Goal: Information Seeking & Learning: Find specific page/section

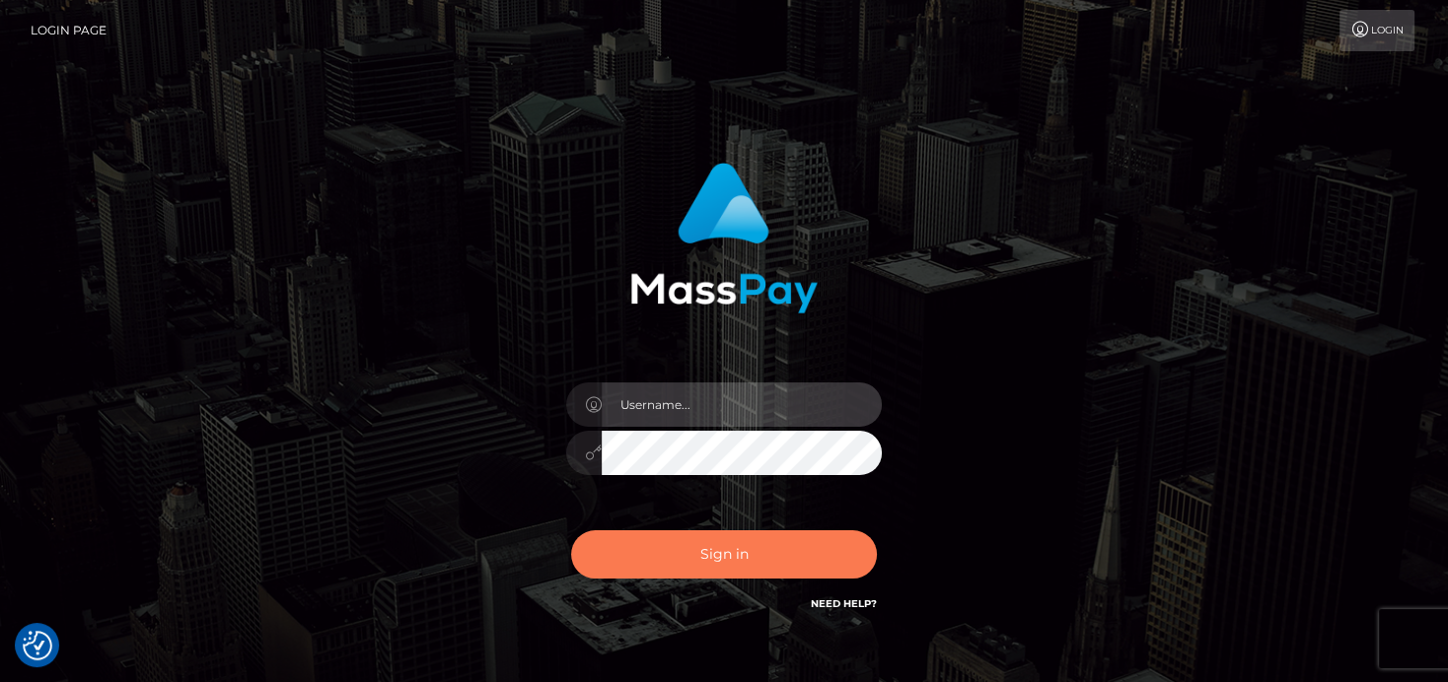
type input "[PERSON_NAME]"
click at [791, 567] on button "Sign in" at bounding box center [724, 554] width 306 height 48
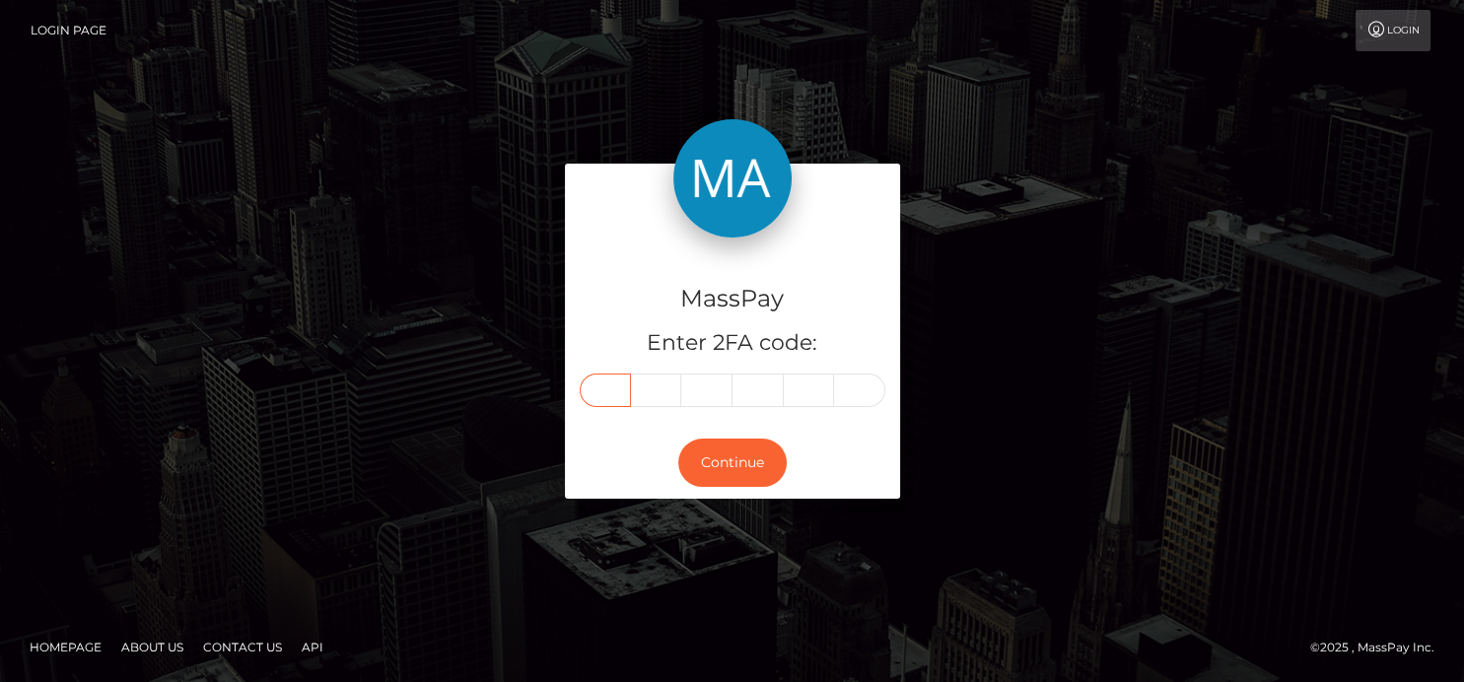
drag, startPoint x: 582, startPoint y: 390, endPoint x: 597, endPoint y: 390, distance: 14.8
click at [582, 389] on input "text" at bounding box center [605, 391] width 51 height 34
click at [606, 392] on input "text" at bounding box center [605, 391] width 51 height 34
type input "3"
type input "6"
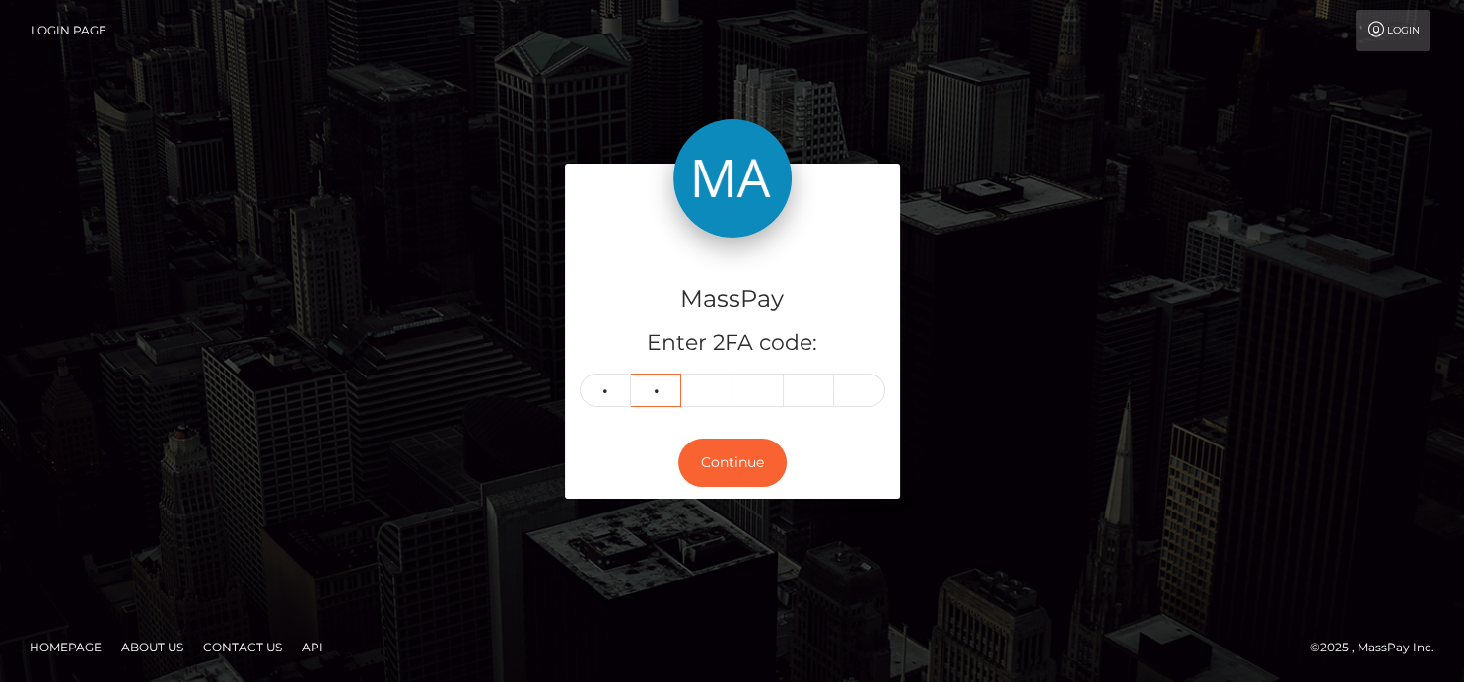
type input "8"
type input "7"
type input "3"
type input "6"
type input "0"
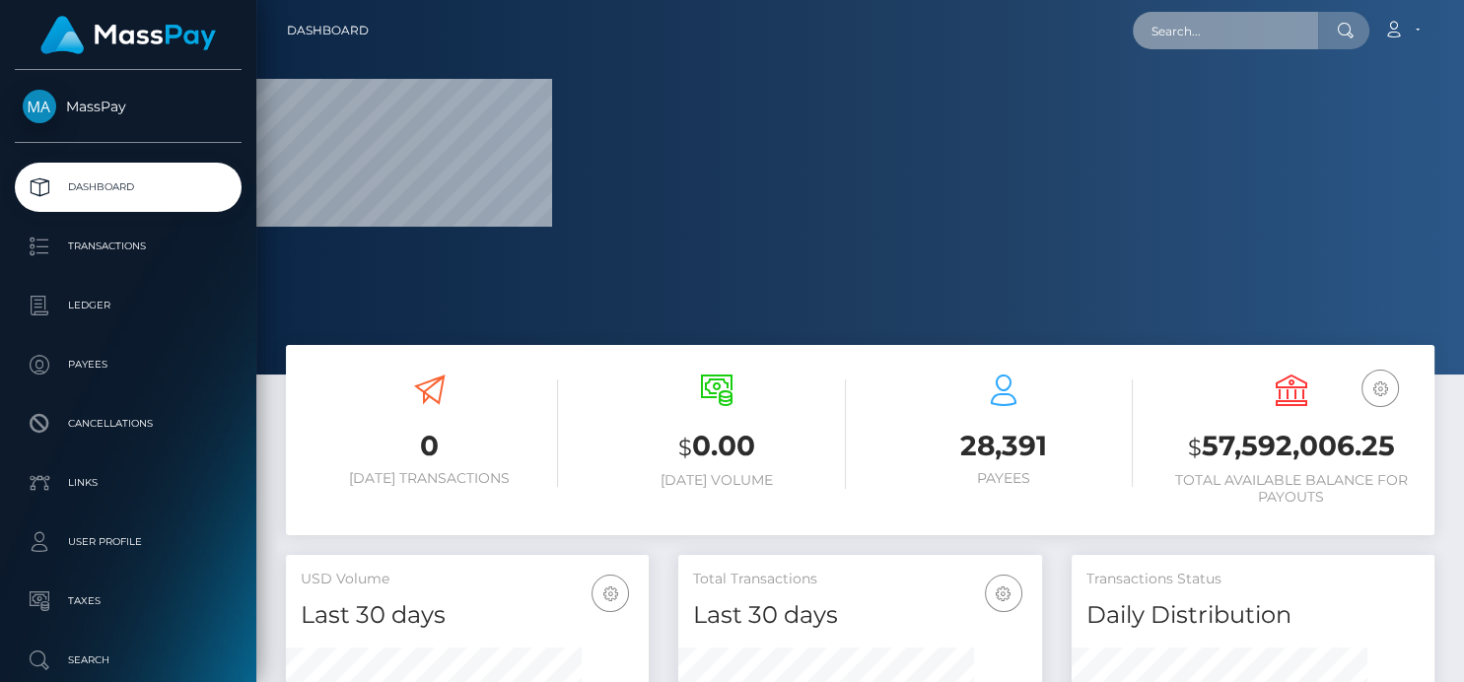
click at [1266, 23] on input "text" at bounding box center [1225, 30] width 185 height 37
paste input "8981081"
type input "8981081"
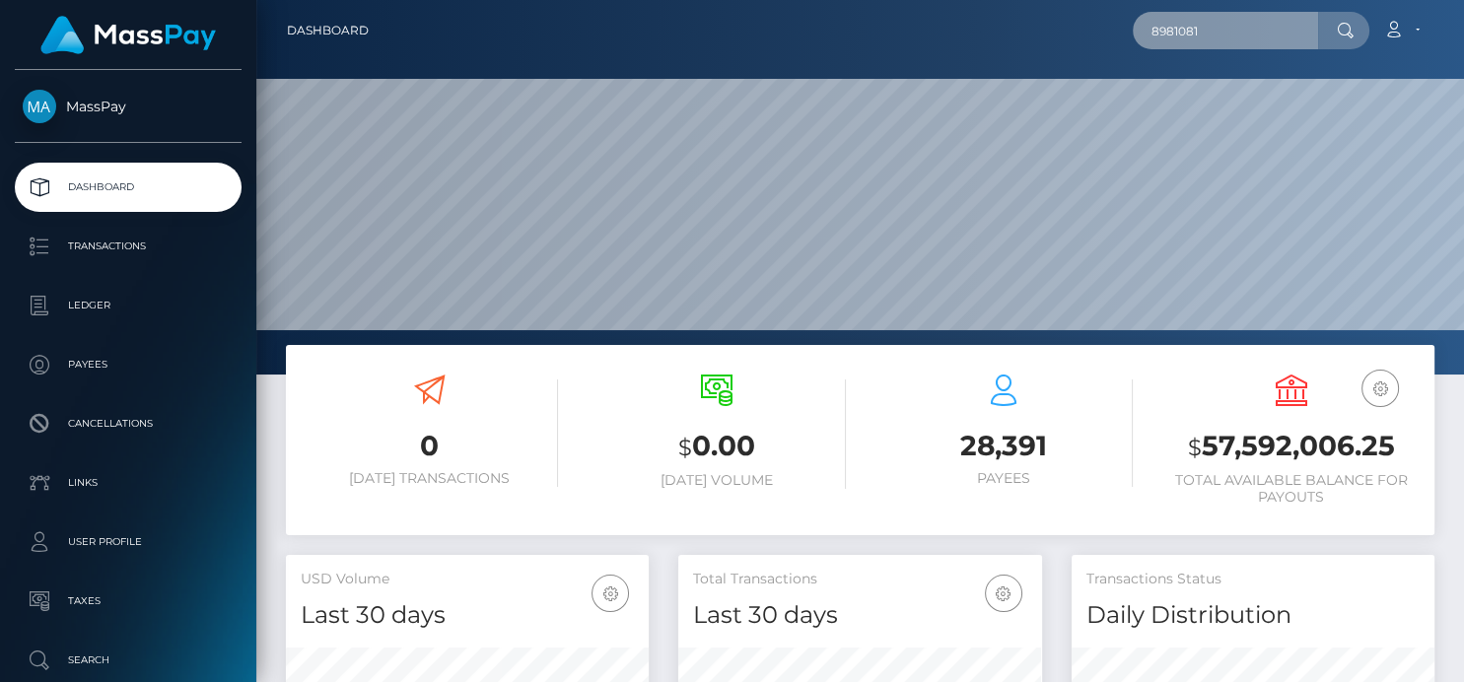
scroll to position [349, 363]
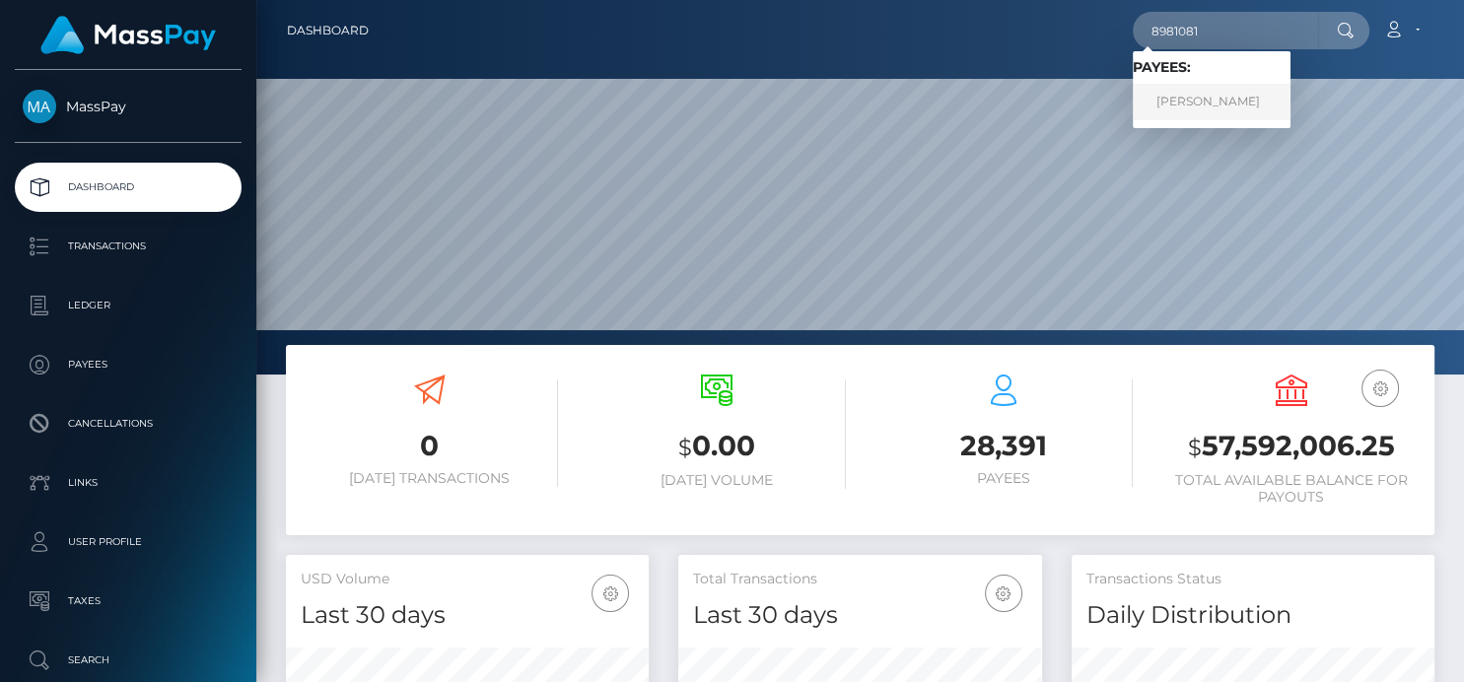
click at [1200, 101] on link "EMANUELE MELIS" at bounding box center [1212, 102] width 158 height 36
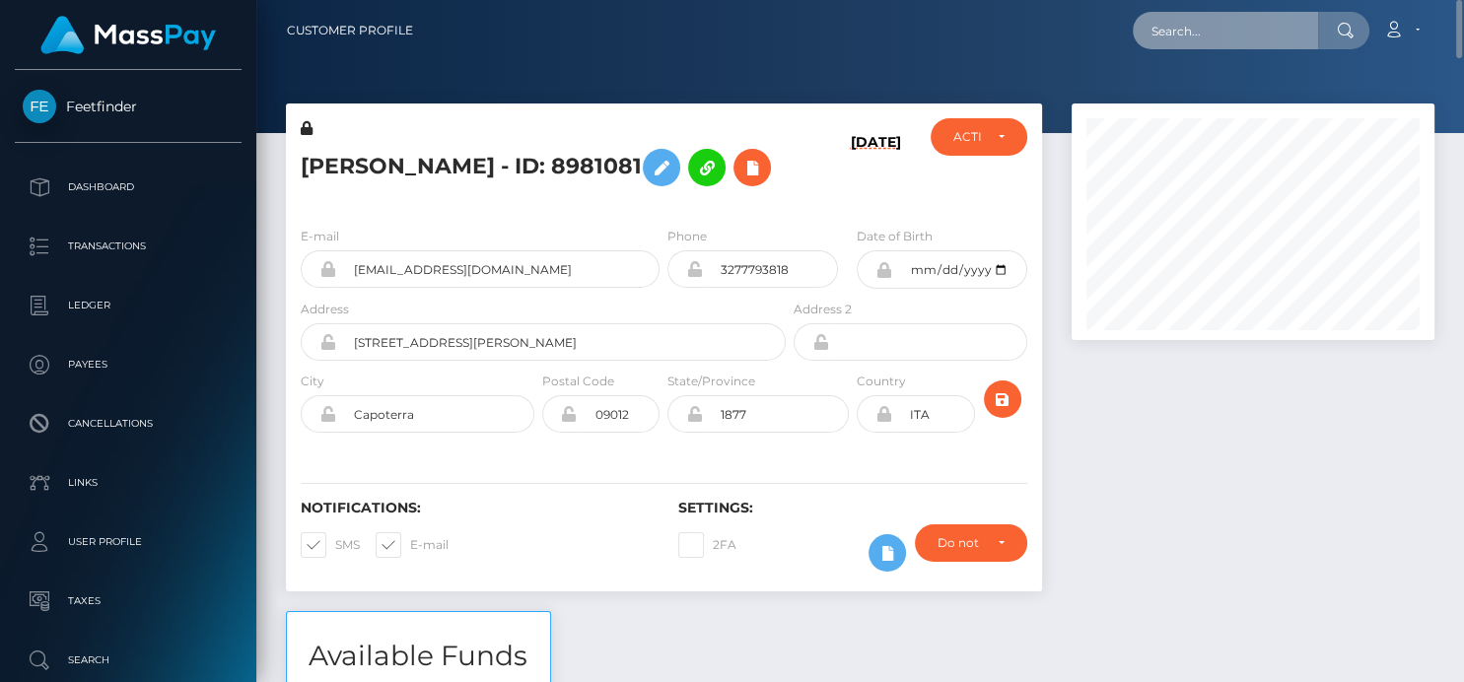
click at [1212, 39] on input "text" at bounding box center [1225, 30] width 185 height 37
paste input "achisylvie2018@gmail.com"
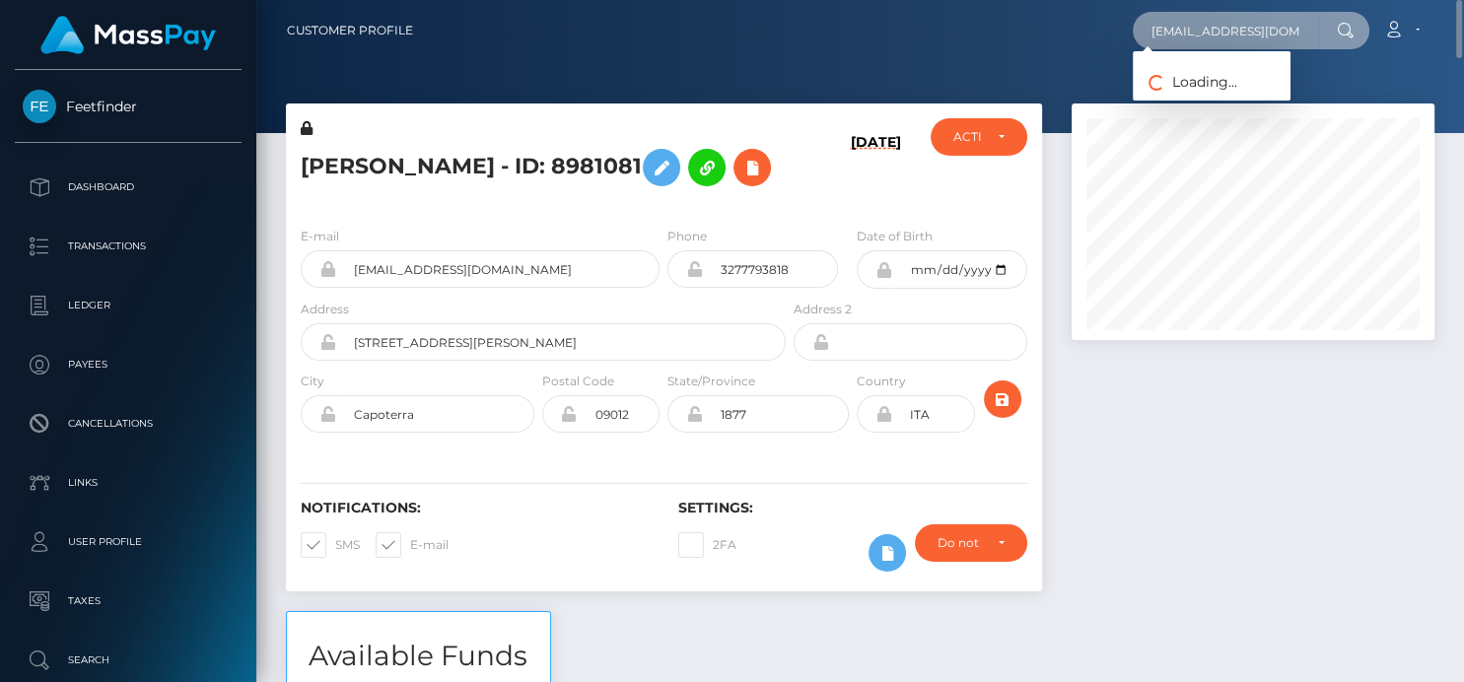
scroll to position [0, 12]
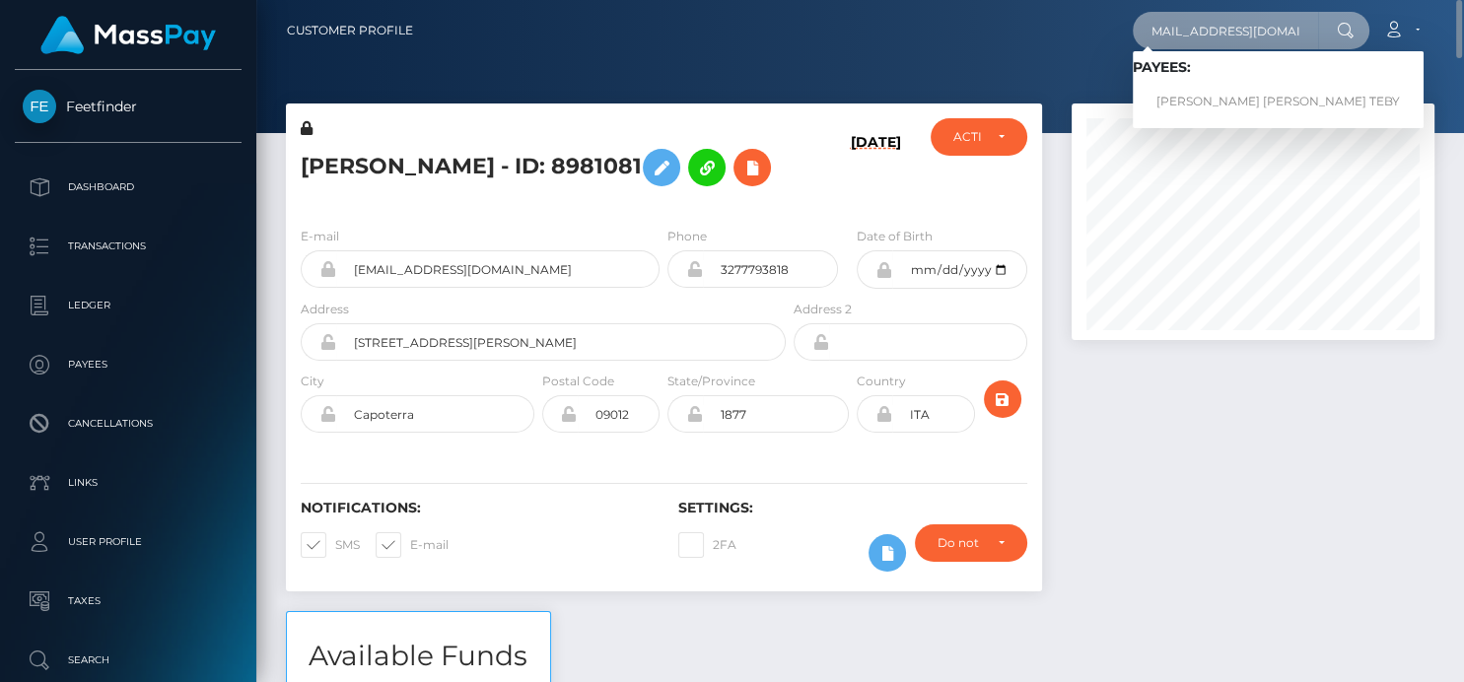
type input "achisylvie2018@gmail.com"
click at [1244, 82] on span "Payees: ACHI SYLVIE NANCY TEBY" at bounding box center [1278, 89] width 291 height 61
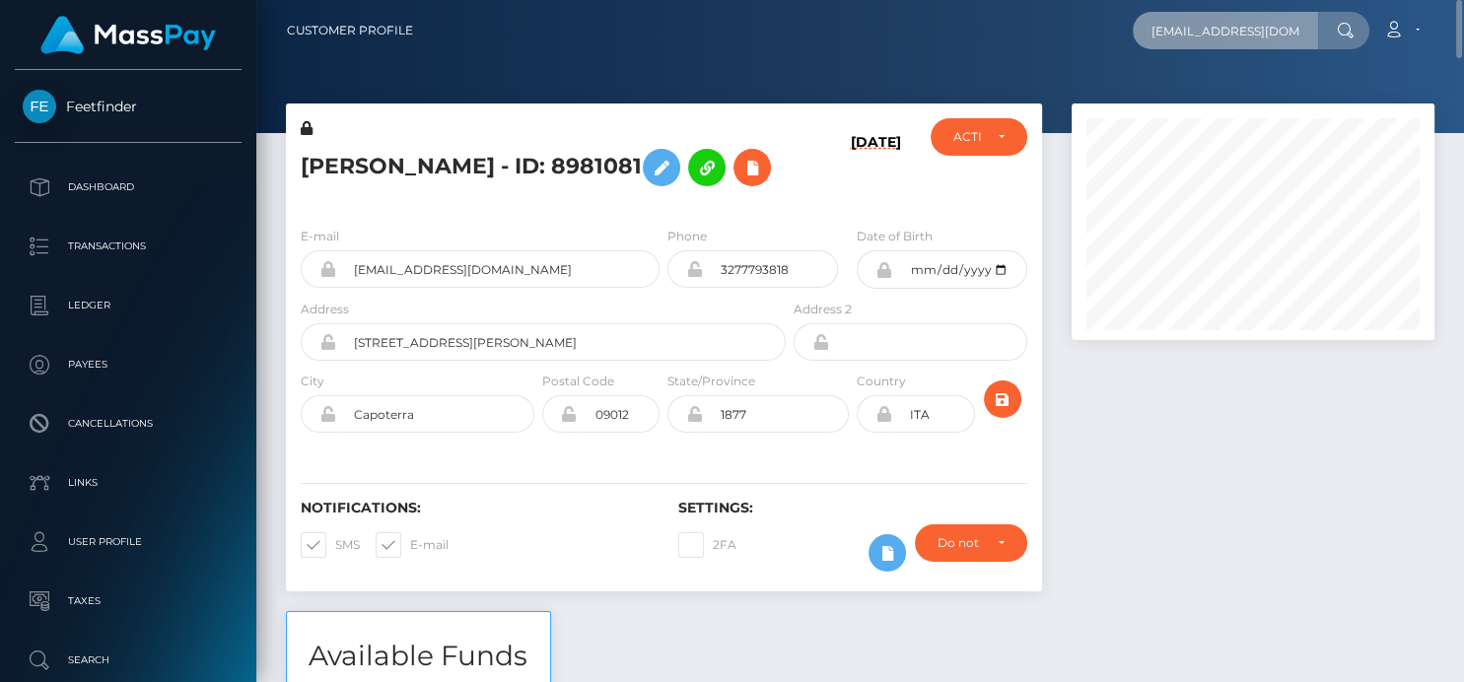
click at [1188, 22] on input "achisylvie2018@gmail.com" at bounding box center [1225, 30] width 185 height 37
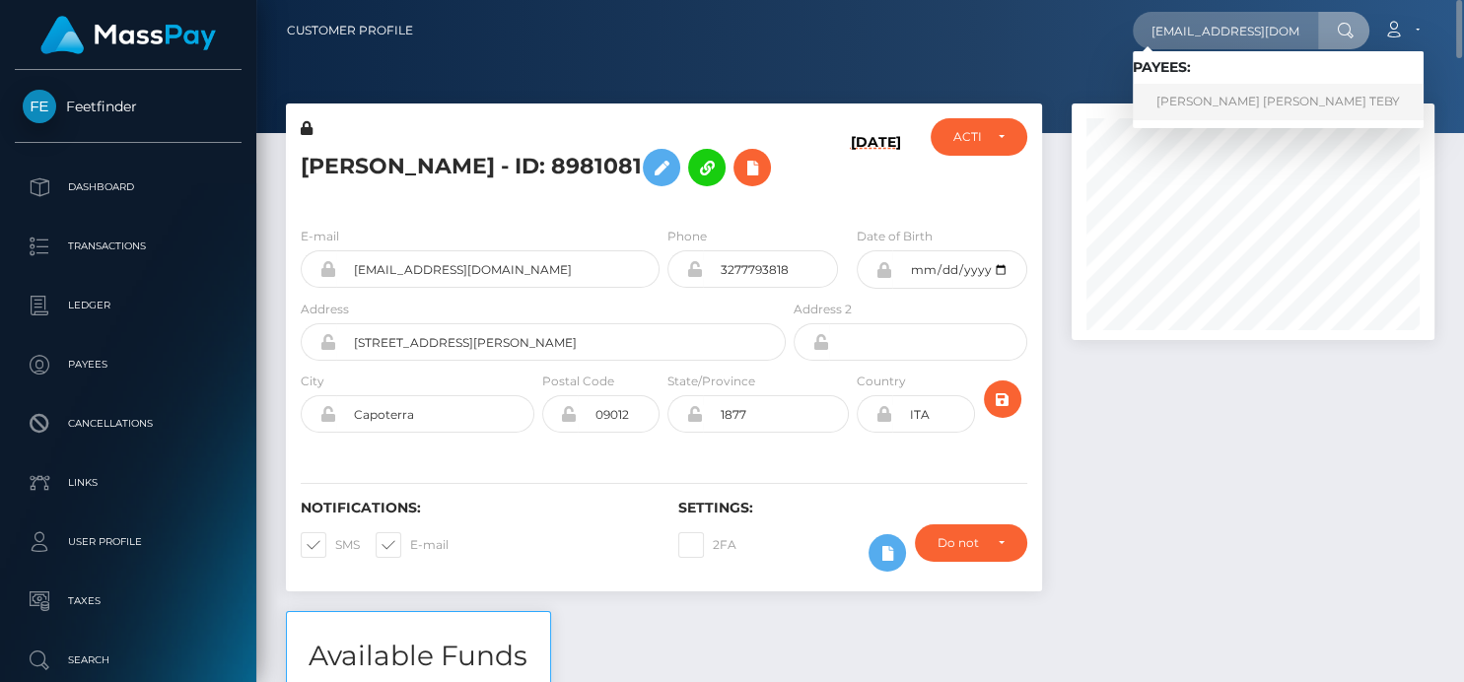
click at [1177, 100] on link "ACHI SYLVIE NANCY TEBY" at bounding box center [1278, 102] width 291 height 36
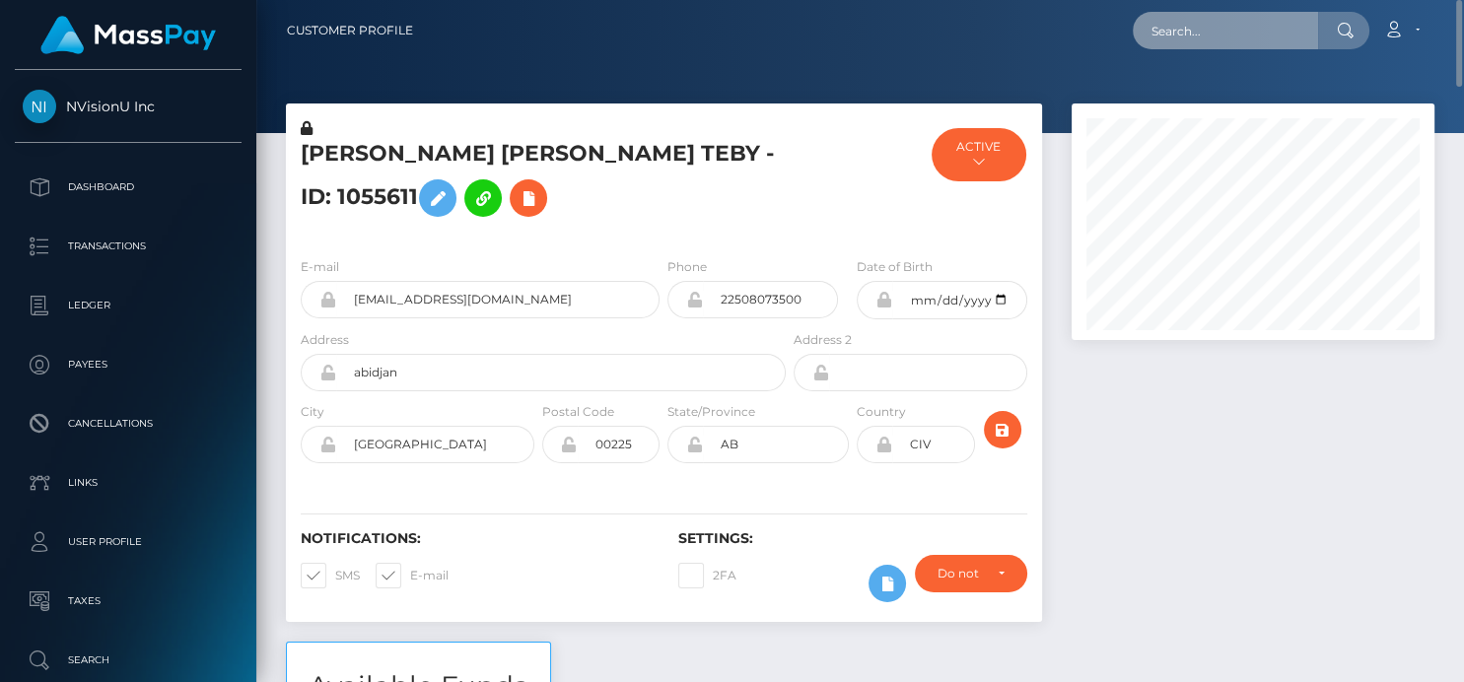
click at [1181, 26] on input "text" at bounding box center [1225, 30] width 185 height 37
paste input "carlapilado382@gmail.com"
type input "carlapilado382@gmail.com"
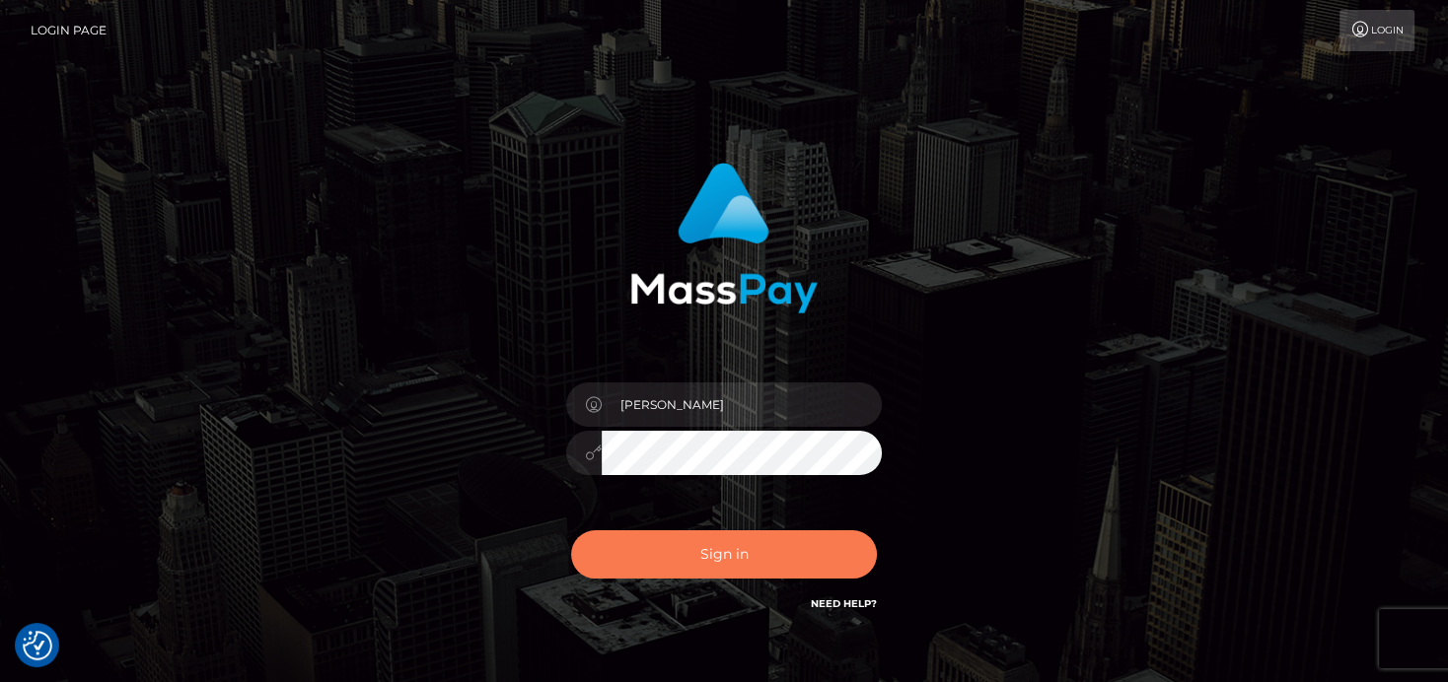
click at [760, 542] on button "Sign in" at bounding box center [724, 554] width 306 height 48
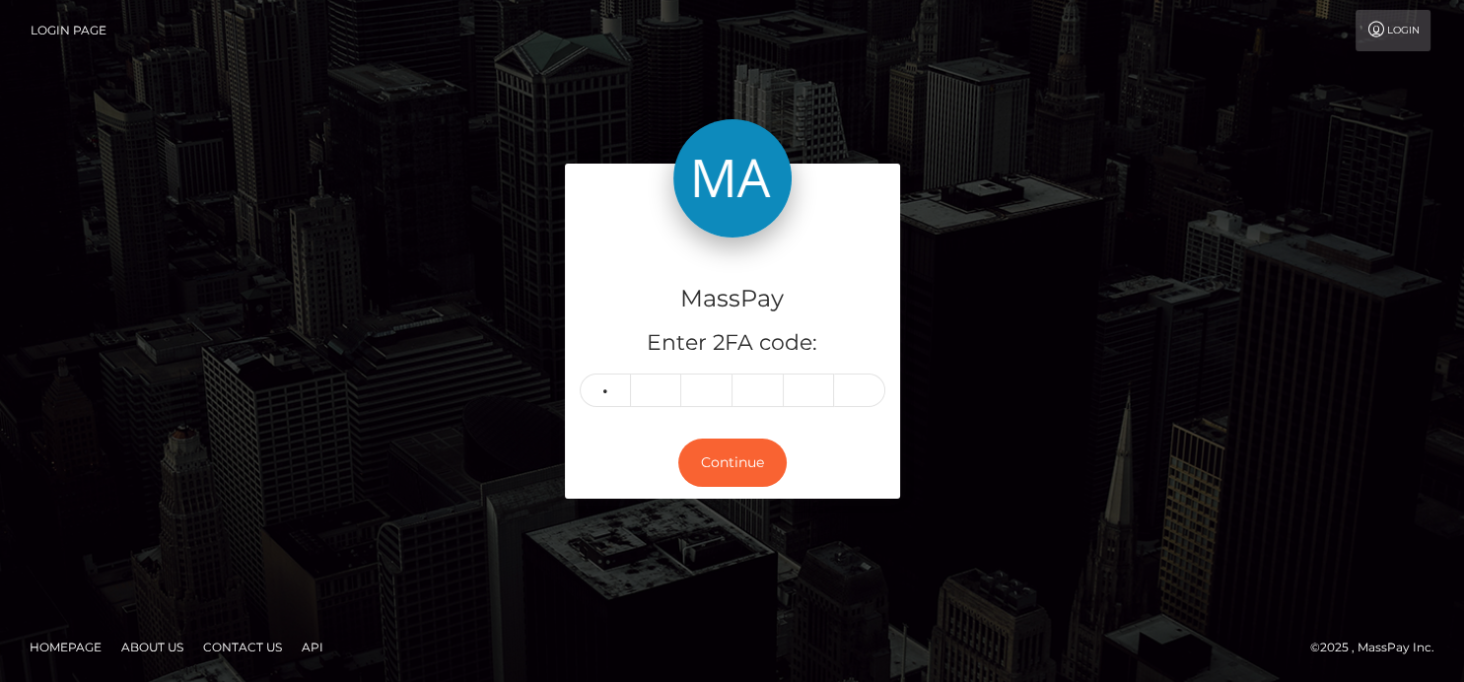
type input "3"
type input "1"
type input "7"
type input "3"
type input "4"
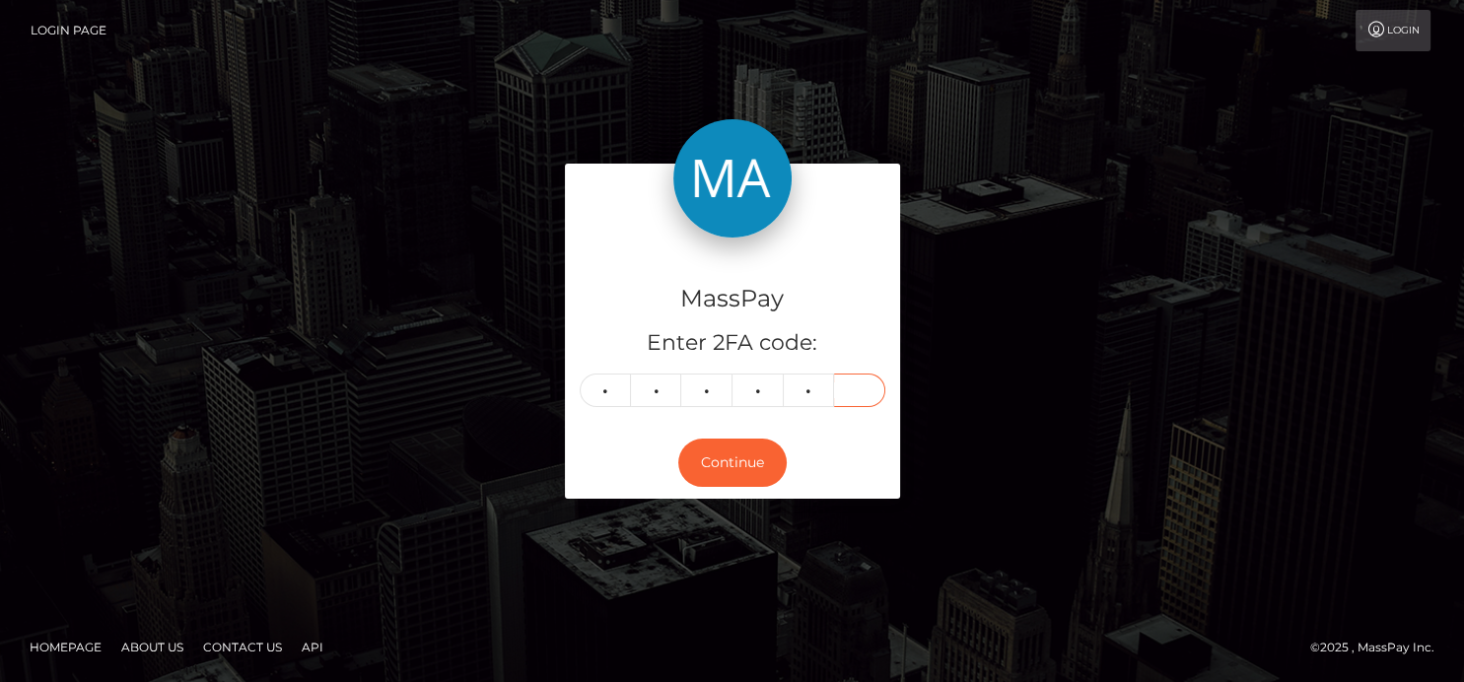
type input "9"
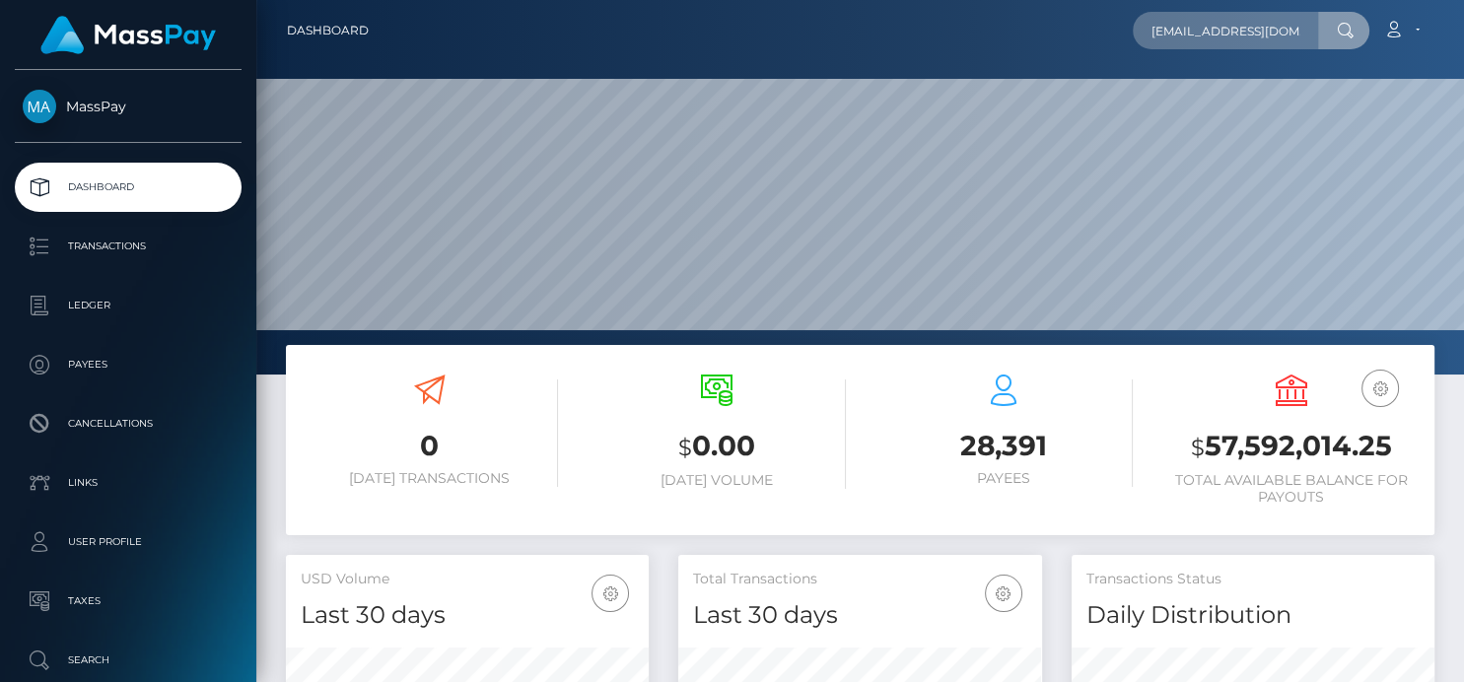
scroll to position [0, 15]
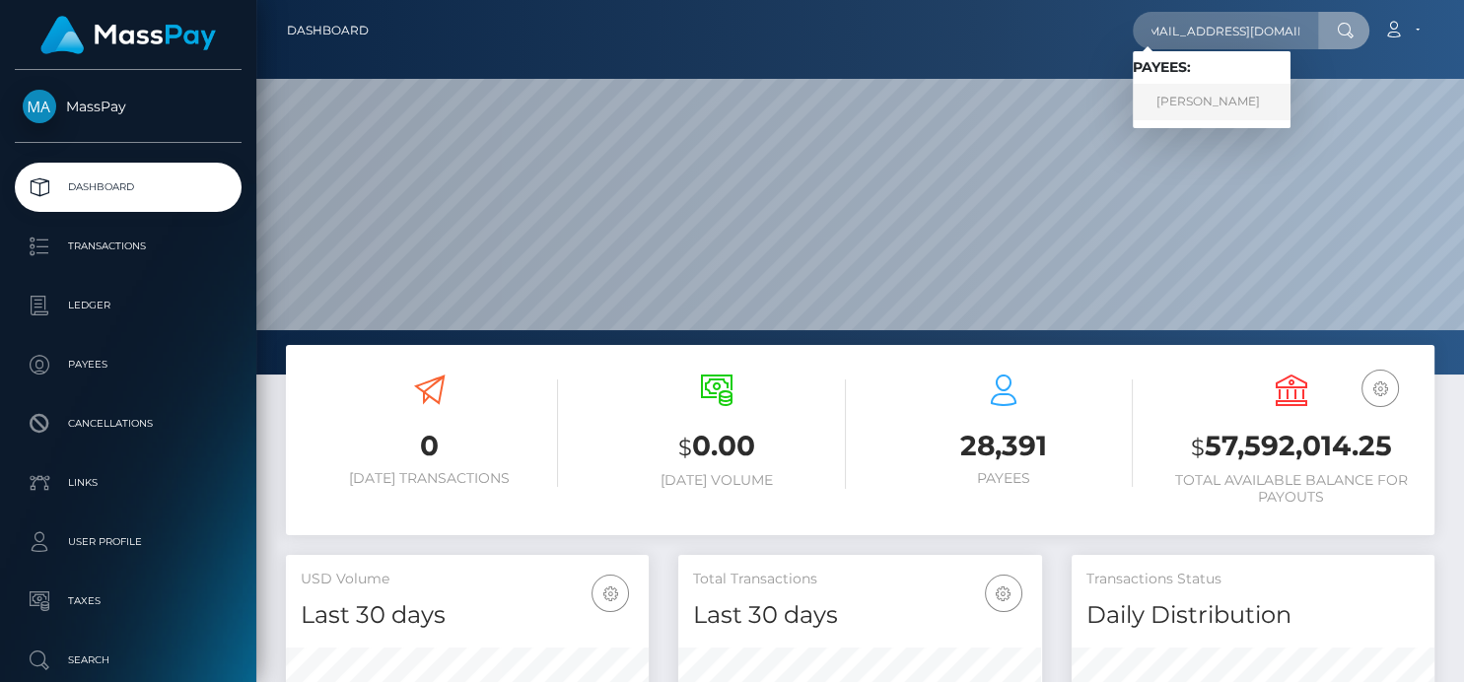
type input "[EMAIL_ADDRESS][DOMAIN_NAME]"
click at [1216, 99] on link "[PERSON_NAME]" at bounding box center [1212, 102] width 158 height 36
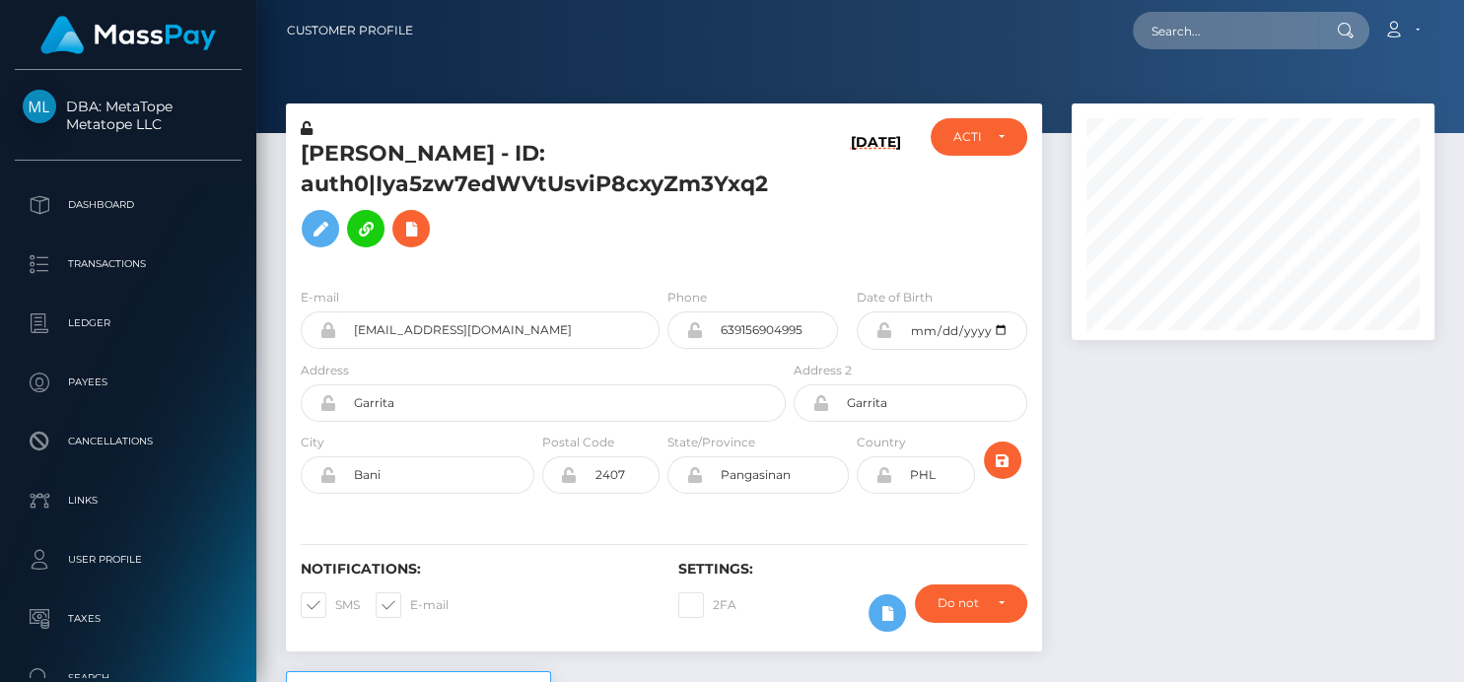
scroll to position [237, 363]
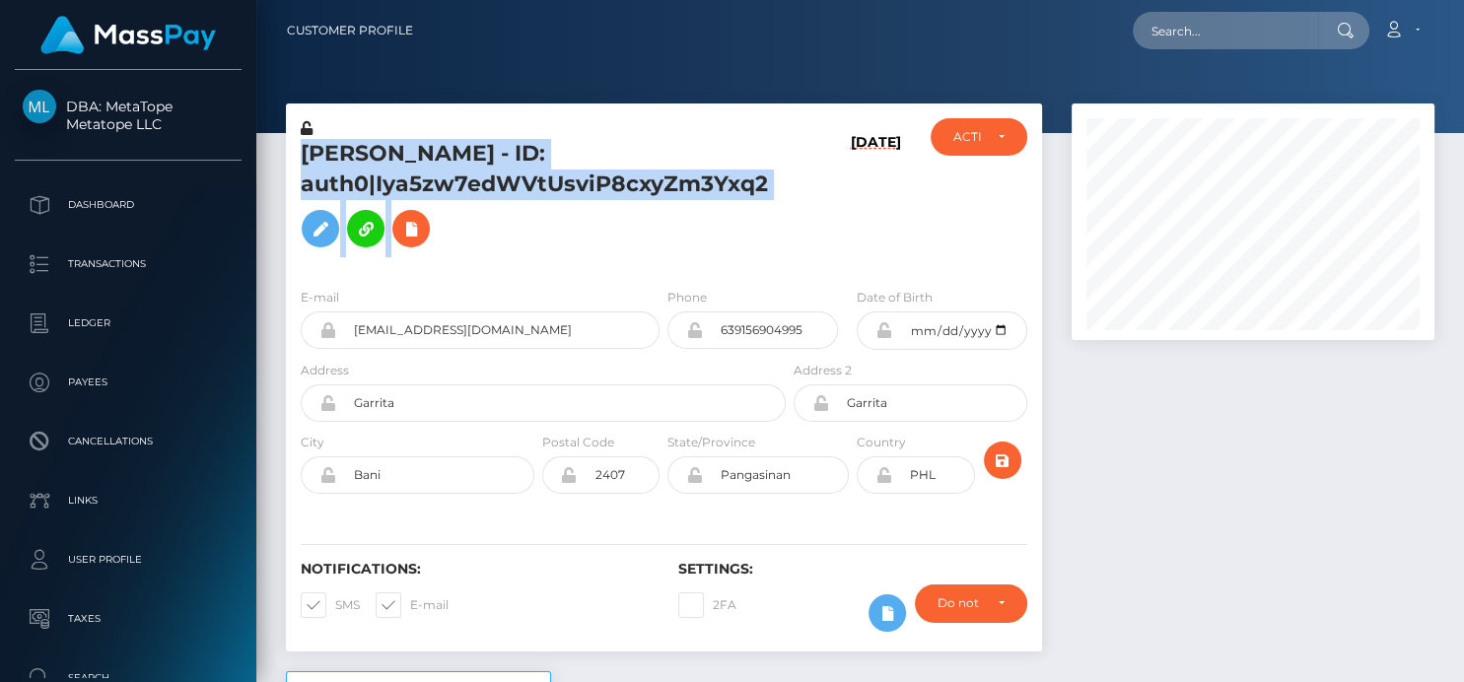
drag, startPoint x: 794, startPoint y: 180, endPoint x: 278, endPoint y: 142, distance: 517.1
click at [278, 142] on div "Carl Apilado - ID: auth0|Iya5zw7edWVtUsviP8cxyZm3Yxq2 09/09/25 ACTIVE CLOSED AC…" at bounding box center [664, 388] width 786 height 568
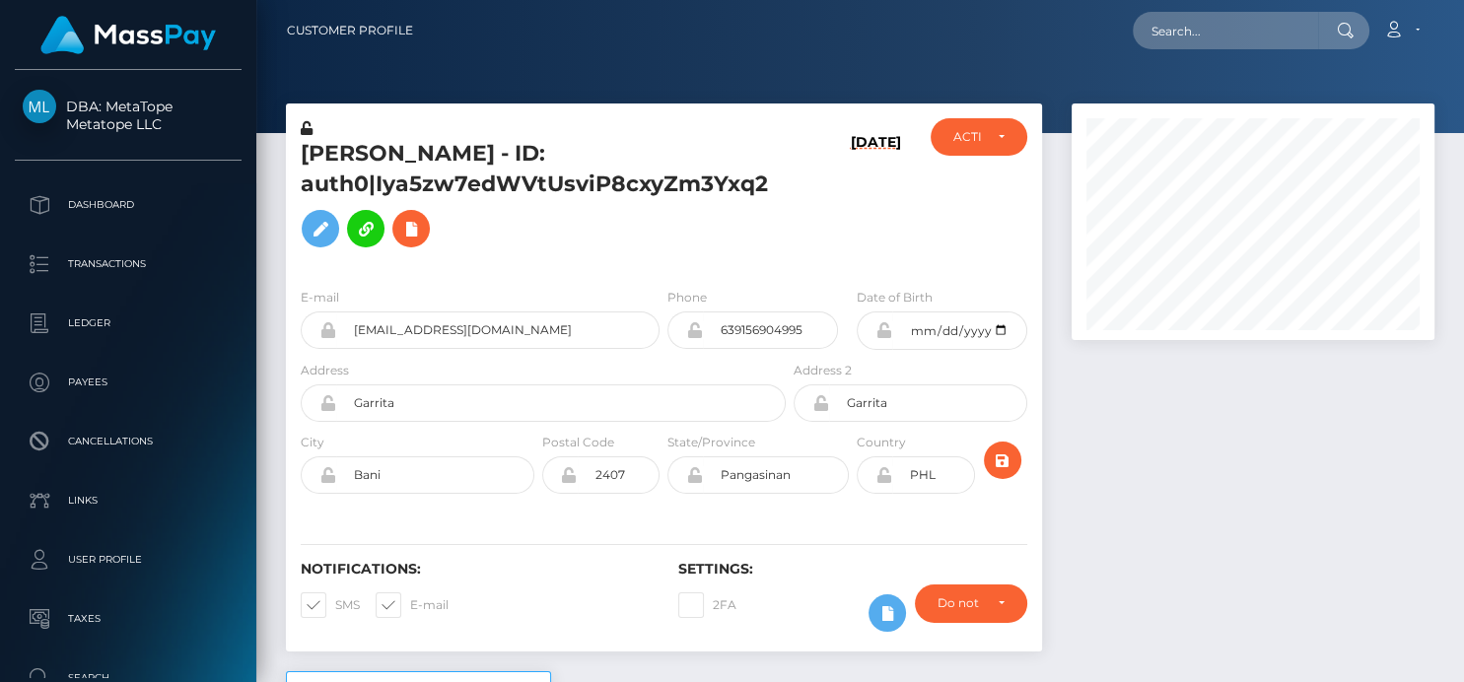
click at [861, 251] on h6 "[DATE]" at bounding box center [876, 199] width 50 height 130
click at [824, 228] on div "09/09/25" at bounding box center [853, 195] width 126 height 154
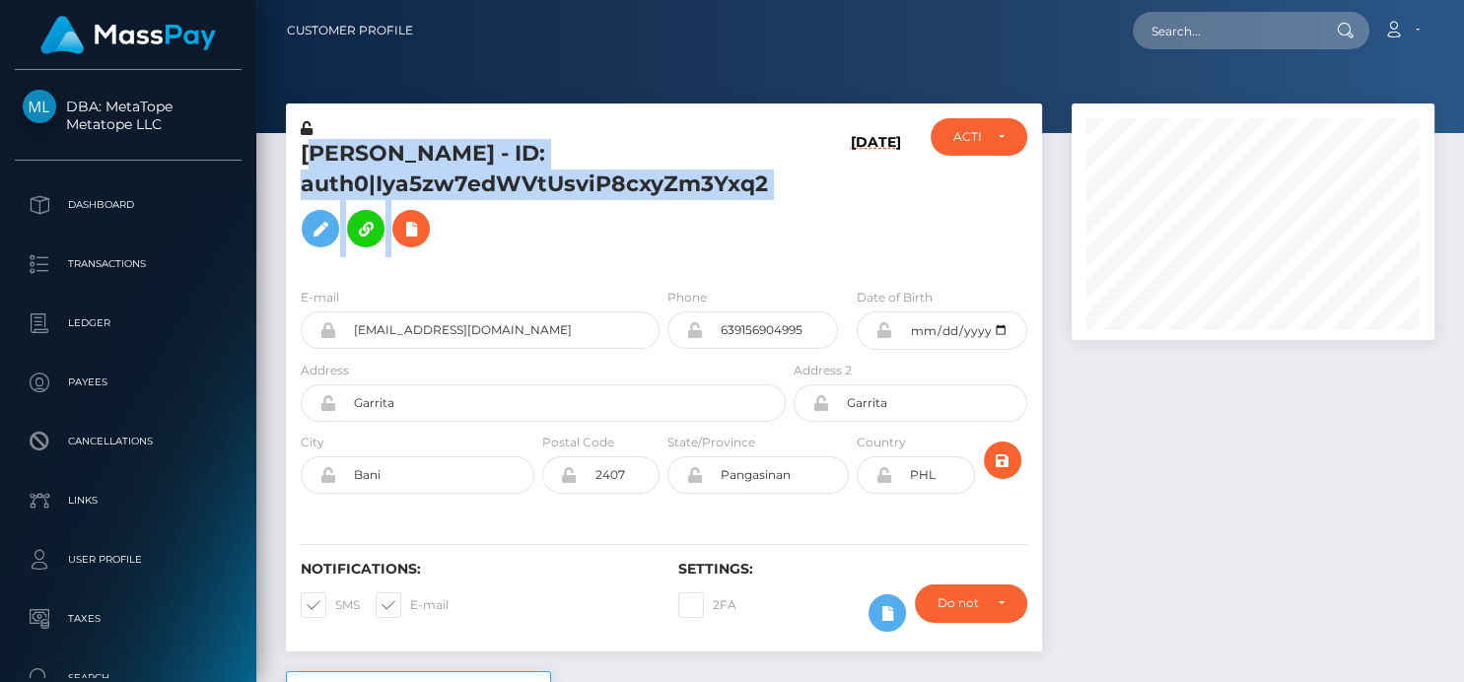
drag, startPoint x: 309, startPoint y: 150, endPoint x: 818, endPoint y: 196, distance: 511.9
click at [818, 196] on div "Carl Apilado - ID: auth0|Iya5zw7edWVtUsviP8cxyZm3Yxq2 09/09/25 ACTIVE" at bounding box center [664, 195] width 756 height 154
click at [790, 212] on div "09/09/25" at bounding box center [853, 195] width 126 height 154
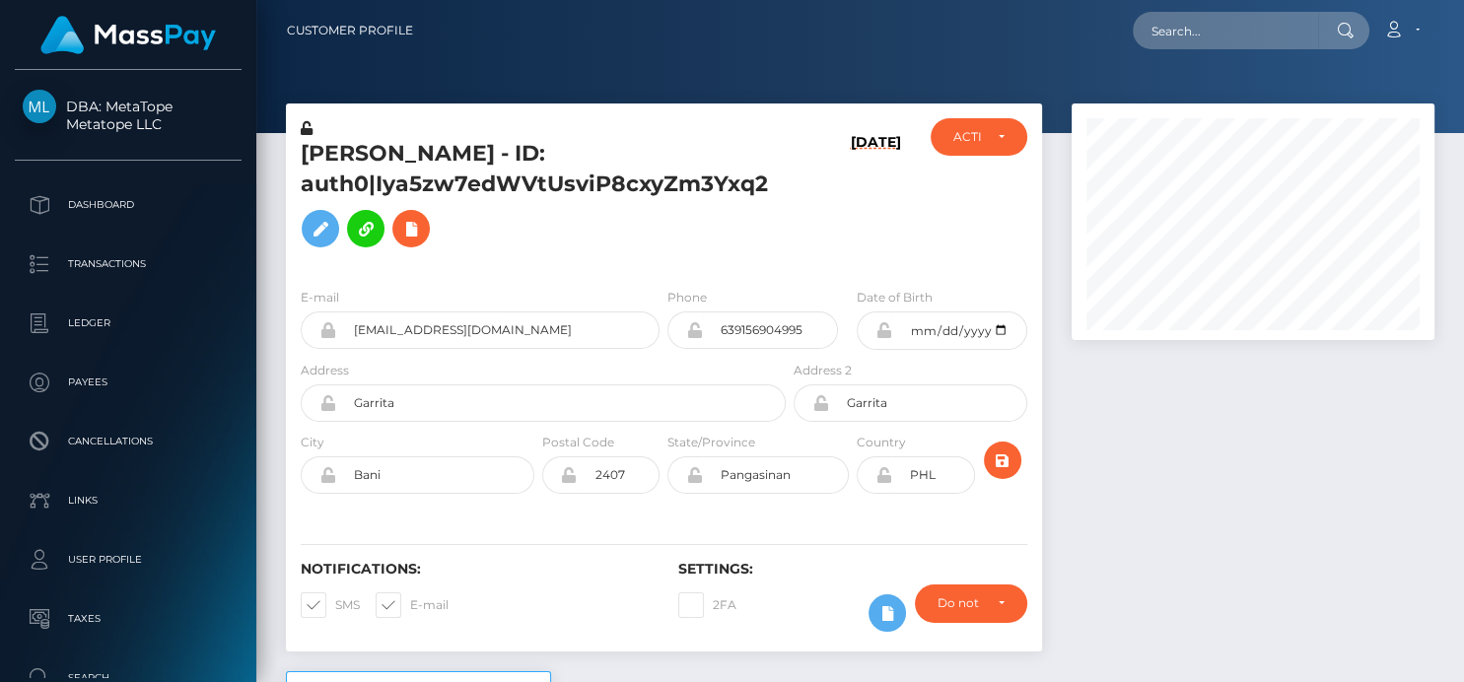
click at [297, 168] on div "Carl Apilado - ID: auth0|Iya5zw7edWVtUsviP8cxyZm3Yxq2" at bounding box center [538, 195] width 504 height 154
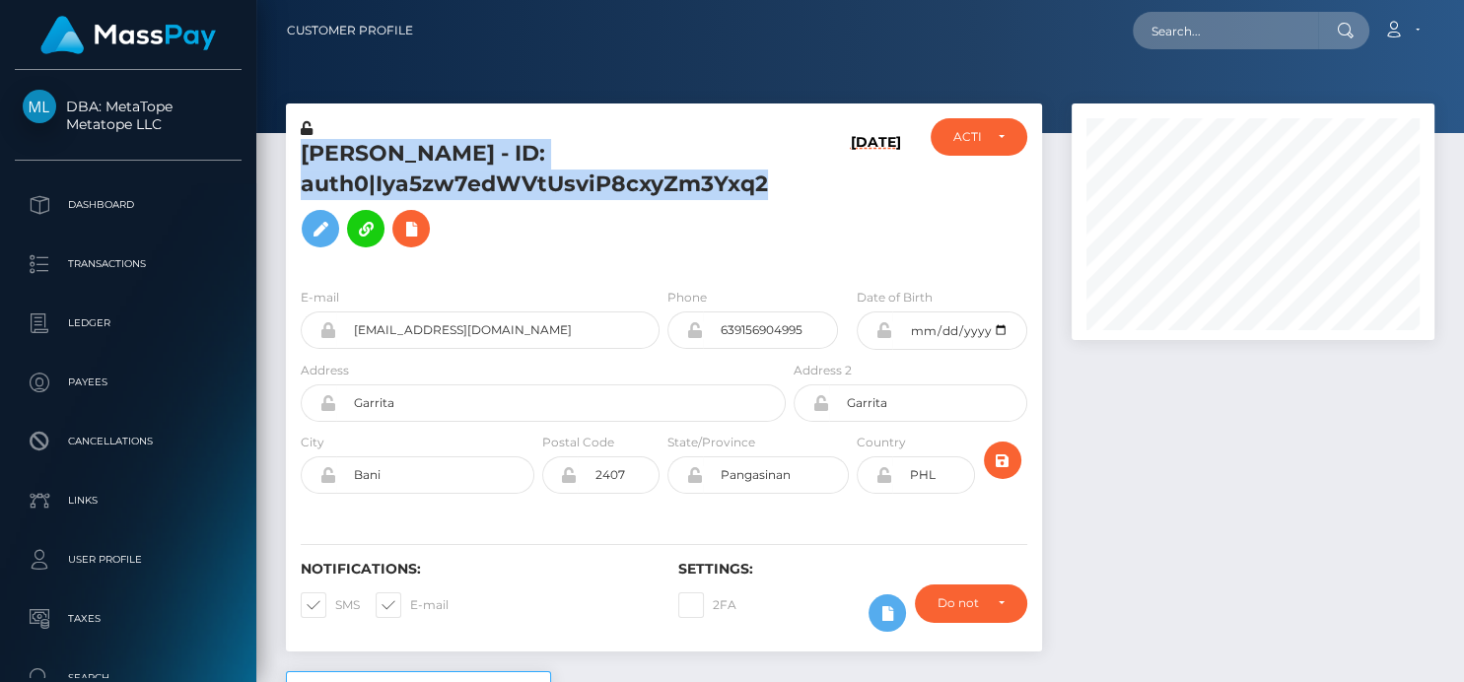
drag, startPoint x: 302, startPoint y: 157, endPoint x: 776, endPoint y: 174, distance: 474.6
click at [776, 174] on div "Carl Apilado - ID: auth0|Iya5zw7edWVtUsviP8cxyZm3Yxq2" at bounding box center [538, 195] width 504 height 154
copy h5 "Carl Apilado - ID: auth0|Iya5zw7edWVtUsviP8cxyZm3Yxq2"
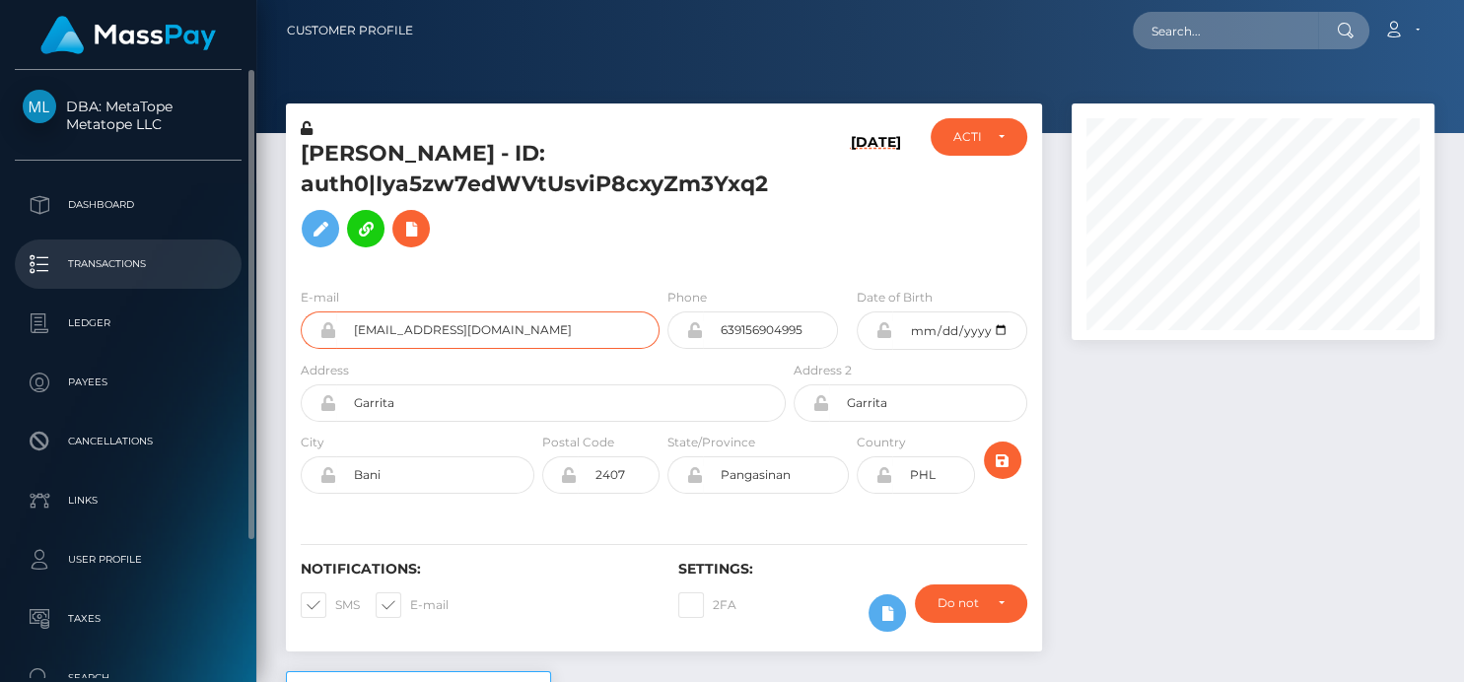
drag, startPoint x: 532, startPoint y: 325, endPoint x: 46, endPoint y: 278, distance: 488.4
click at [46, 279] on div "DBA: MetaTope Metatope LLC Dashboard Transactions Ledger Payees Links" at bounding box center [732, 341] width 1464 height 682
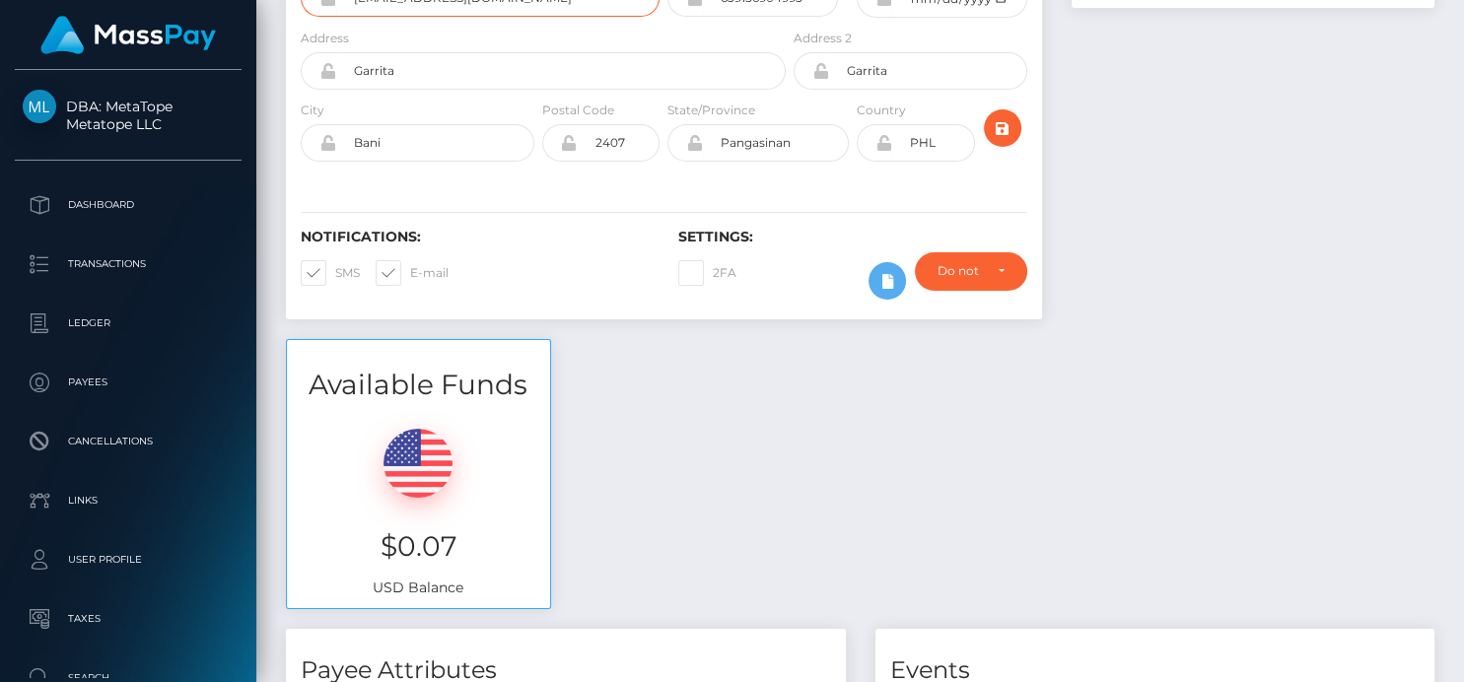
scroll to position [0, 0]
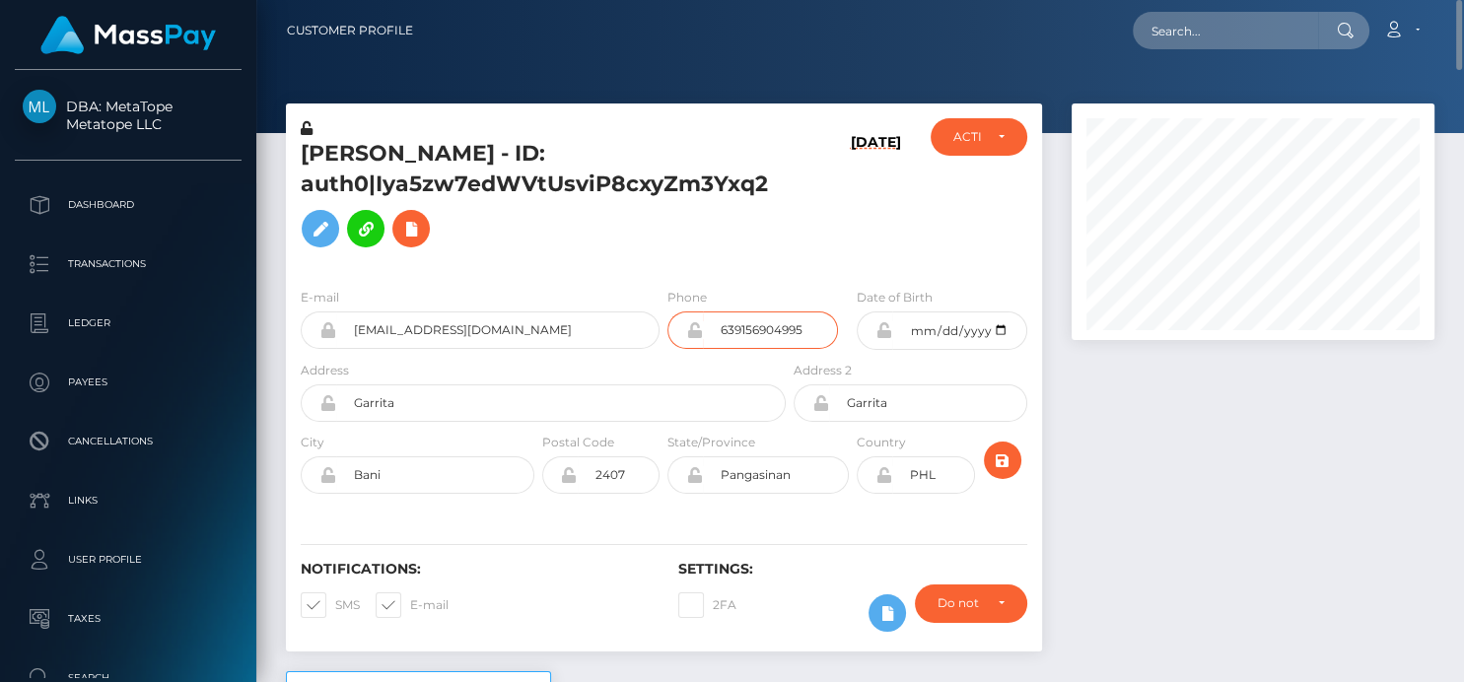
drag, startPoint x: 824, startPoint y: 329, endPoint x: 527, endPoint y: 321, distance: 297.9
click at [525, 322] on div "E-mail carlapilado382@gmail.com Phone 639156904995" at bounding box center [664, 323] width 756 height 73
click at [1200, 40] on input "text" at bounding box center [1225, 30] width 185 height 37
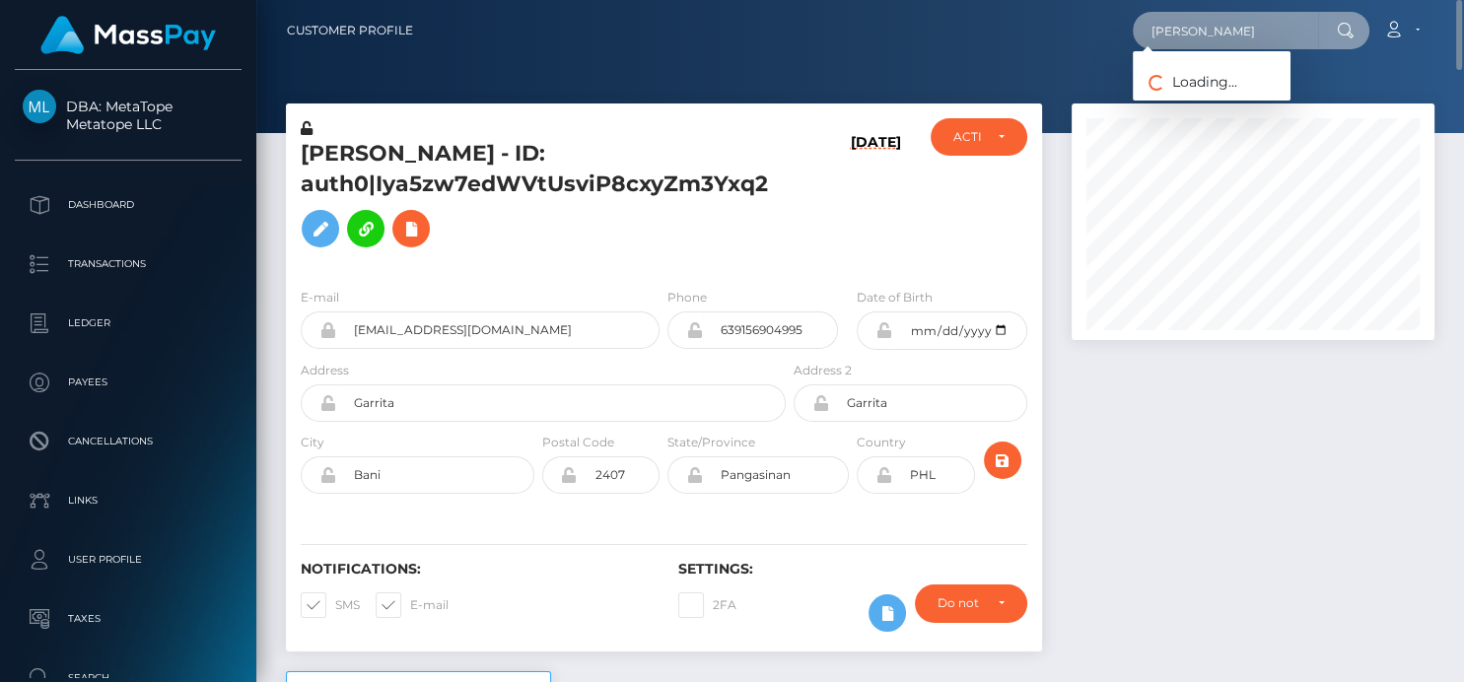
type input "deniseman"
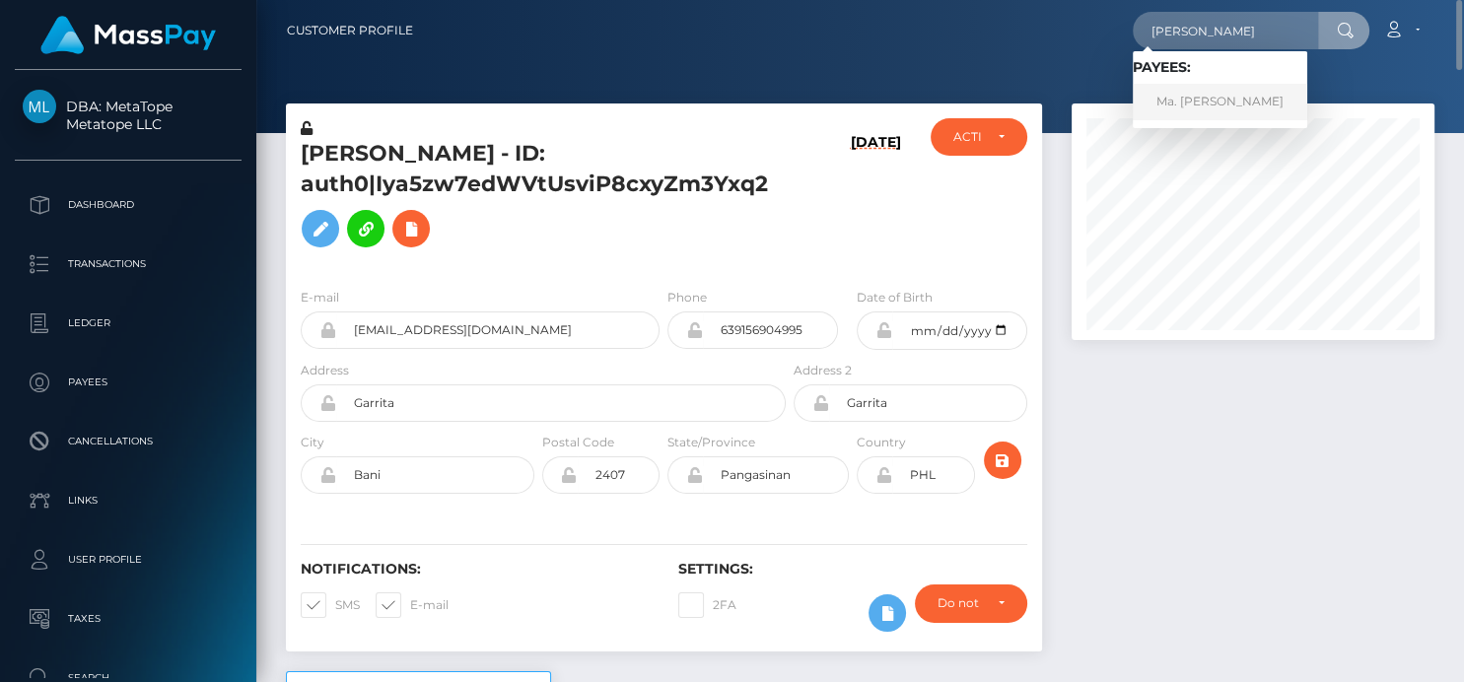
click at [1205, 87] on link "Ma. Denise Manalansan" at bounding box center [1220, 102] width 175 height 36
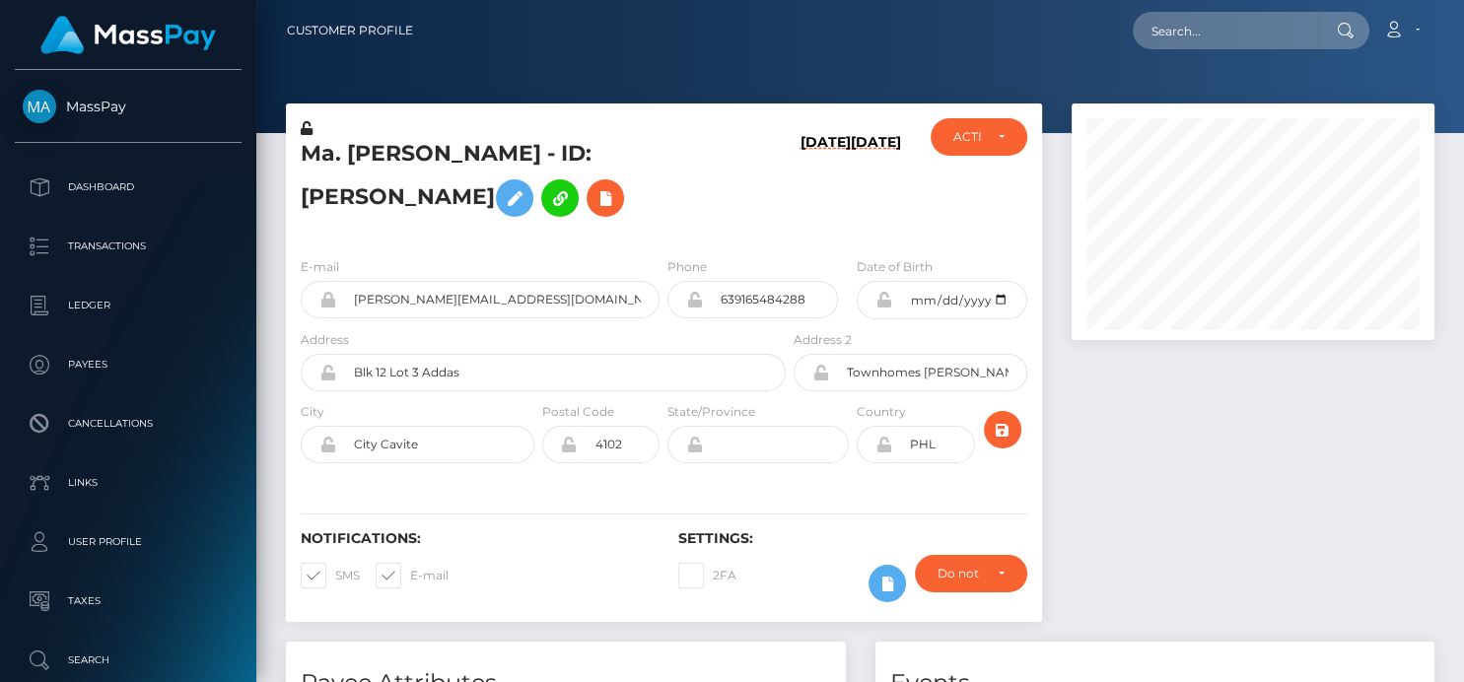
scroll to position [237, 363]
click at [1152, 40] on input "text" at bounding box center [1225, 30] width 185 height 37
paste input "[EMAIL_ADDRESS][DOMAIN_NAME]"
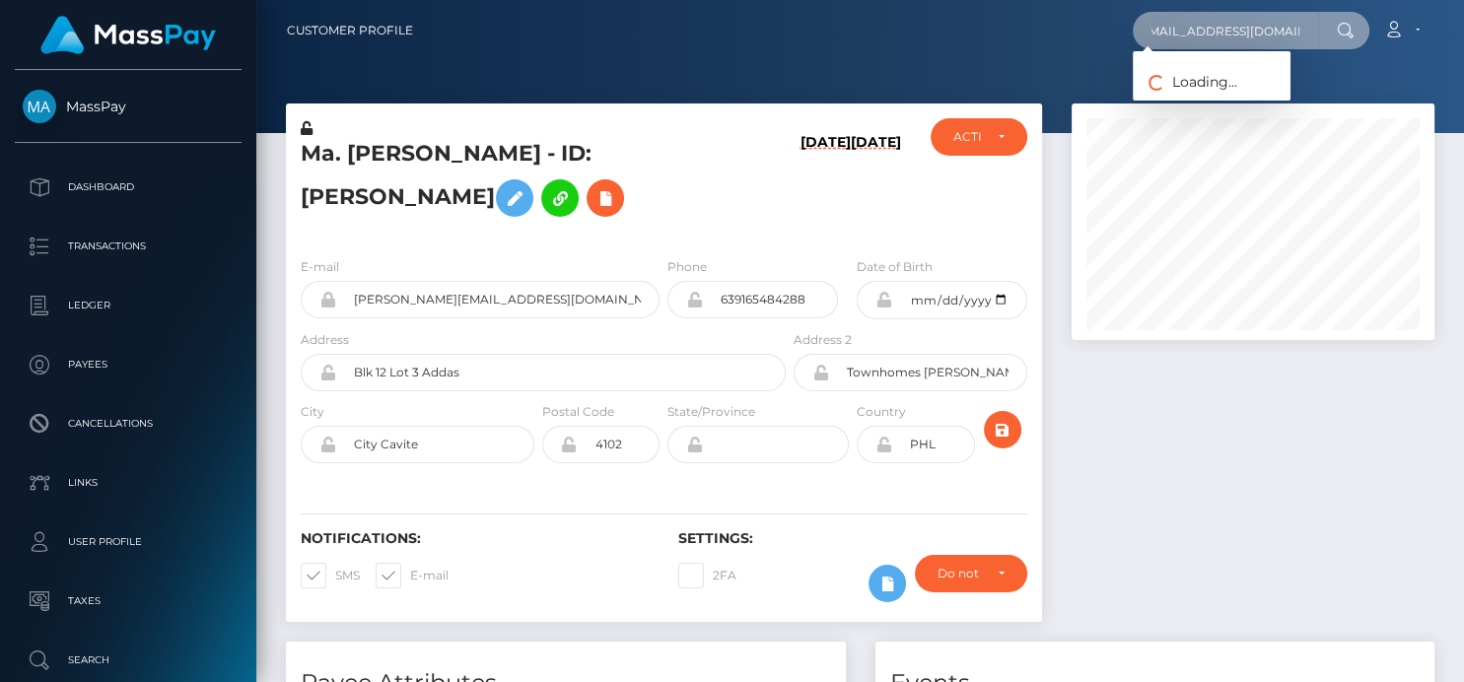
type input "[EMAIL_ADDRESS][DOMAIN_NAME]"
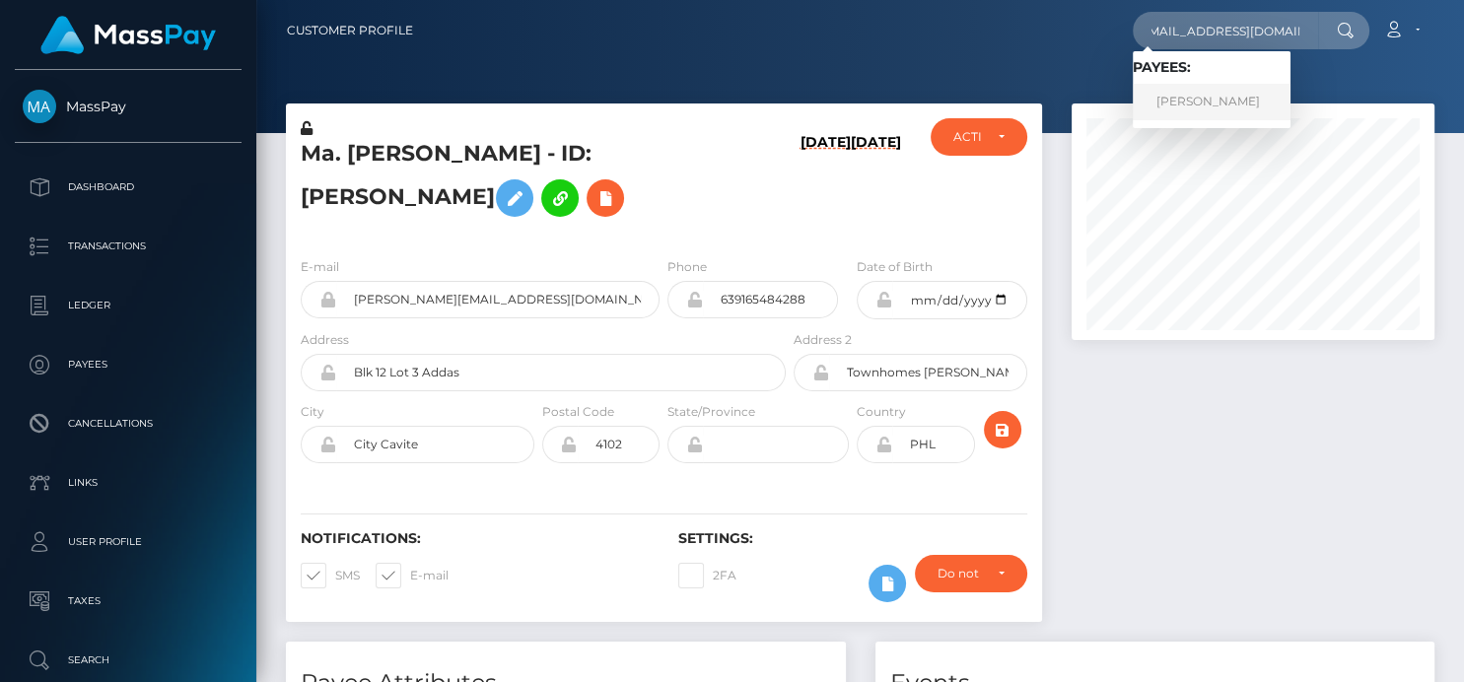
click at [1238, 103] on link "Carl Apilado" at bounding box center [1212, 102] width 158 height 36
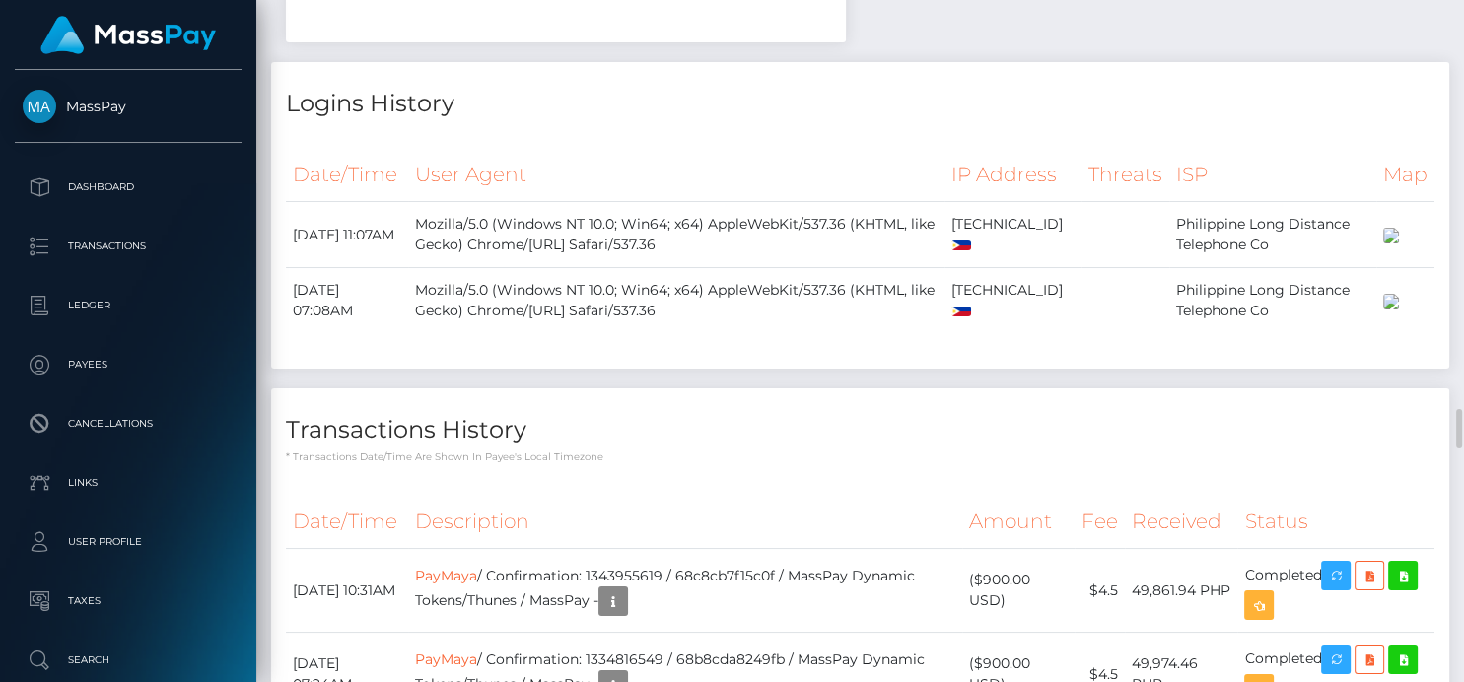
scroll to position [3291, 0]
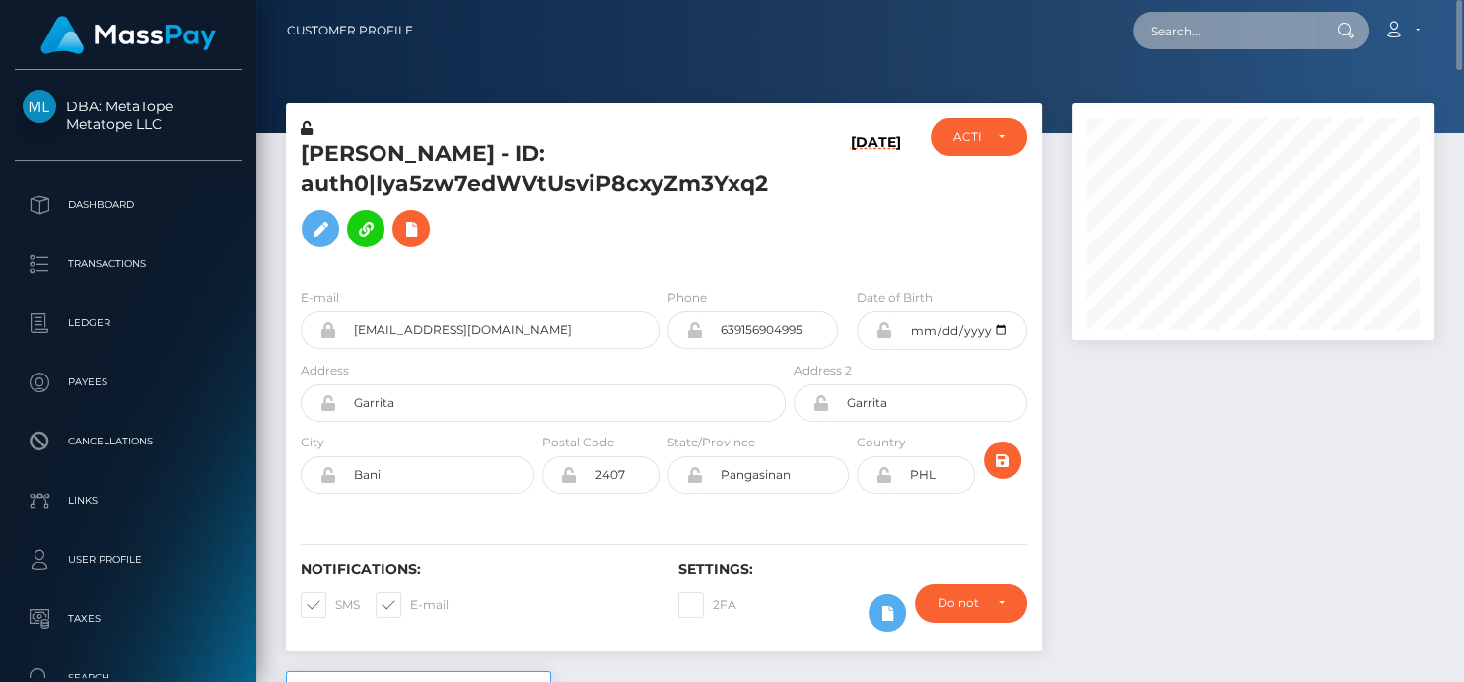
click at [1165, 32] on input "text" at bounding box center [1225, 30] width 185 height 37
paste input "[EMAIL_ADDRESS][DOMAIN_NAME]"
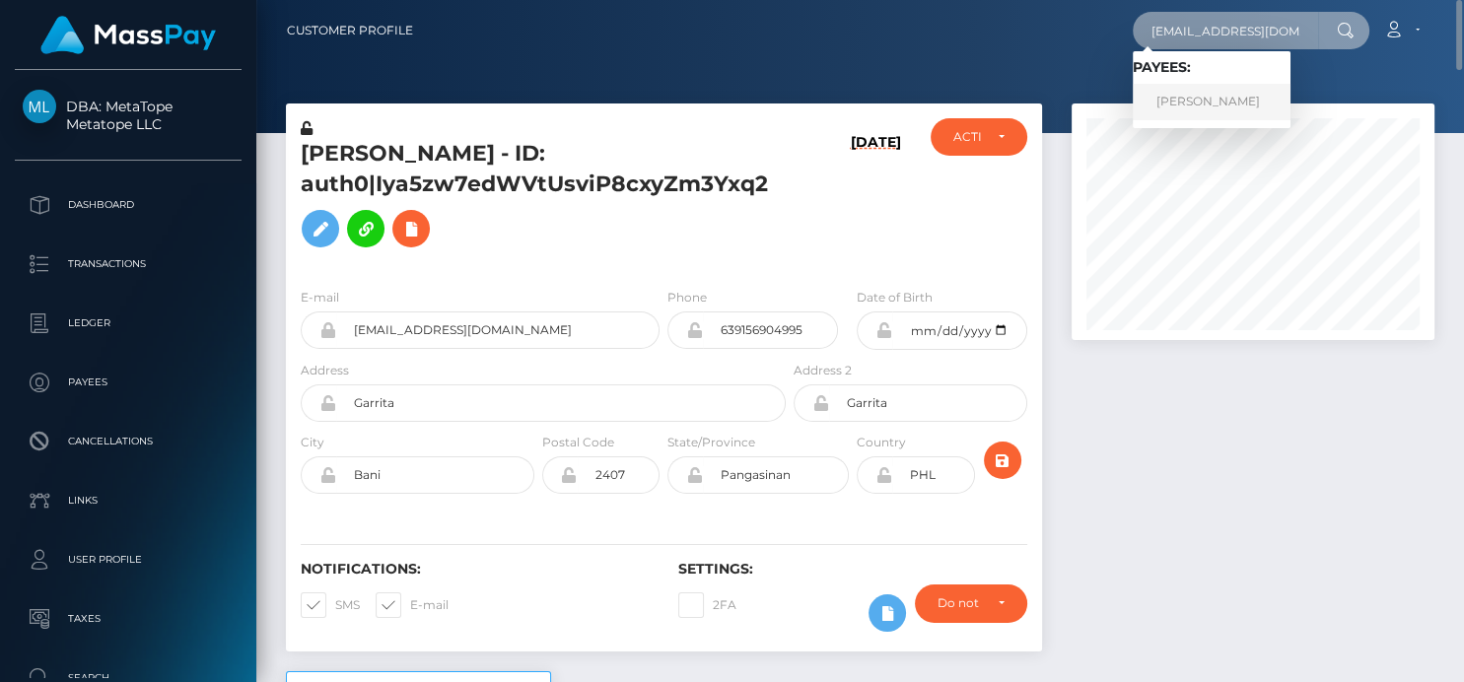
type input "[EMAIL_ADDRESS][DOMAIN_NAME]"
click at [1189, 99] on link "Rolando Santos" at bounding box center [1212, 102] width 158 height 36
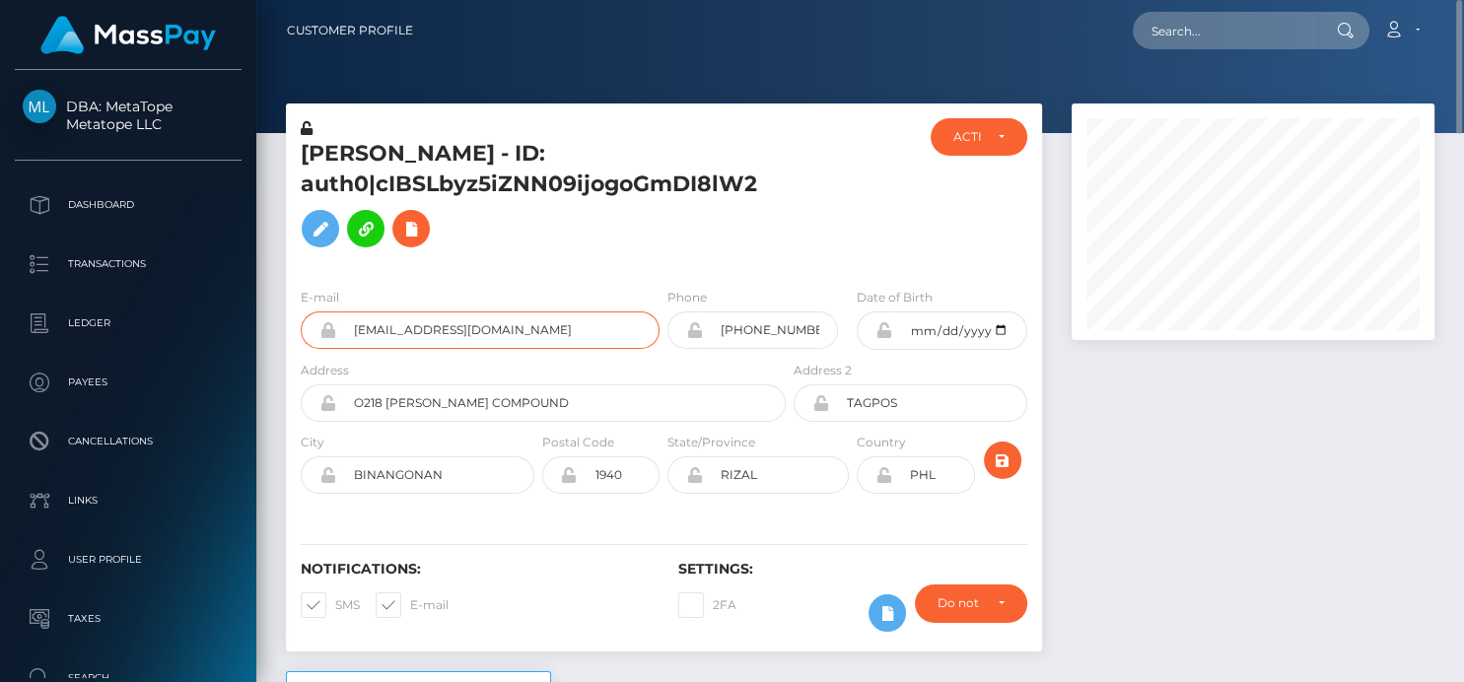
drag, startPoint x: 534, startPoint y: 338, endPoint x: 354, endPoint y: 312, distance: 182.4
click at [354, 312] on input "[EMAIL_ADDRESS][DOMAIN_NAME]" at bounding box center [497, 330] width 323 height 37
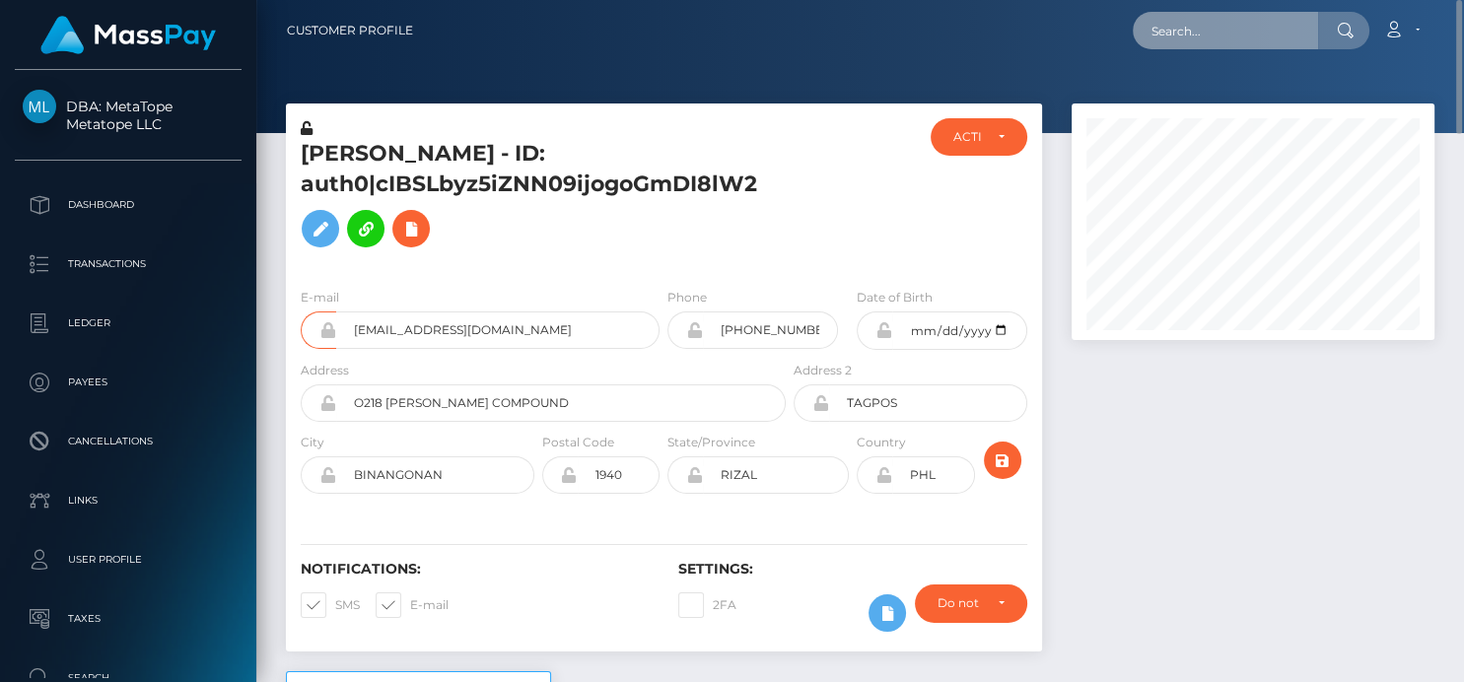
click at [1188, 30] on input "text" at bounding box center [1225, 30] width 185 height 37
paste input "[EMAIL_ADDRESS][DOMAIN_NAME]"
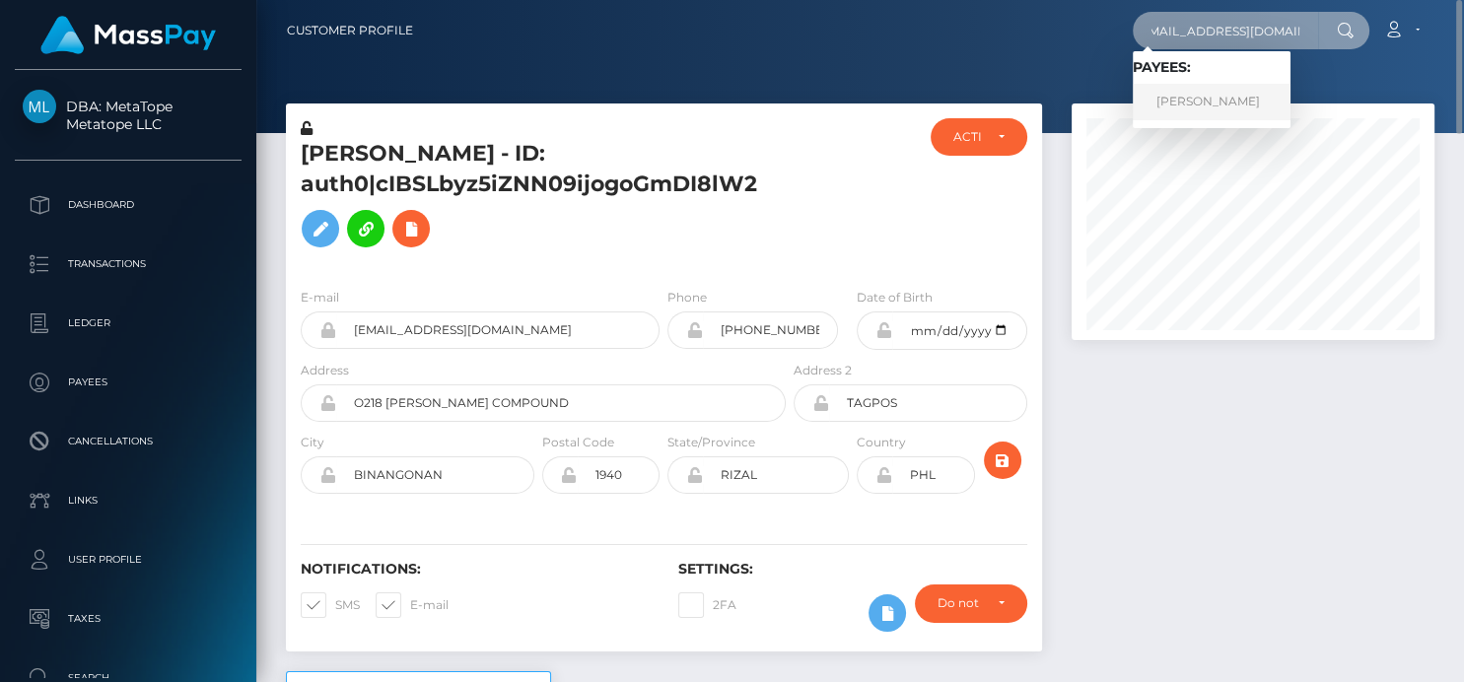
type input "[EMAIL_ADDRESS][DOMAIN_NAME]"
click at [1171, 95] on link "Carl Apilado" at bounding box center [1212, 102] width 158 height 36
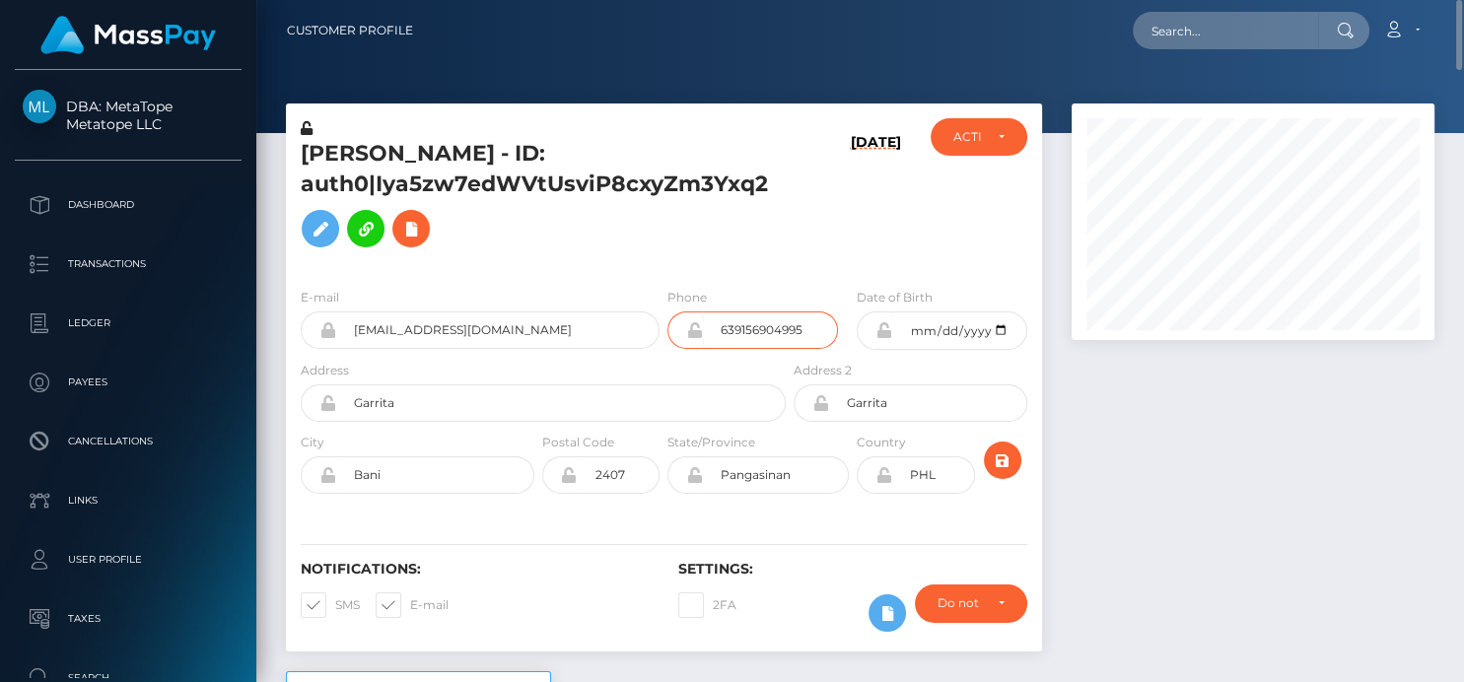
drag, startPoint x: 816, startPoint y: 330, endPoint x: 680, endPoint y: 326, distance: 136.1
click at [680, 326] on div "639156904995" at bounding box center [753, 330] width 171 height 37
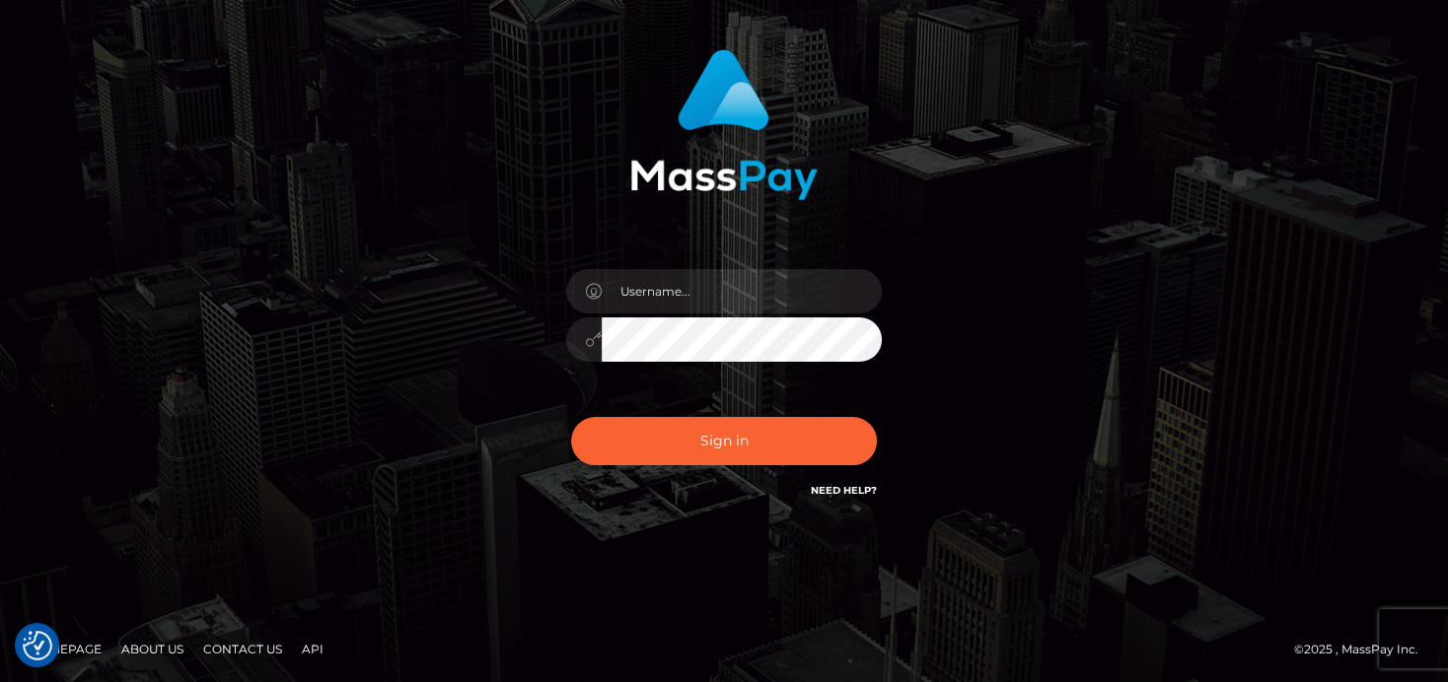
scroll to position [113, 0]
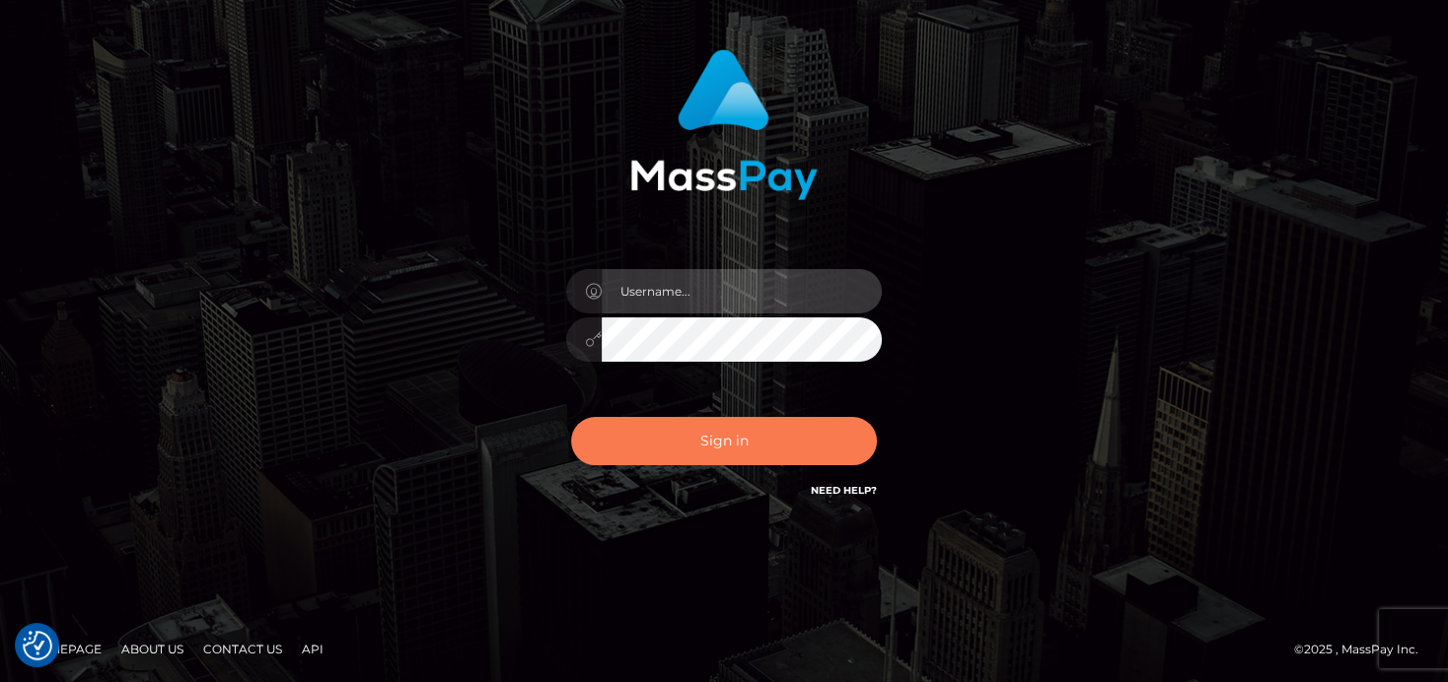
type input "denise"
click at [805, 430] on button "Sign in" at bounding box center [724, 441] width 306 height 48
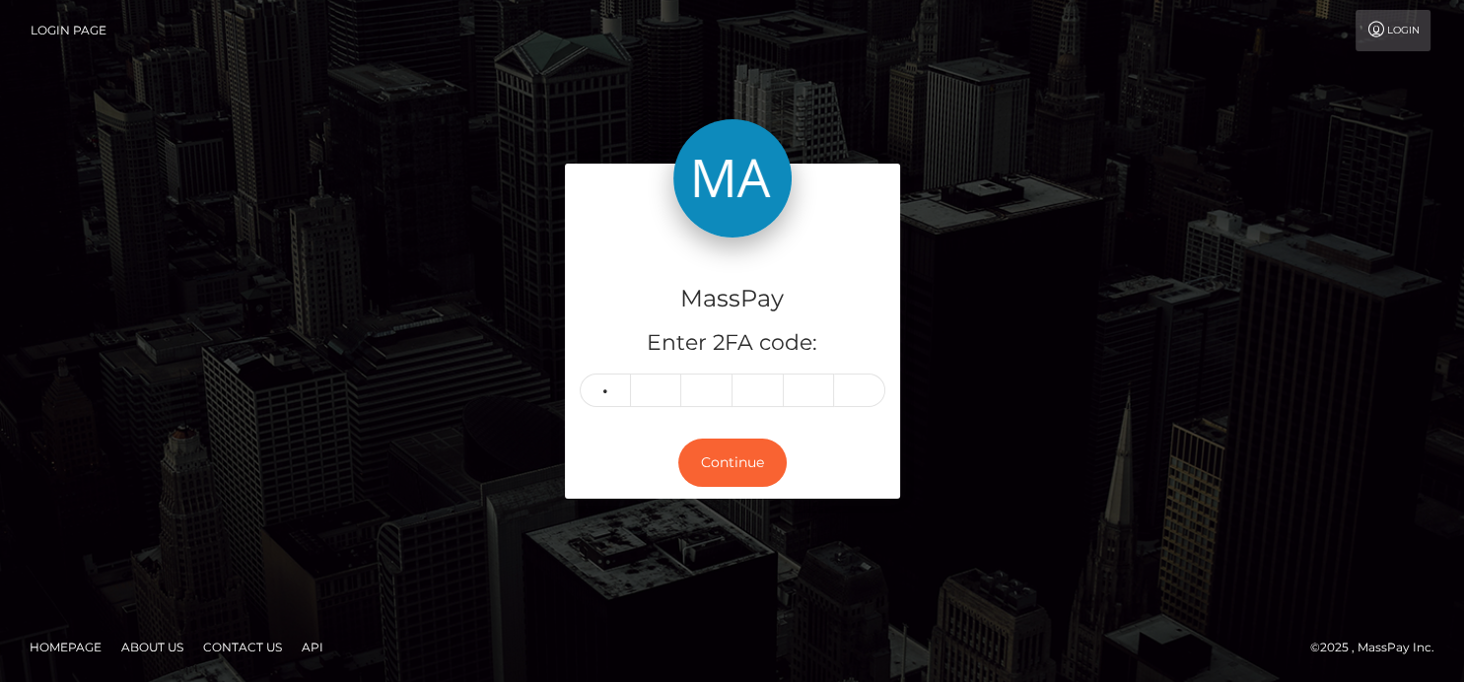
type input "5"
type input "7"
type input "8"
type input "9"
type input "2"
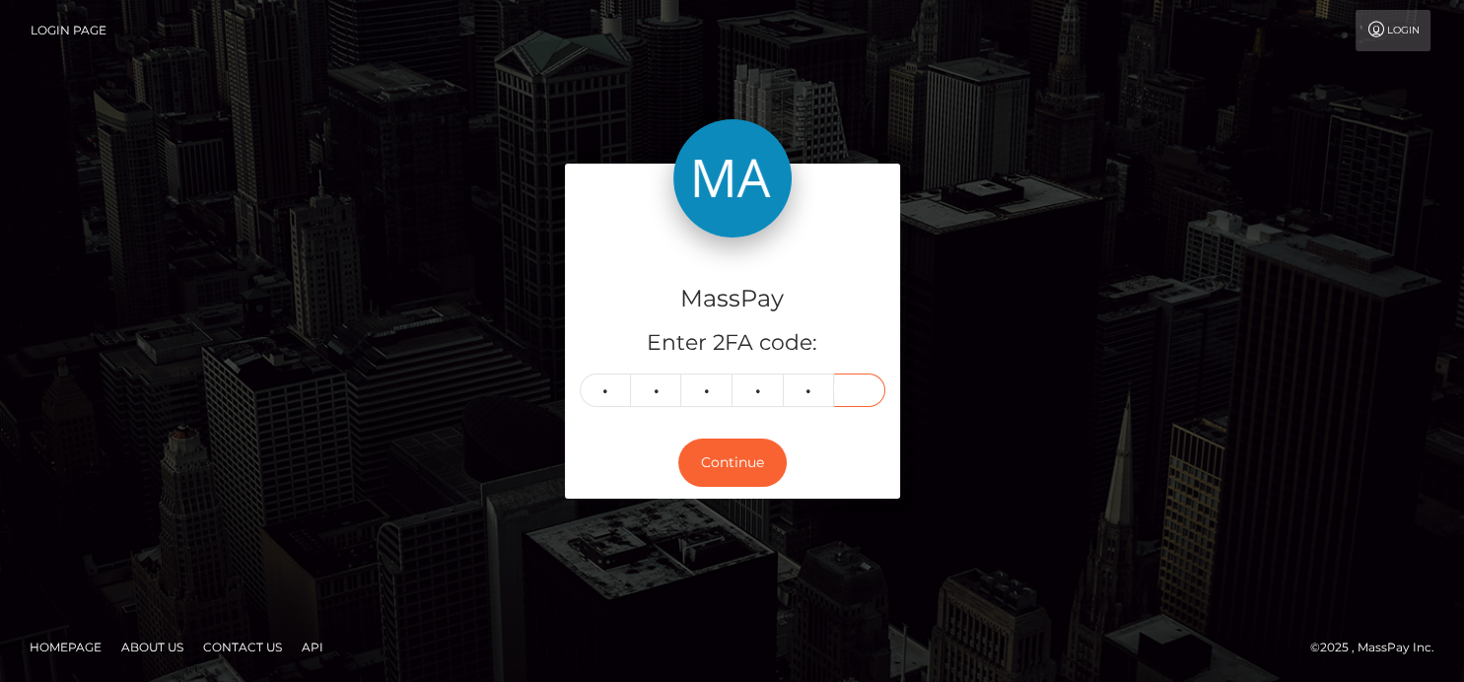
type input "2"
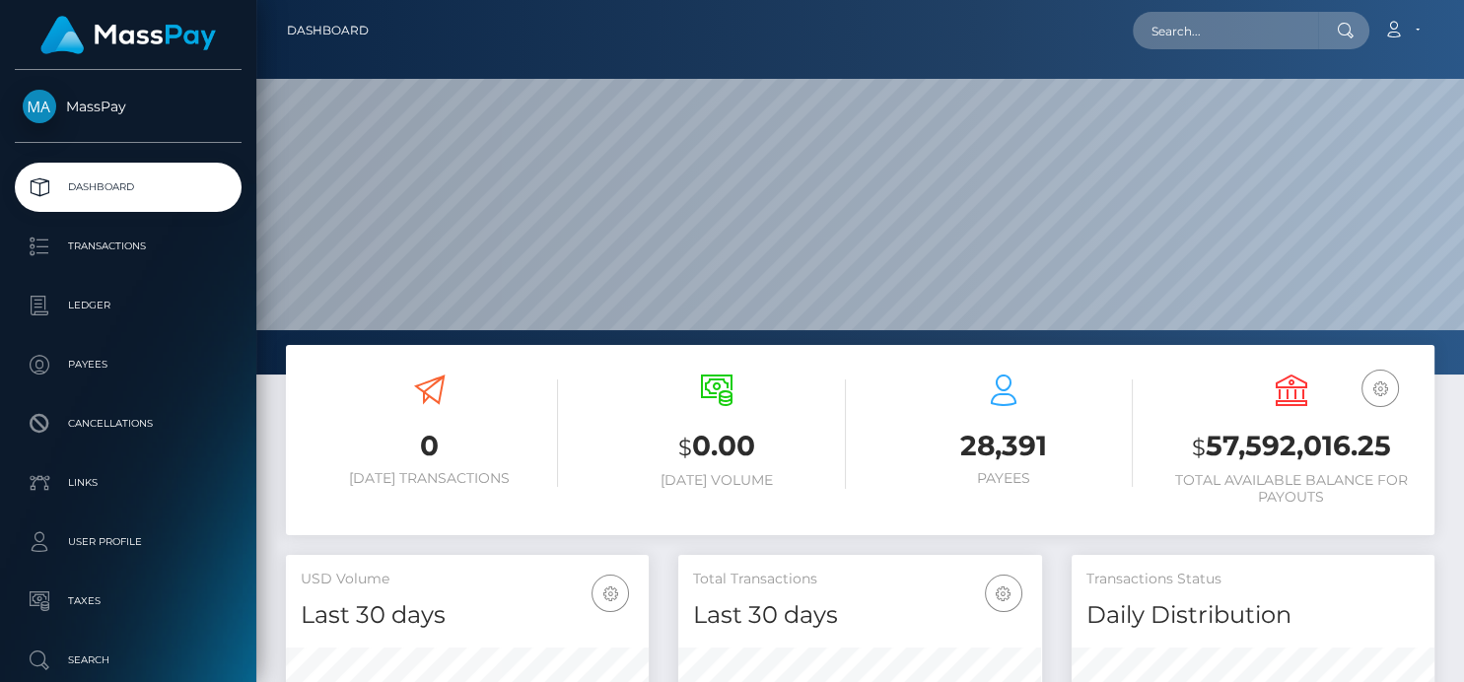
scroll to position [349, 363]
click at [1215, 13] on input "text" at bounding box center [1225, 30] width 185 height 37
paste input "carlapilado382@gmail.com"
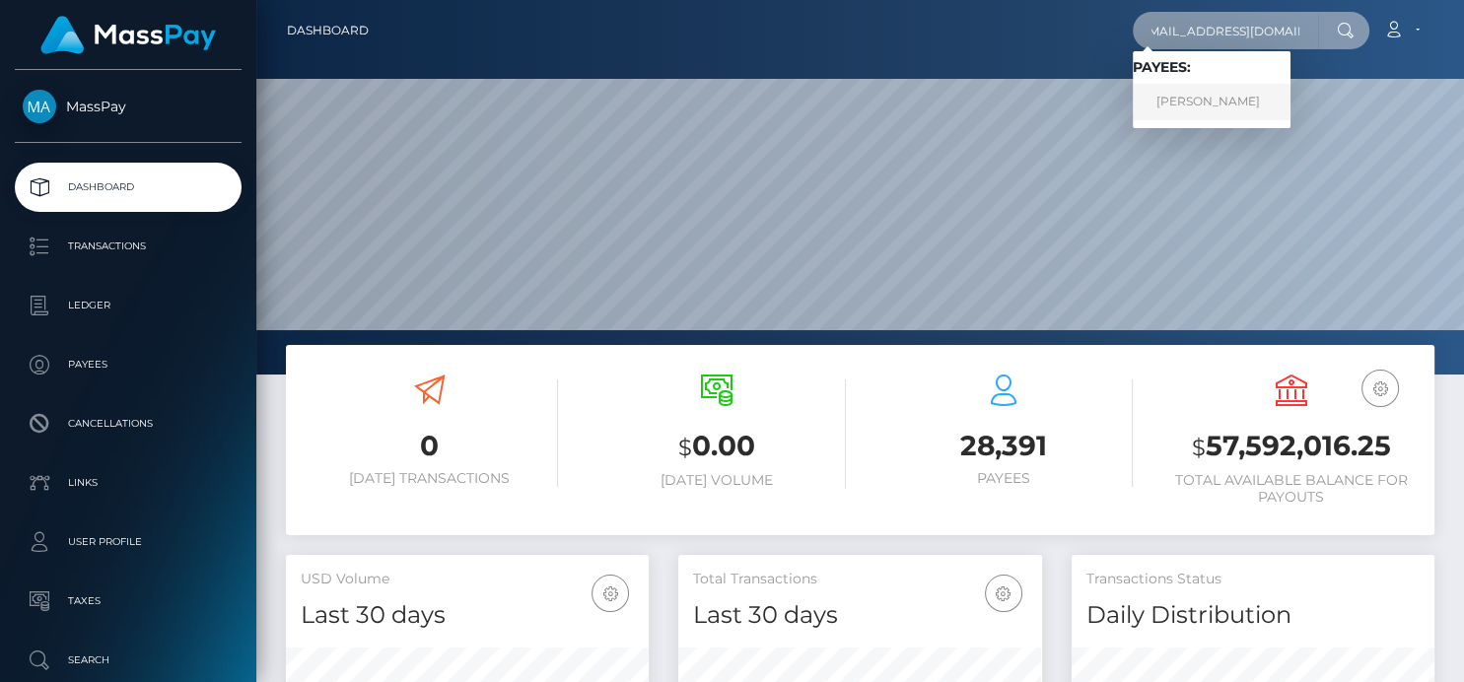
type input "carlapilado382@gmail.com"
click at [1204, 110] on link "Carl Apilado" at bounding box center [1212, 102] width 158 height 36
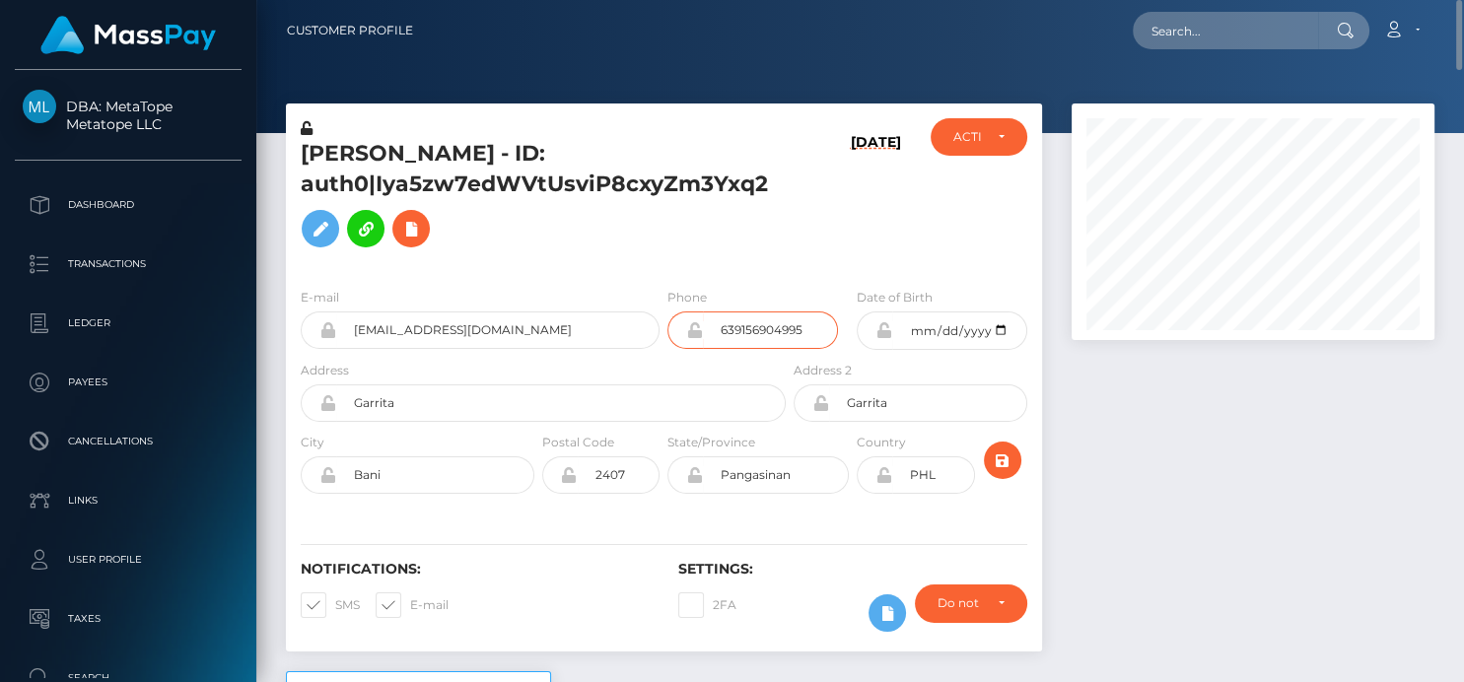
drag, startPoint x: 812, startPoint y: 331, endPoint x: 582, endPoint y: 312, distance: 231.6
click at [582, 312] on div "E-mail carlapilado382@gmail.com Phone 639156904995" at bounding box center [664, 323] width 756 height 73
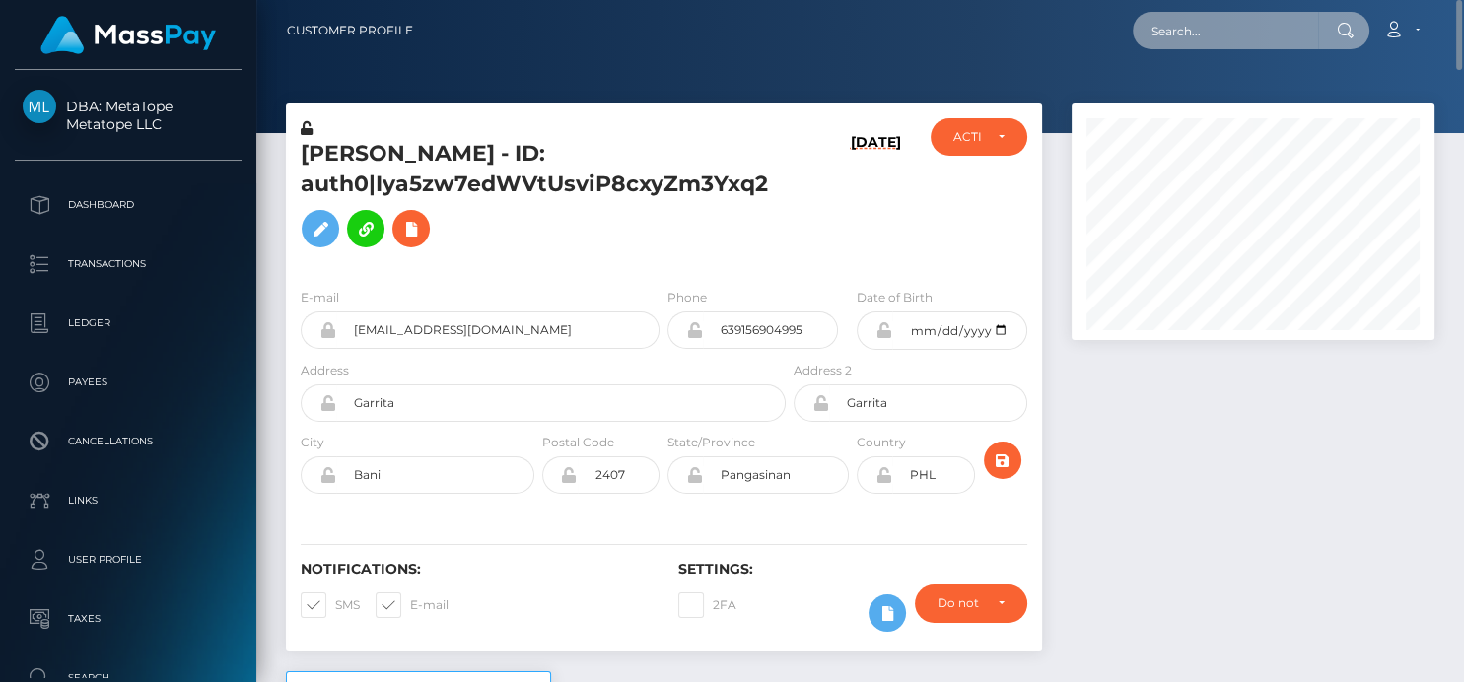
click at [1175, 16] on input "text" at bounding box center [1225, 30] width 185 height 37
paste input "[EMAIL_ADDRESS][DOMAIN_NAME]"
type input "babyravesxo@gmail.com"
drag, startPoint x: 1144, startPoint y: 29, endPoint x: 1462, endPoint y: 19, distance: 318.6
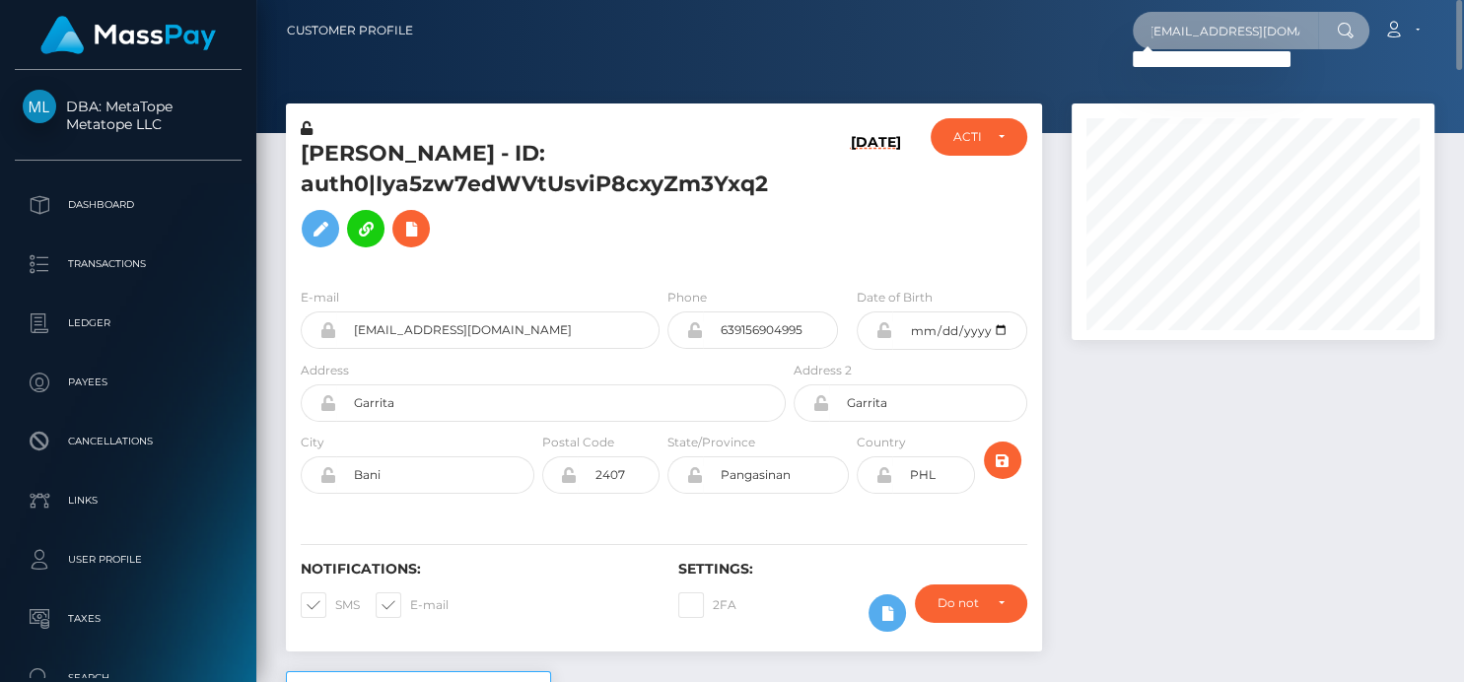
click at [1462, 18] on nav "Customer Profile babyravesxo@gmail.com Loading... Loading..." at bounding box center [860, 30] width 1208 height 61
paste input "babyravesxo@gmail.com"
type input "babyravesxo@gmail.com"
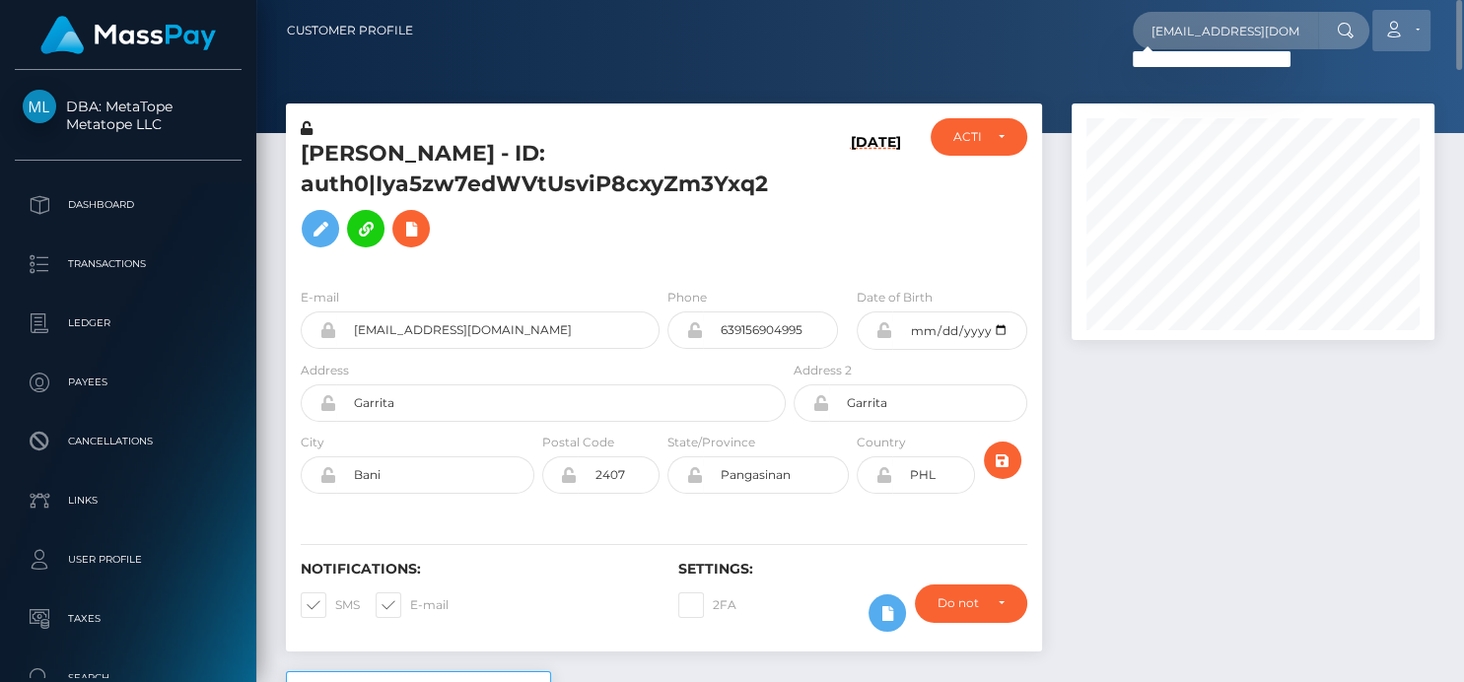
click at [1402, 29] on icon at bounding box center [1393, 30] width 21 height 16
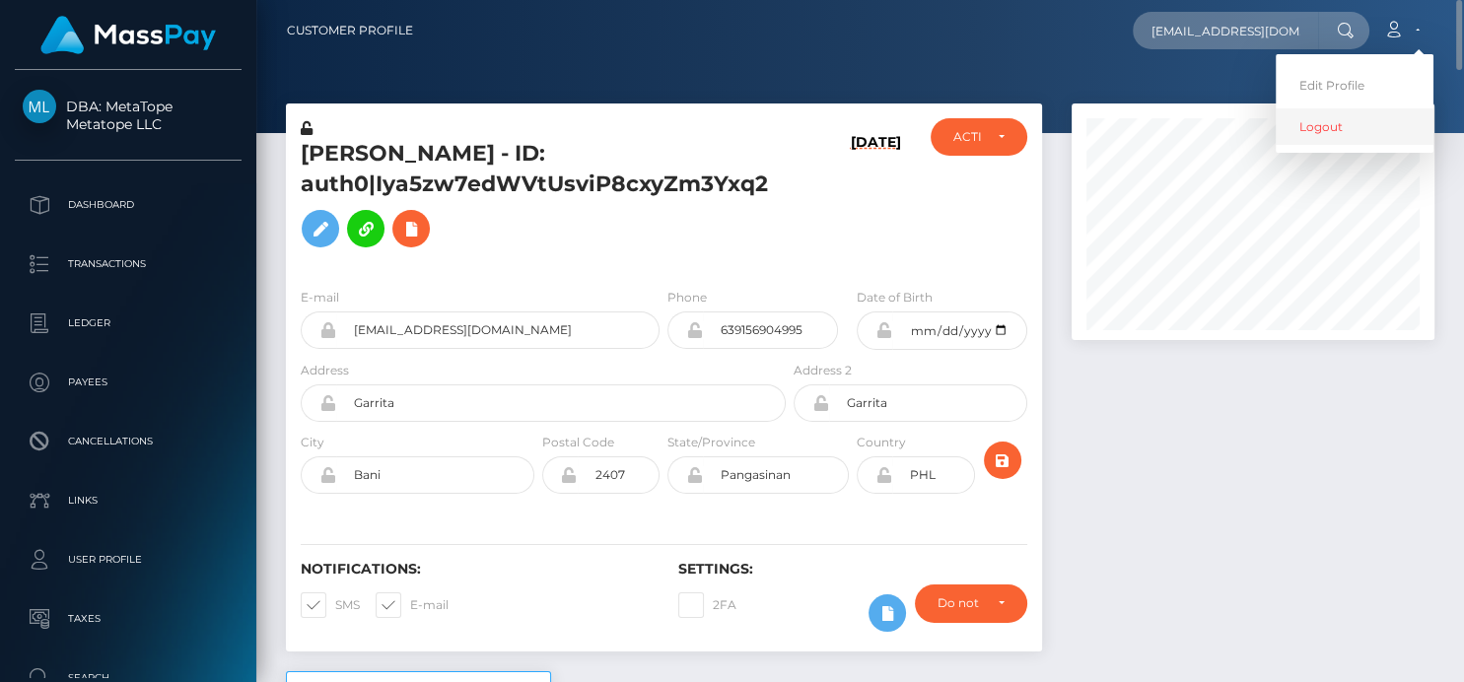
click at [1356, 109] on link "Logout" at bounding box center [1355, 126] width 158 height 36
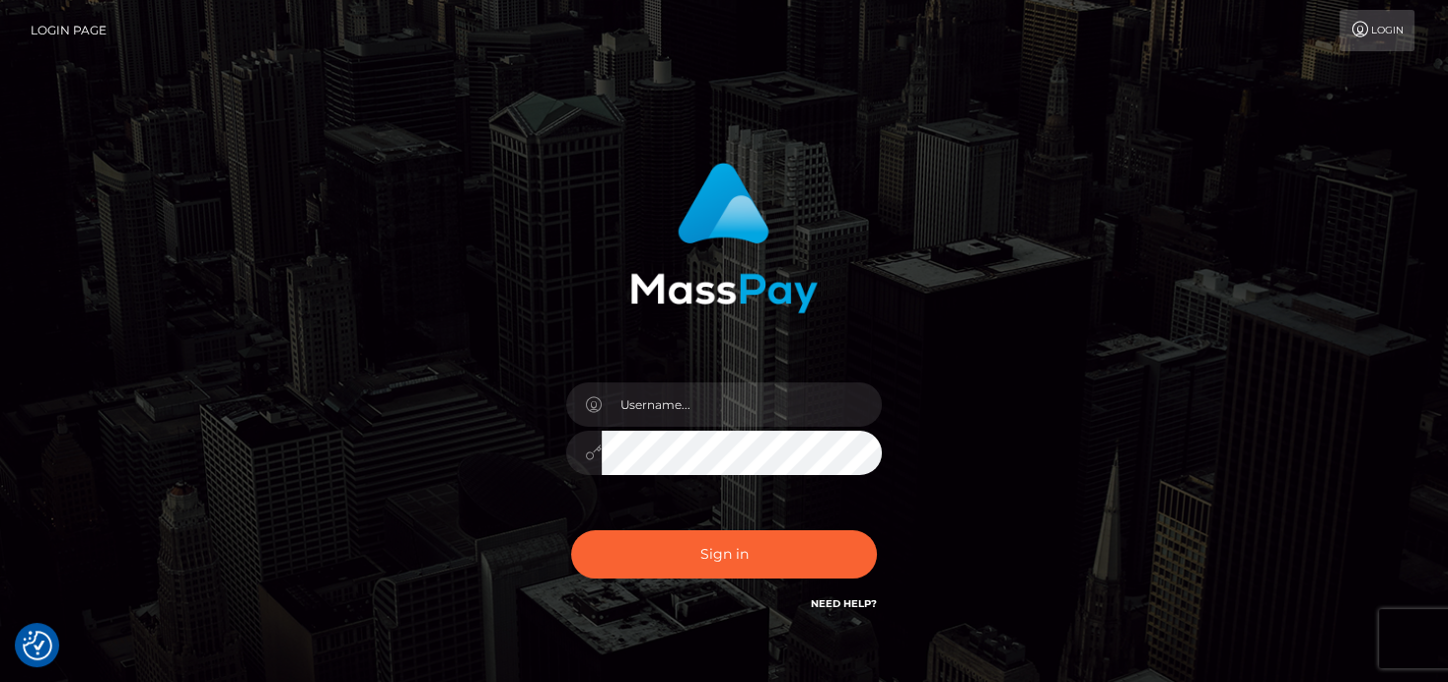
checkbox input "true"
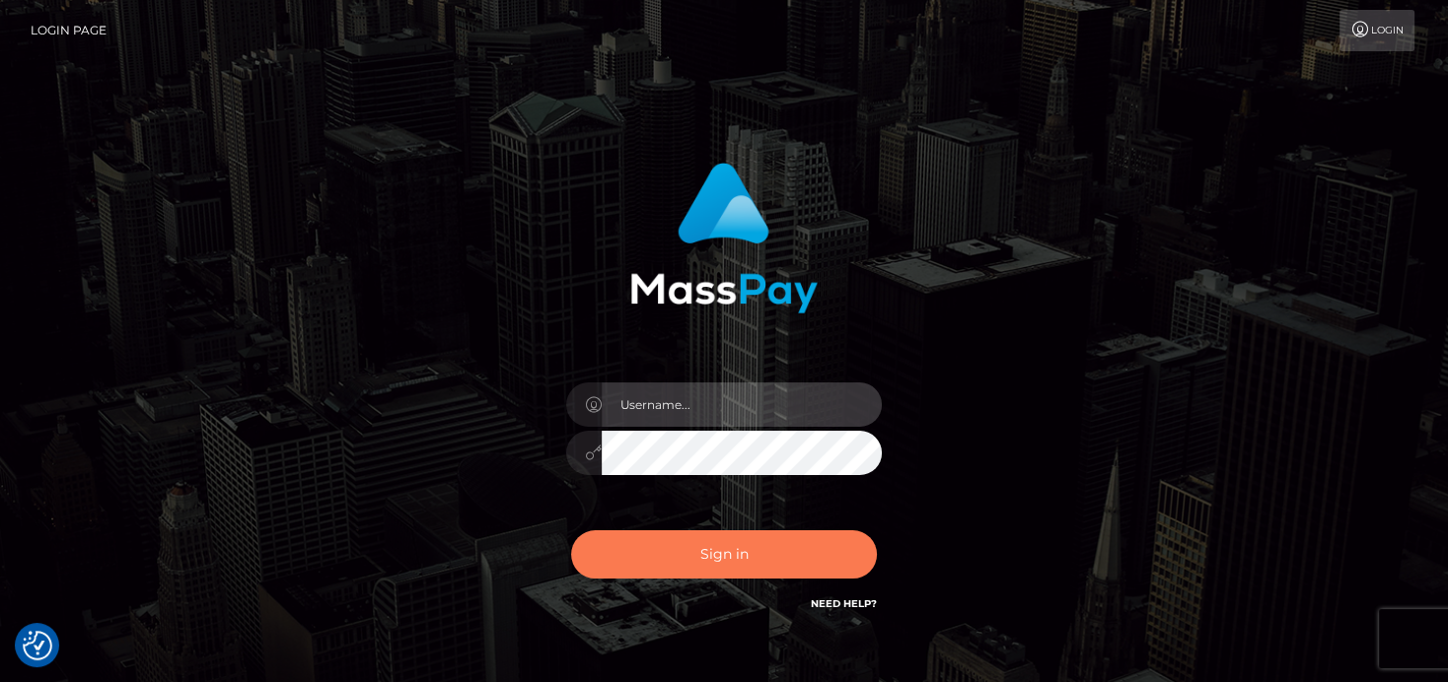
type input "denise"
click at [701, 556] on button "Sign in" at bounding box center [724, 554] width 306 height 48
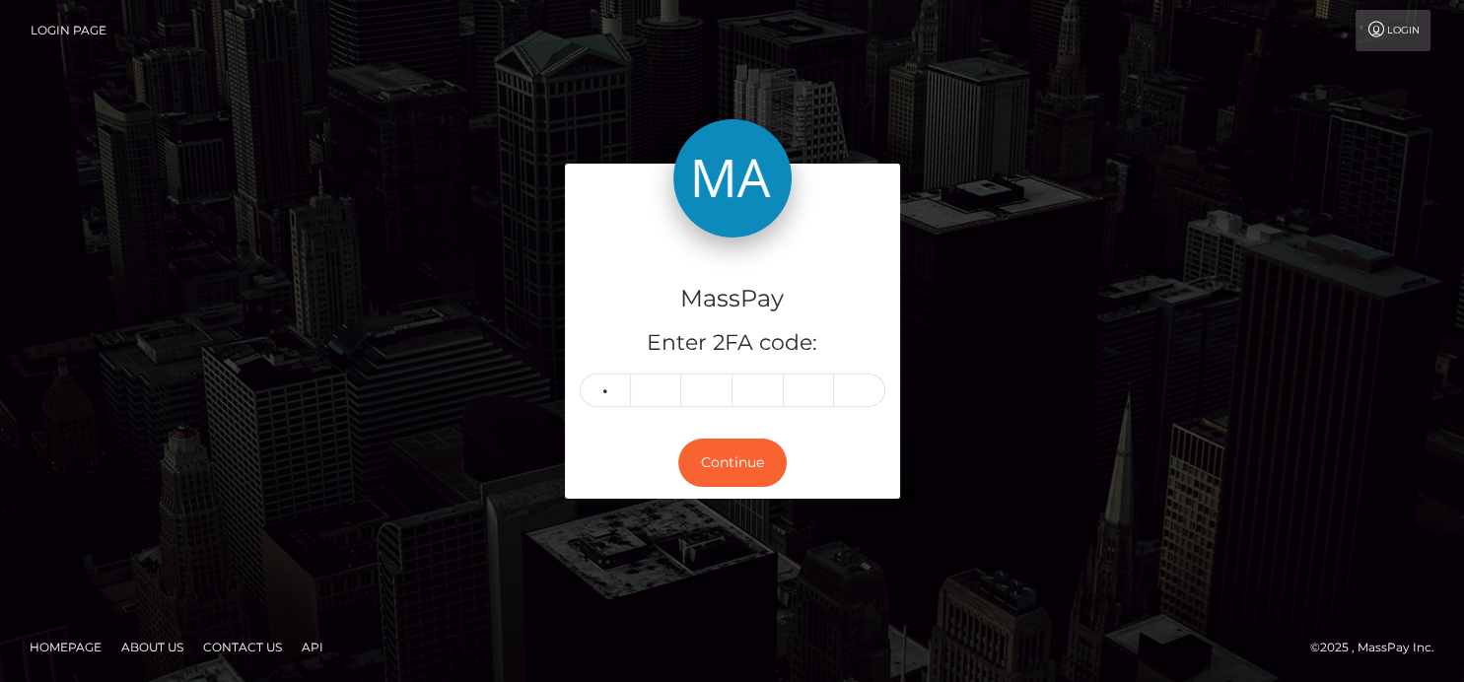
type input "8"
type input "2"
type input "7"
type input "0"
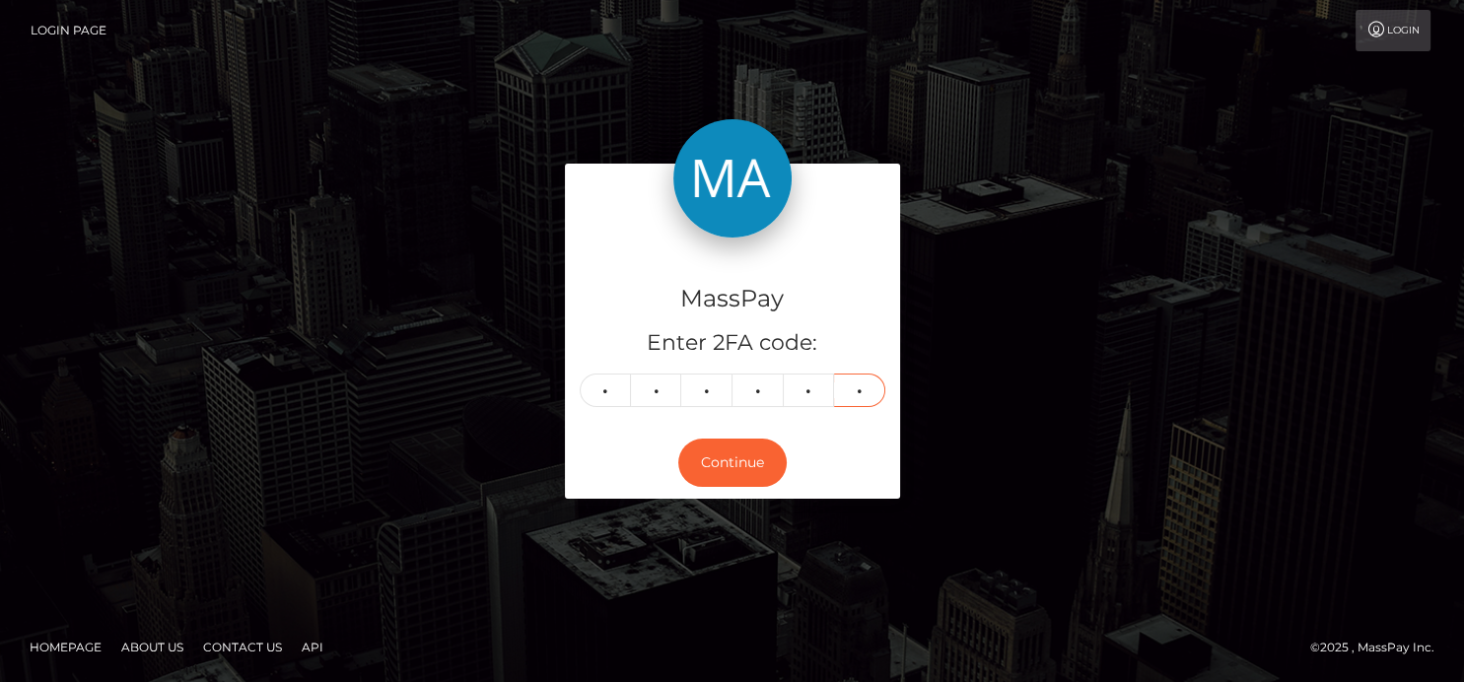
type input "9"
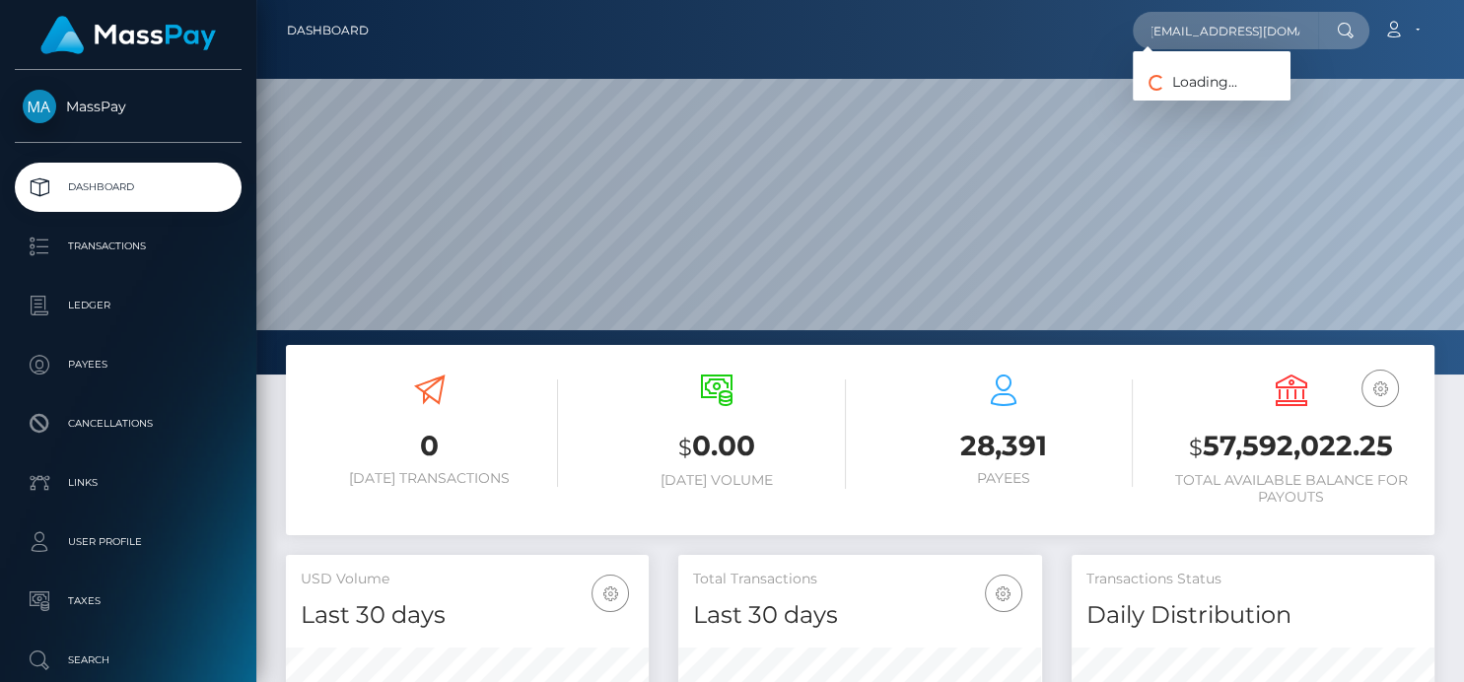
scroll to position [349, 363]
type input "[EMAIL_ADDRESS][DOMAIN_NAME]"
click at [1196, 104] on link "[PERSON_NAME]" at bounding box center [1212, 102] width 158 height 36
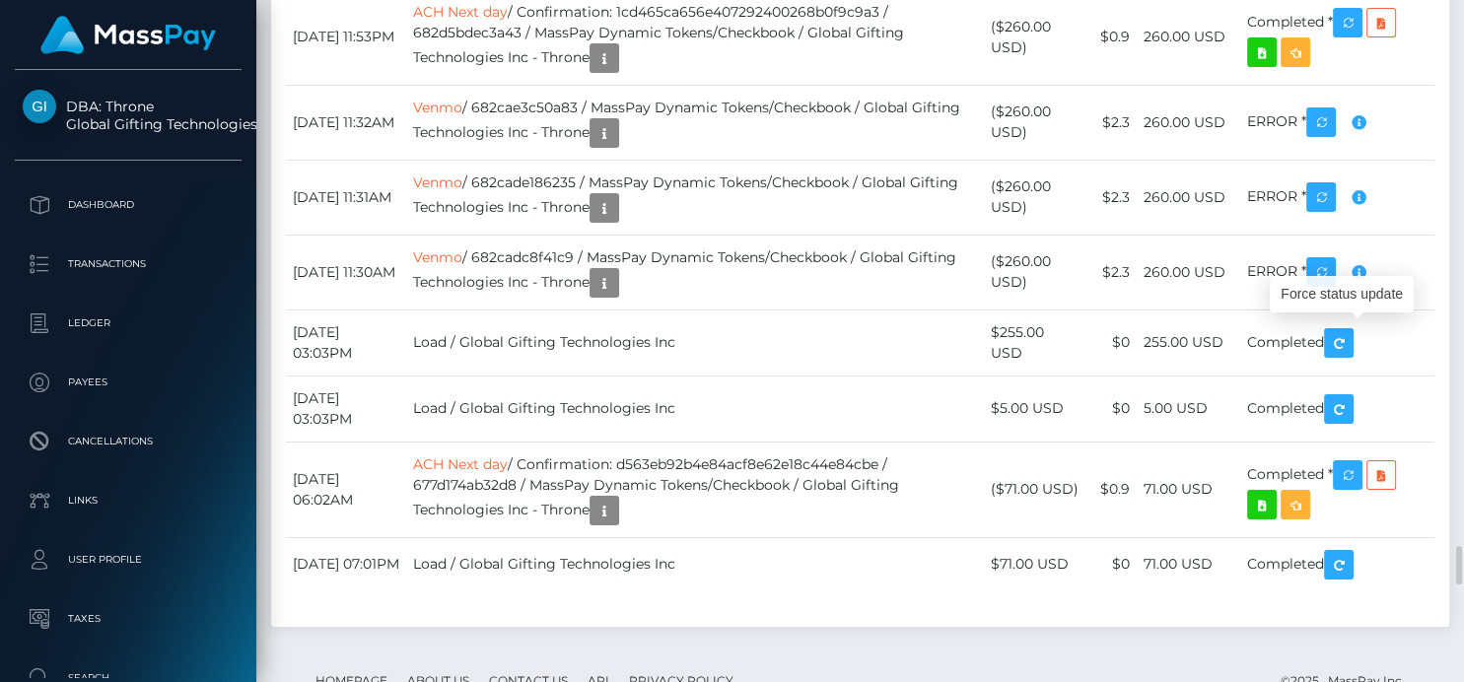
scroll to position [237, 363]
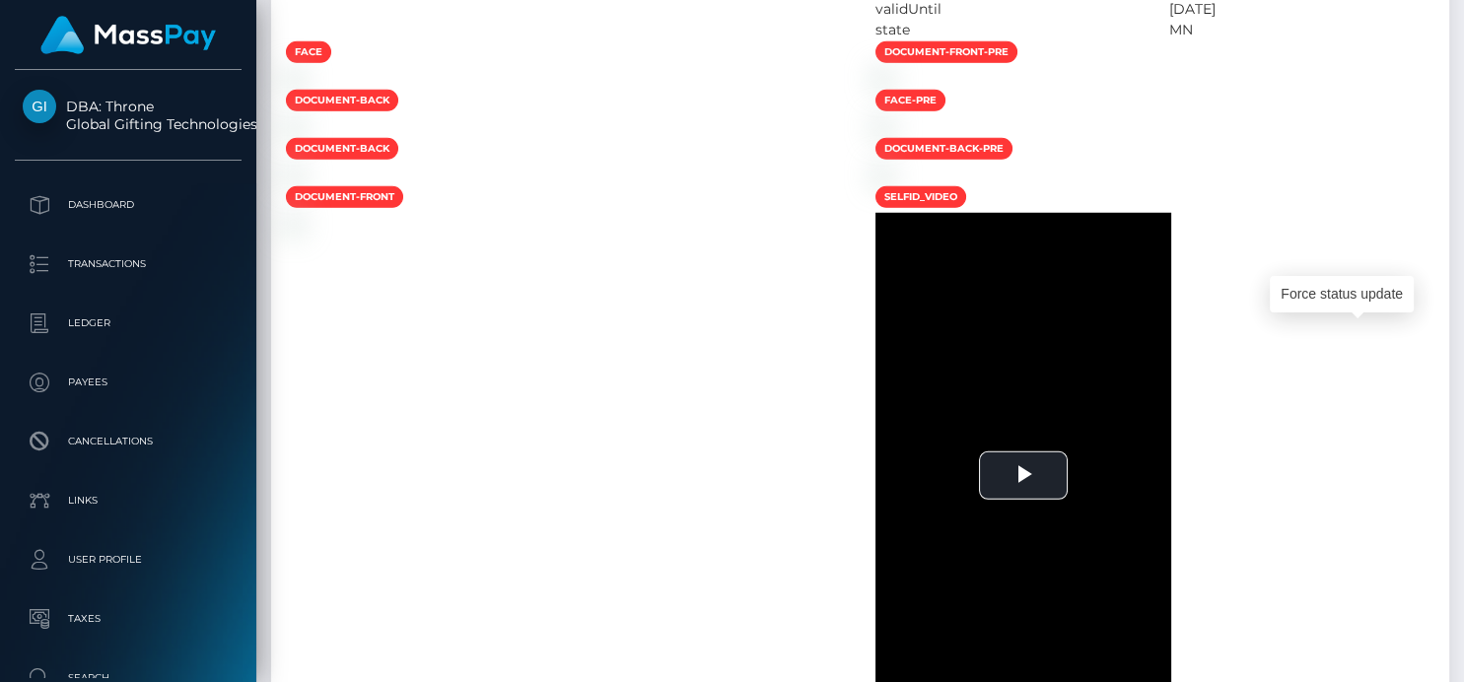
scroll to position [0, 0]
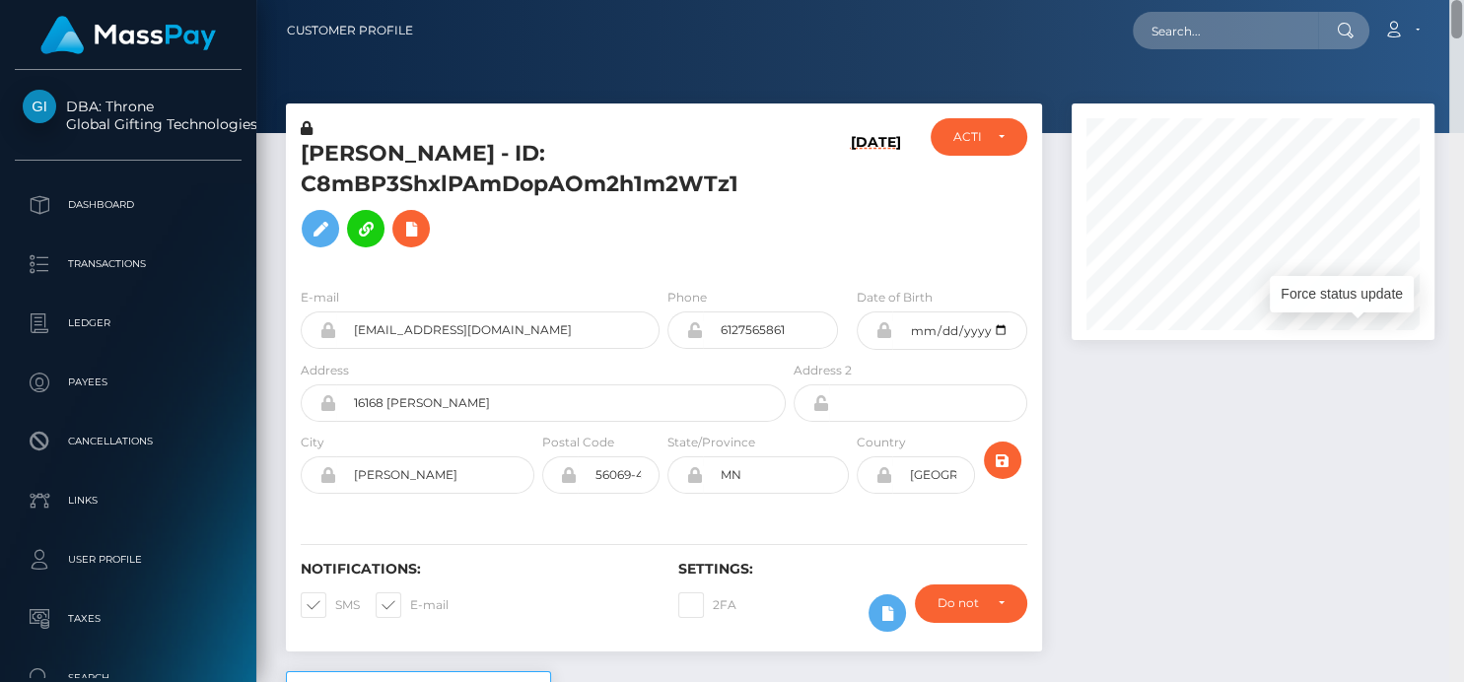
drag, startPoint x: 1452, startPoint y: 379, endPoint x: 1380, endPoint y: -95, distance: 478.7
click at [1380, 0] on html "DBA: Throne Global Gifting Technologies Inc Dashboard Transactions Ledger Payee…" at bounding box center [732, 341] width 1464 height 682
drag, startPoint x: 1249, startPoint y: 5, endPoint x: 1259, endPoint y: 34, distance: 30.2
click at [1244, 8] on nav "Customer Profile Loading... Loading... Account" at bounding box center [860, 30] width 1208 height 61
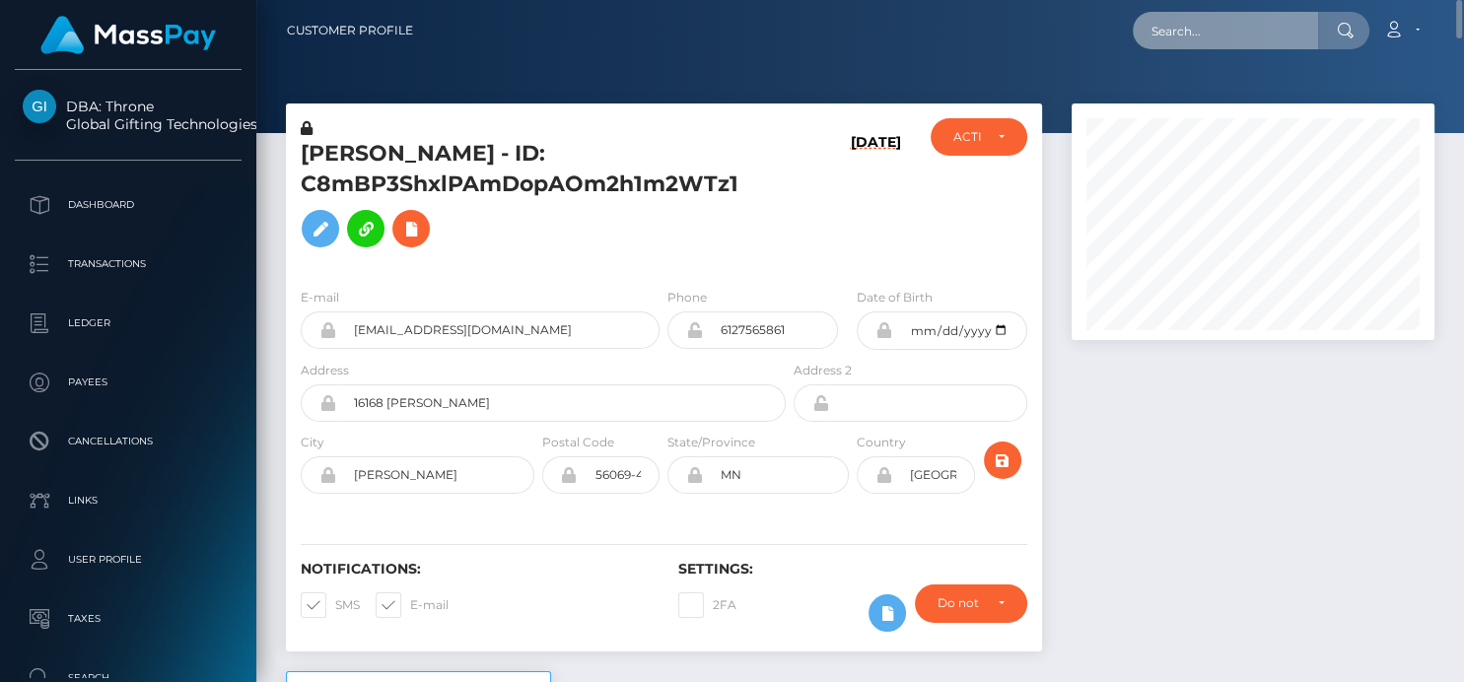
click at [1259, 36] on input "text" at bounding box center [1225, 30] width 185 height 37
paste input "3876faea-48b0-405b-8368-44665f96f1f9"
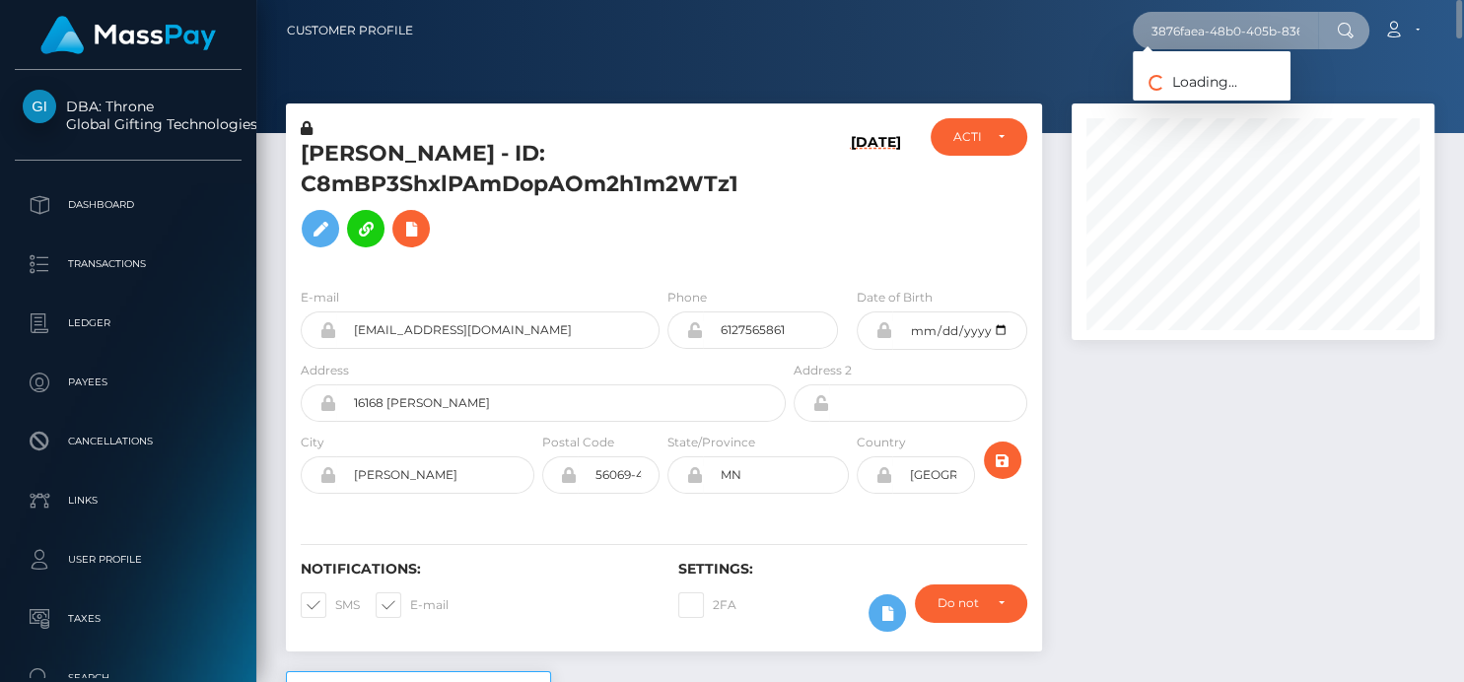
scroll to position [0, 93]
type input "3876faea-48b0-405b-8368-44665f96f1f9"
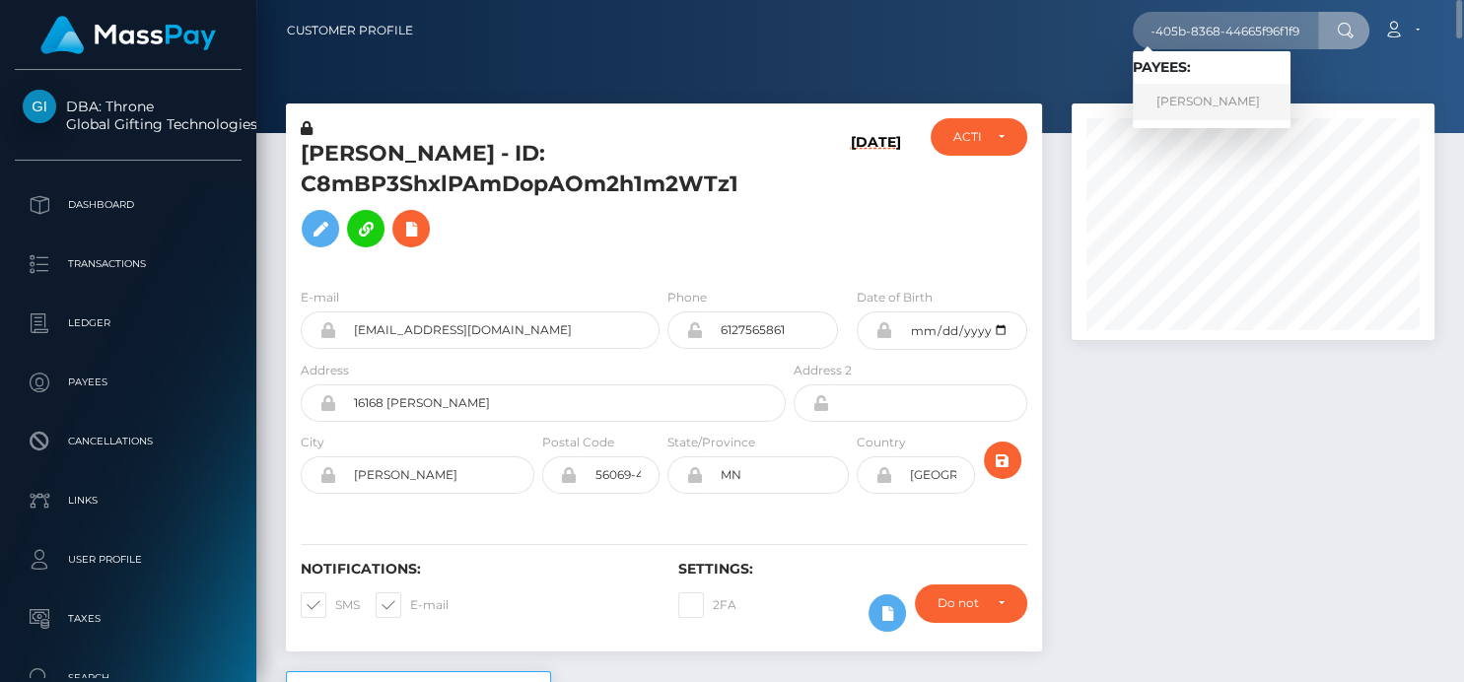
click at [1210, 107] on link "SHIRLEY MARTINS" at bounding box center [1212, 102] width 158 height 36
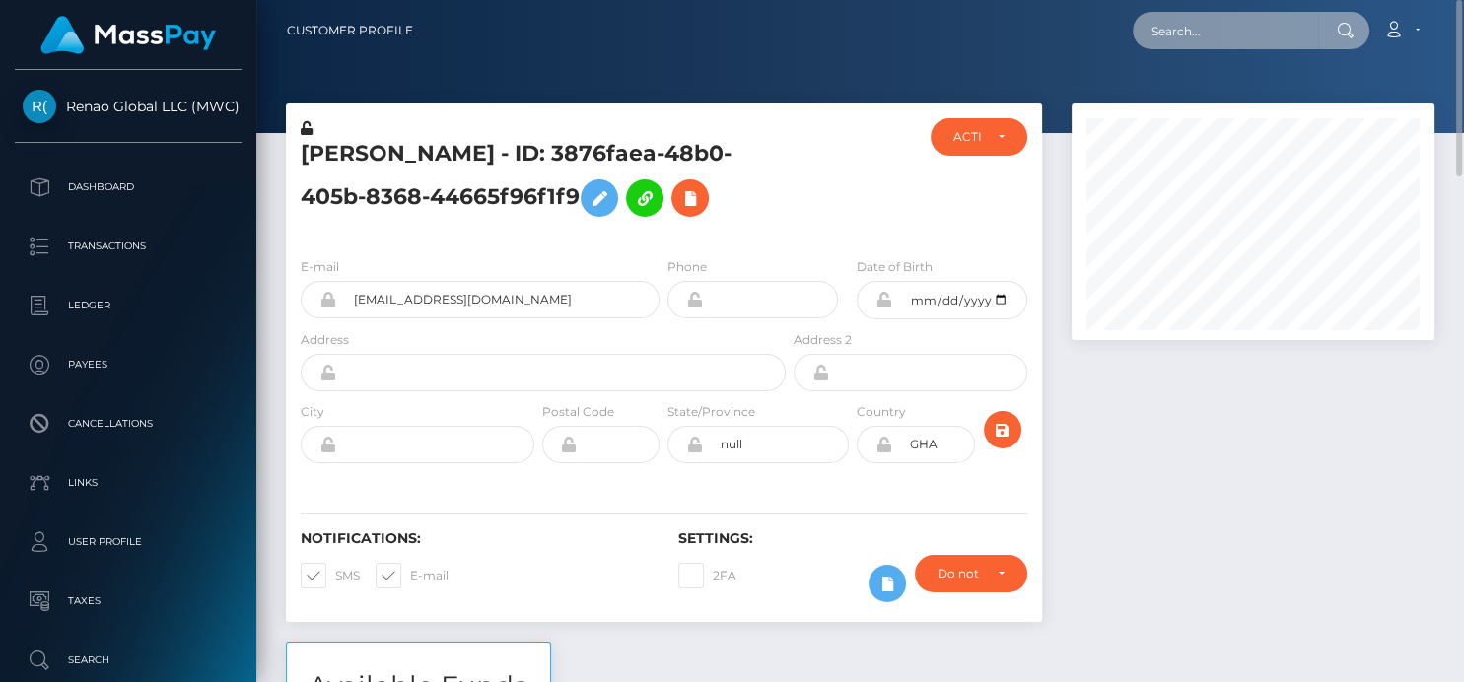
click at [1177, 13] on input "text" at bounding box center [1225, 30] width 185 height 37
paste input "[EMAIL_ADDRESS][DOMAIN_NAME]"
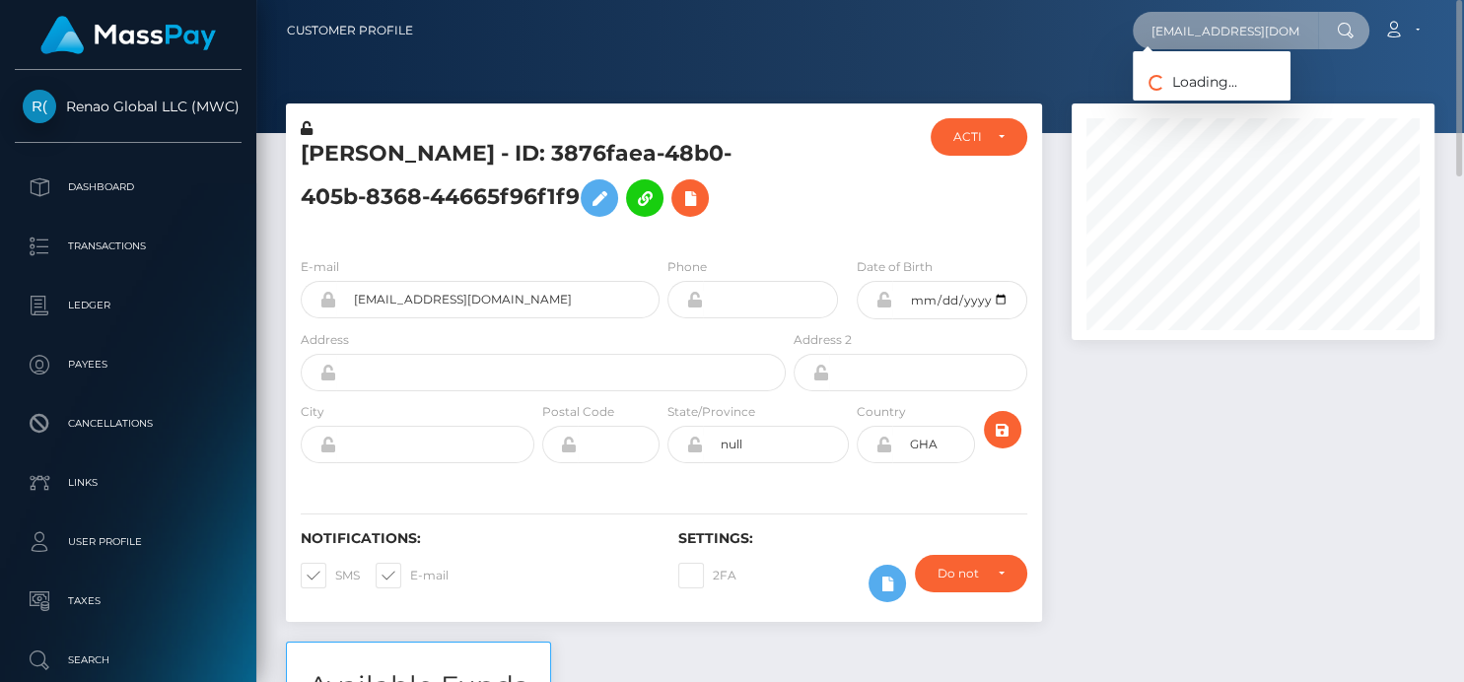
type input "[EMAIL_ADDRESS][DOMAIN_NAME]"
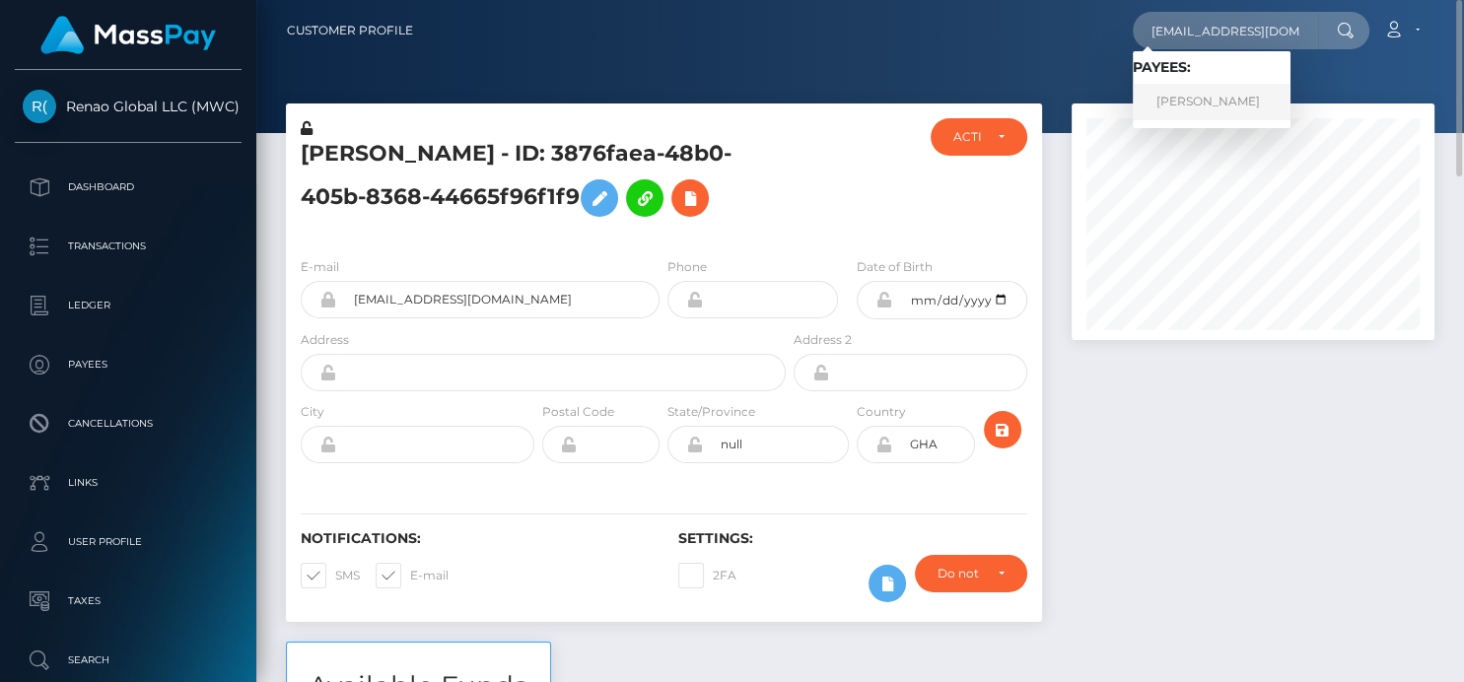
click at [1167, 97] on link "[PERSON_NAME]" at bounding box center [1212, 102] width 158 height 36
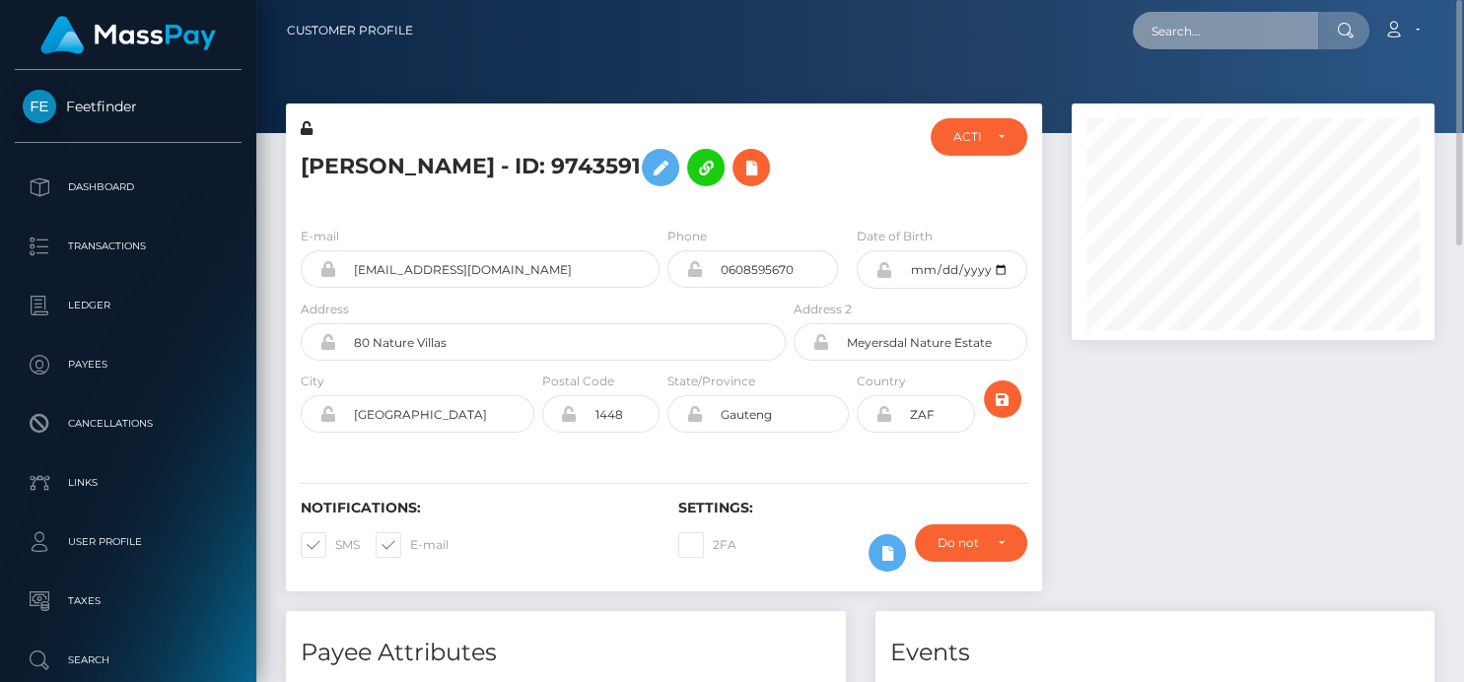
click at [1157, 39] on input "text" at bounding box center [1225, 30] width 185 height 37
paste input "merlingstephany@gmail.com"
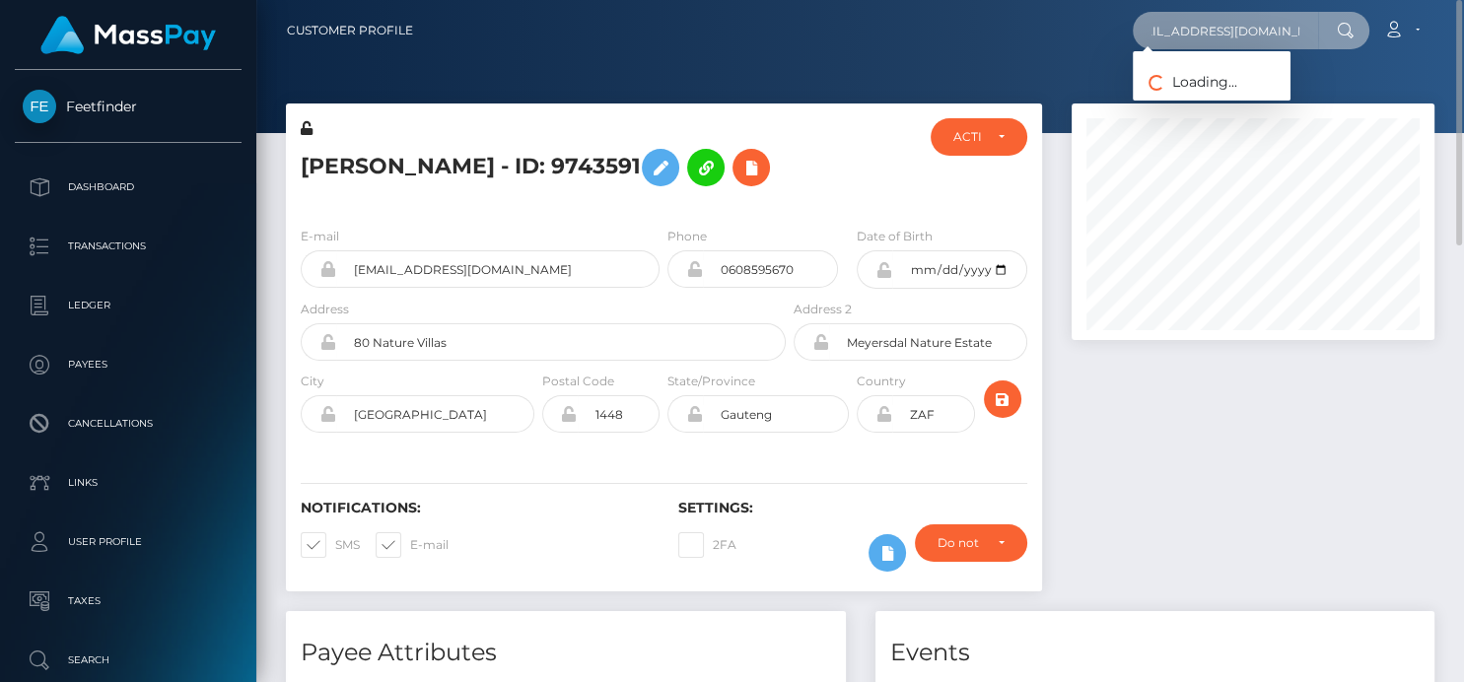
type input "merlingstephany@gmail.com"
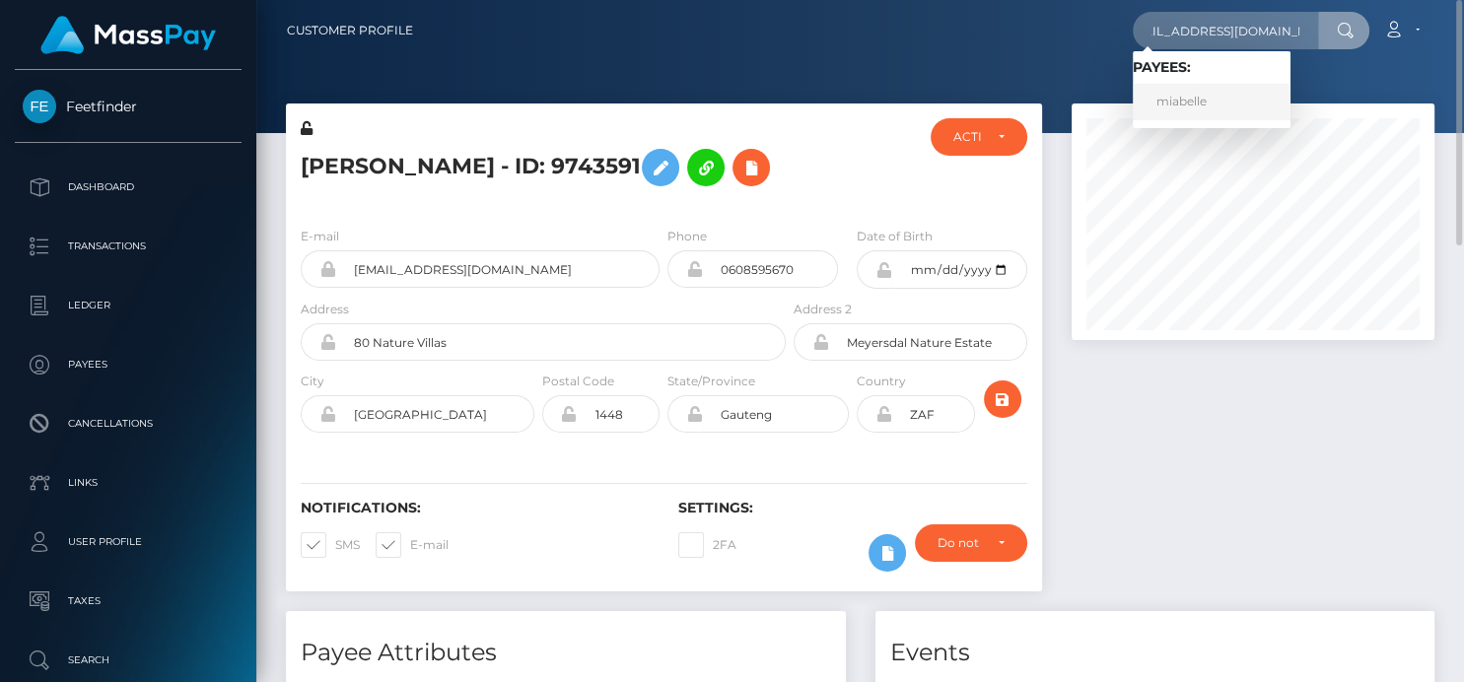
click at [1178, 104] on link "miabelle" at bounding box center [1212, 102] width 158 height 36
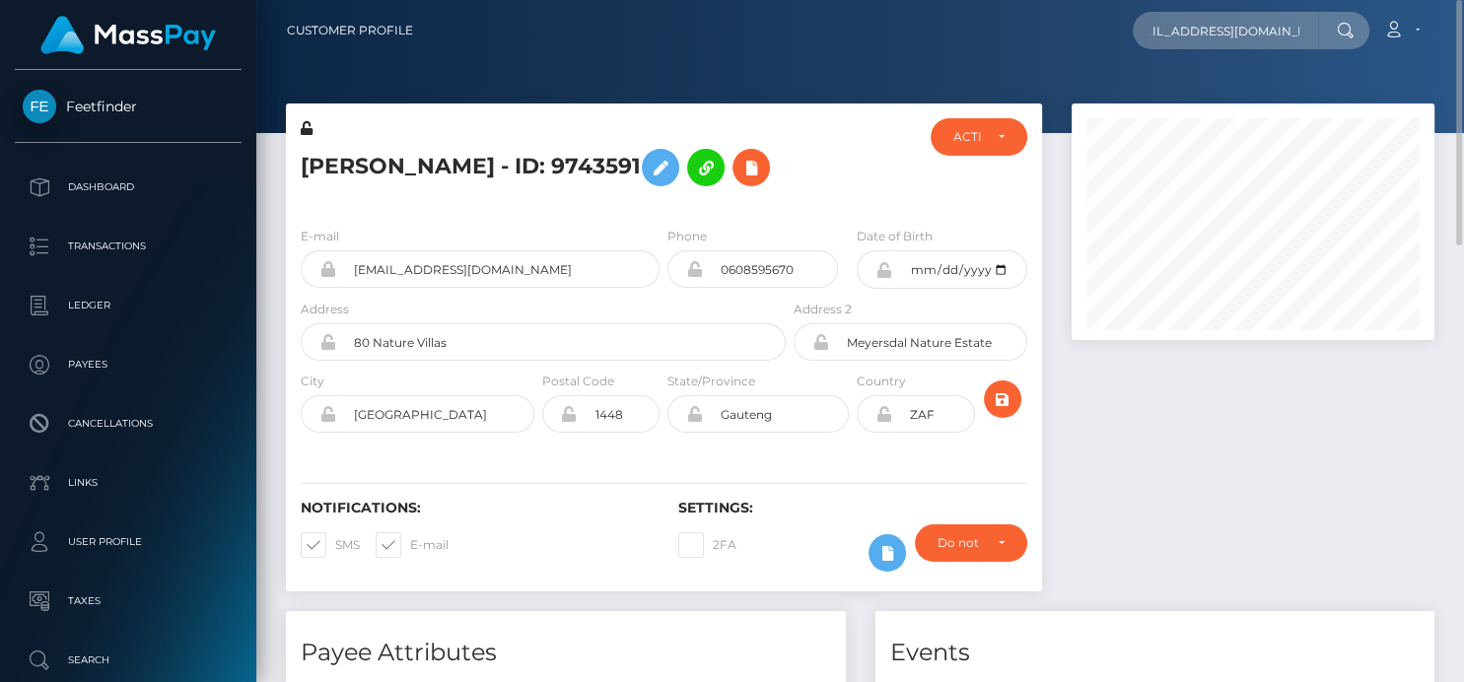
scroll to position [0, 0]
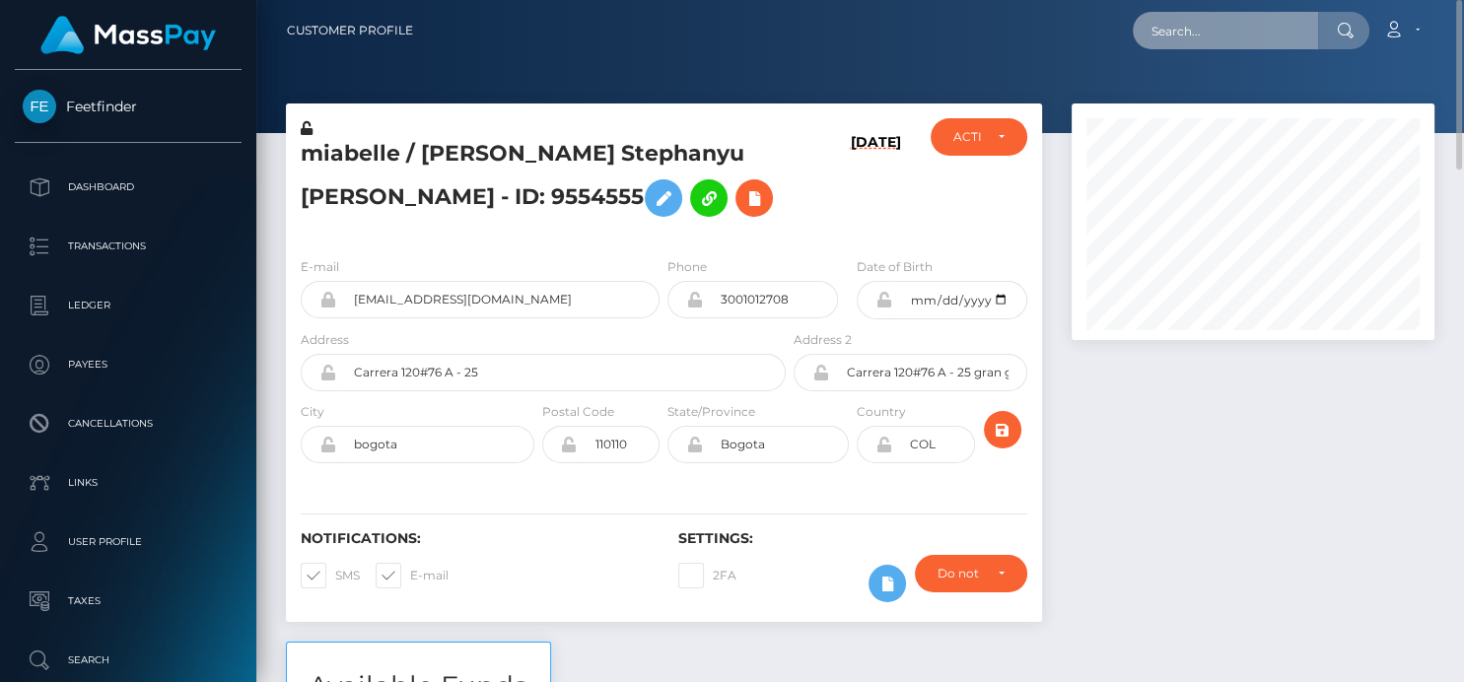
click at [1200, 45] on input "text" at bounding box center [1225, 30] width 185 height 37
paste input "hanniestewy23@gmail.com"
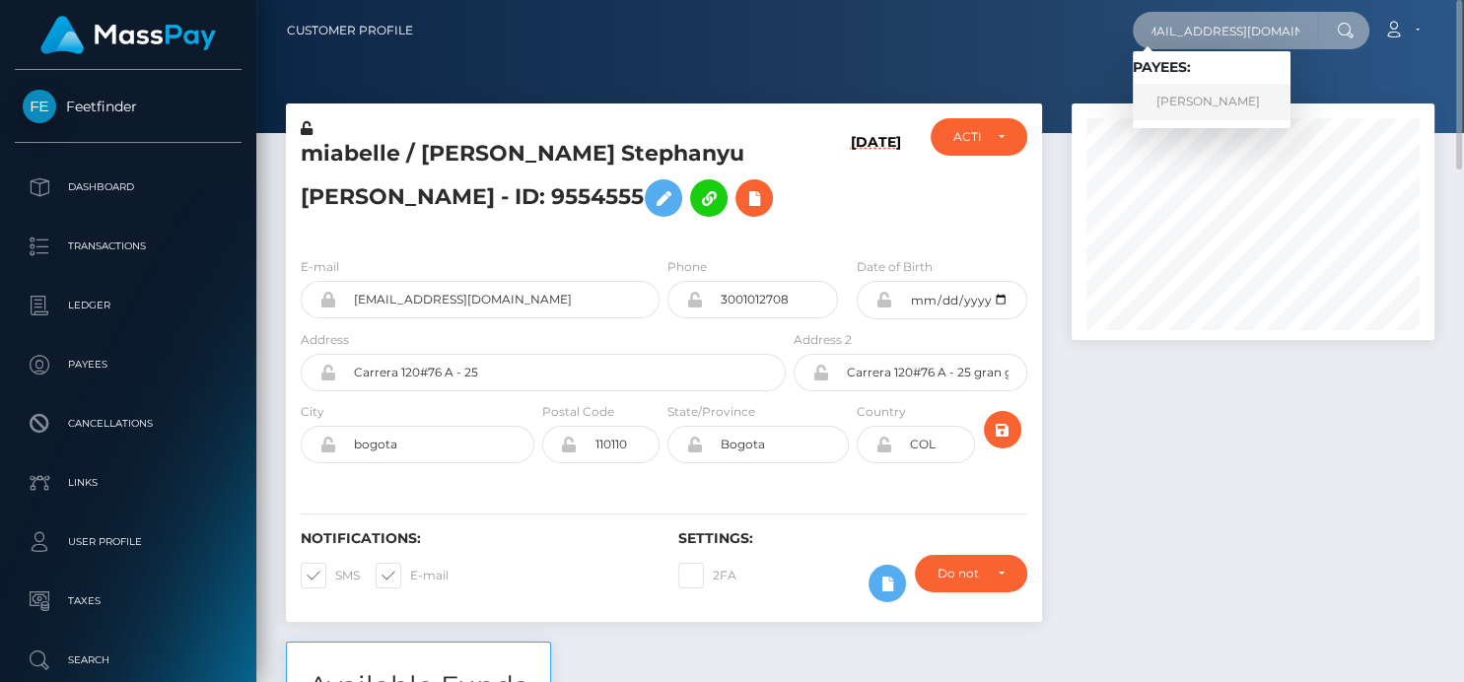
type input "hanniestewy23@gmail.com"
click at [1195, 91] on link "HANNAH RAQUEL STEWART" at bounding box center [1212, 102] width 158 height 36
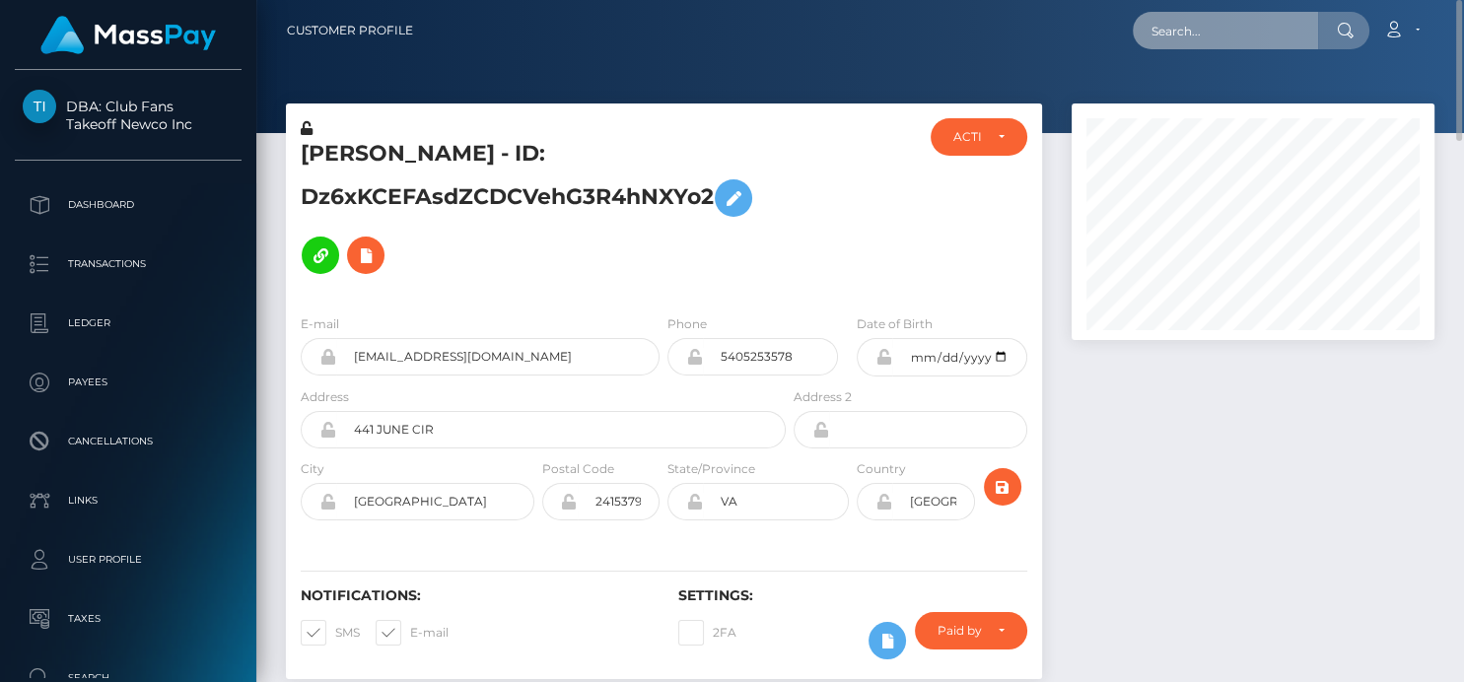
click at [1166, 35] on input "text" at bounding box center [1225, 30] width 185 height 37
paste input "popcangrinder6969@gmail.com"
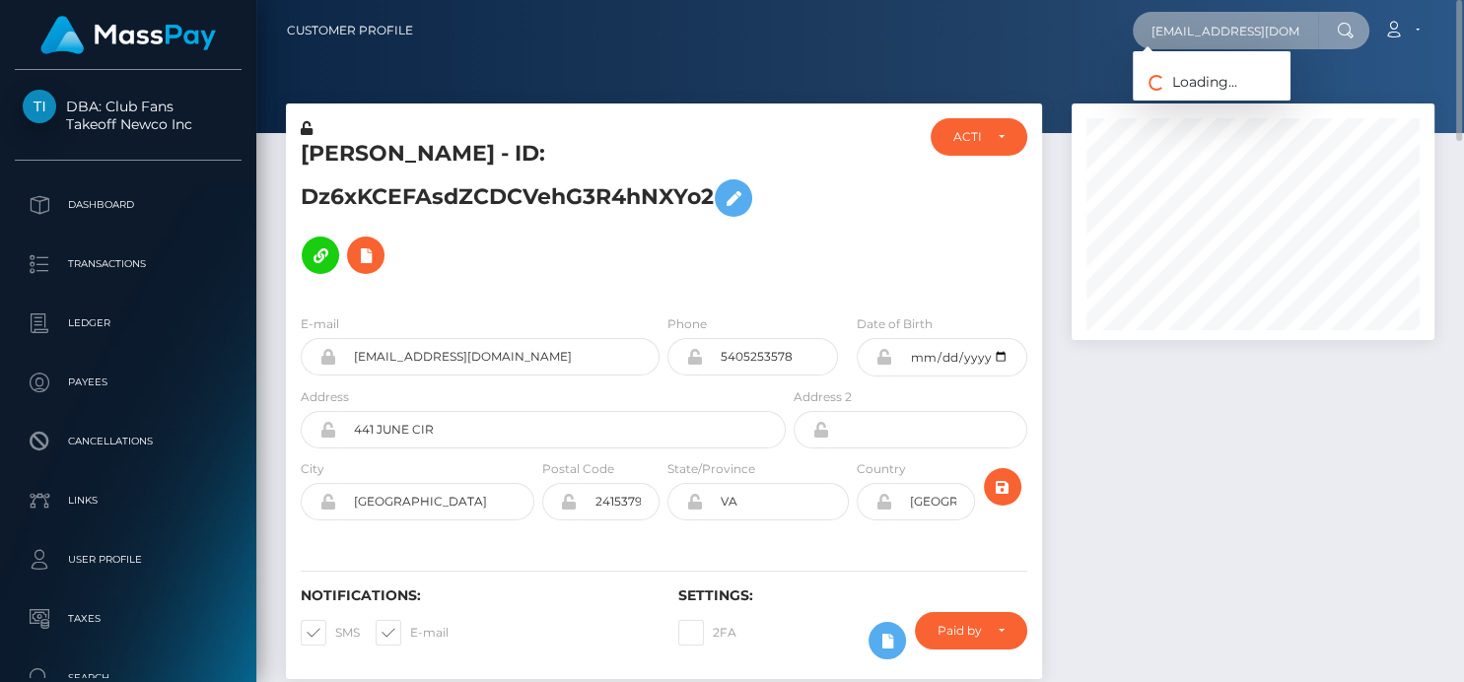
scroll to position [0, 46]
type input "popcangrinder6969@gmail.com"
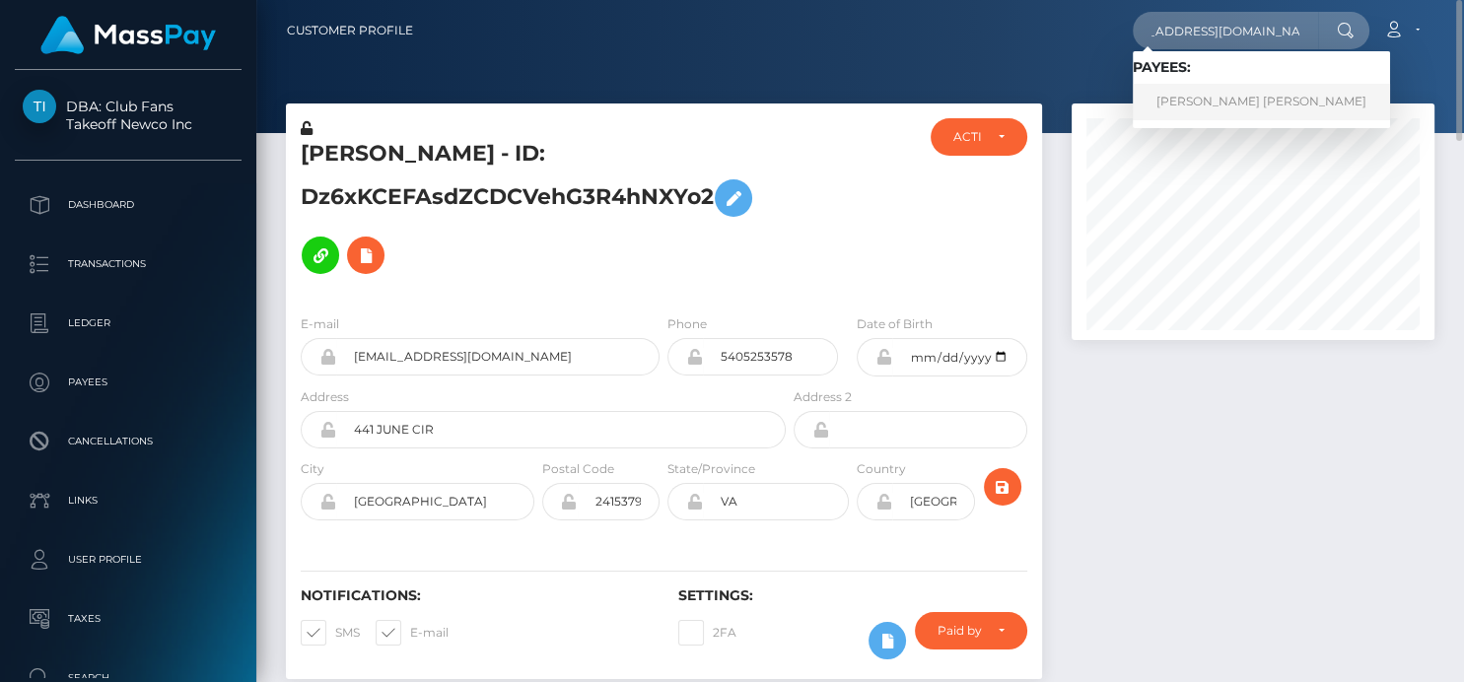
scroll to position [0, 0]
click at [1185, 96] on link "CHEYANNA LEAH RAY" at bounding box center [1261, 102] width 257 height 36
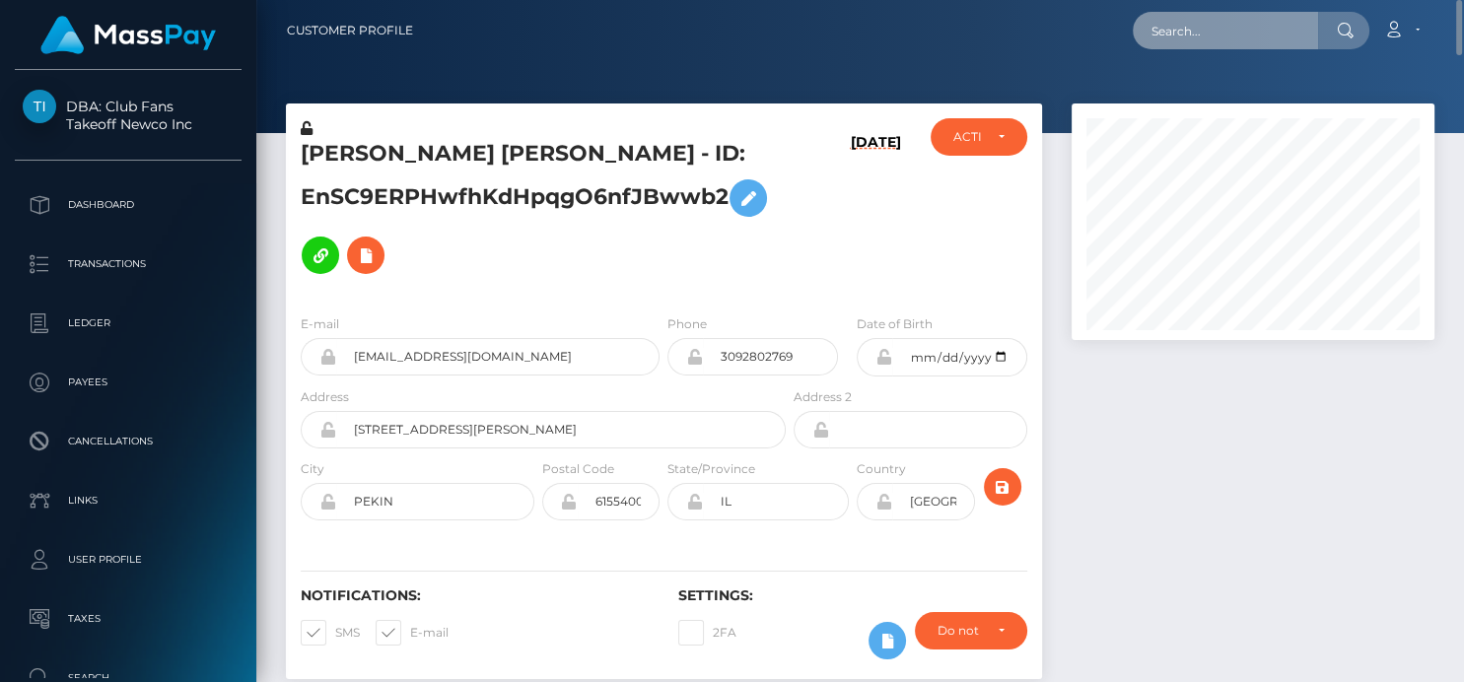
click at [1167, 25] on input "text" at bounding box center [1225, 30] width 185 height 37
paste input "[EMAIL_ADDRESS][DOMAIN_NAME]"
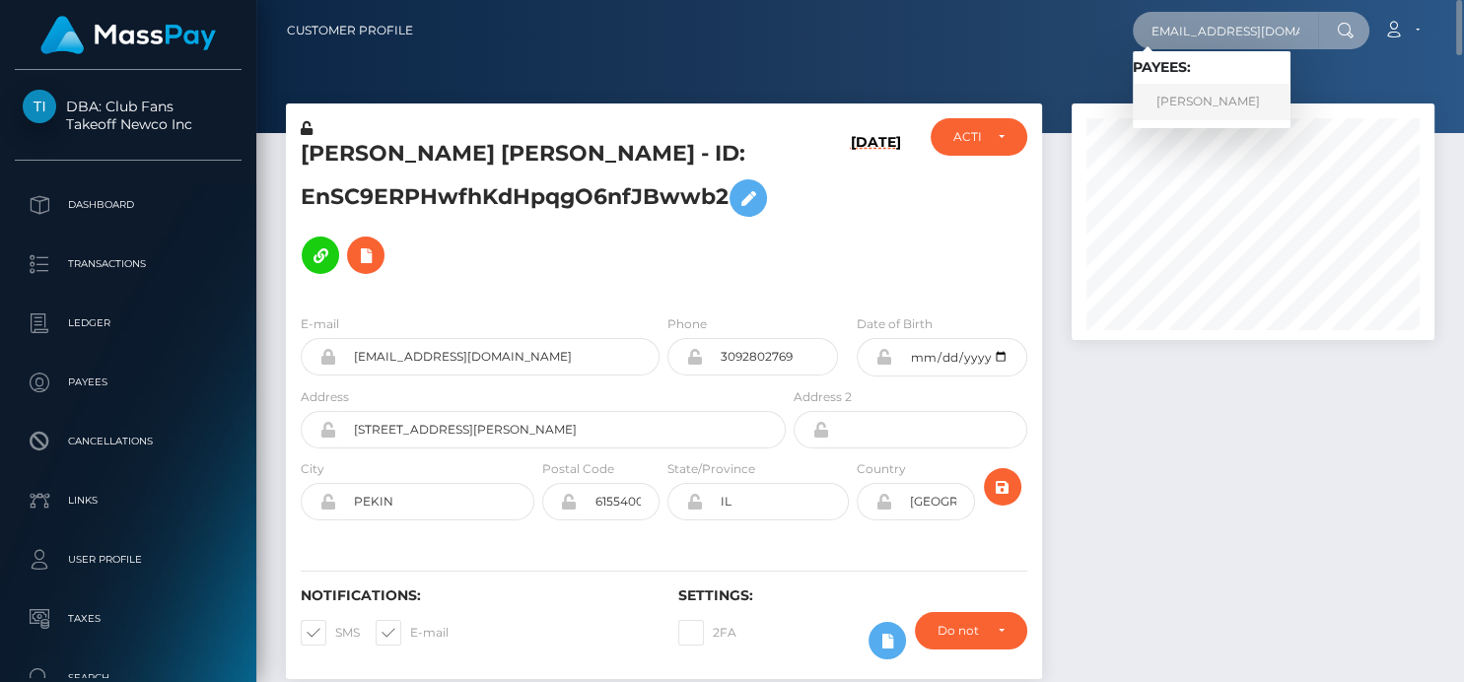
type input "[EMAIL_ADDRESS][DOMAIN_NAME]"
click at [1217, 104] on link "[PERSON_NAME]" at bounding box center [1212, 102] width 158 height 36
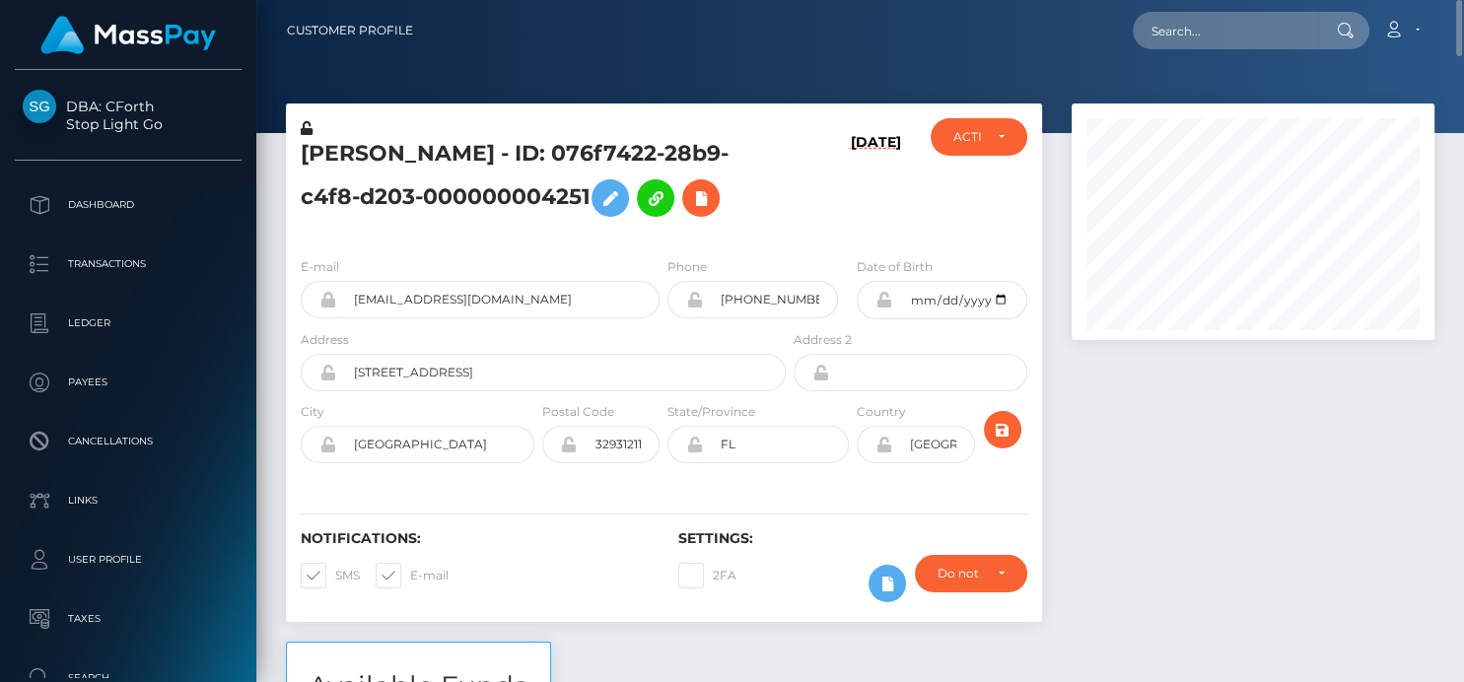
click at [1174, 10] on div "Loading... Loading... Account Edit Profile Logout" at bounding box center [931, 30] width 1005 height 41
click at [1166, 38] on input "text" at bounding box center [1225, 30] width 185 height 37
paste input "solomia2023.2023@gmail.com"
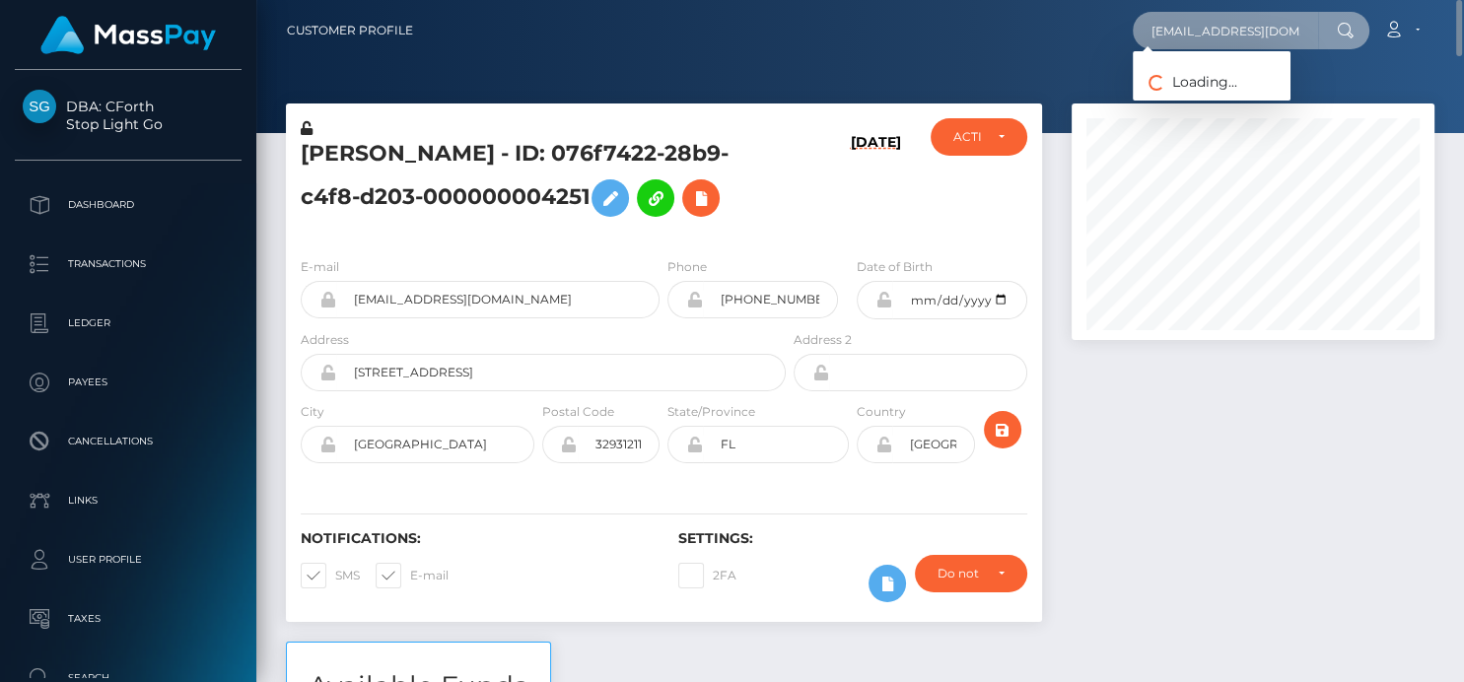
scroll to position [0, 34]
type input "solomia2023.2023@gmail.com"
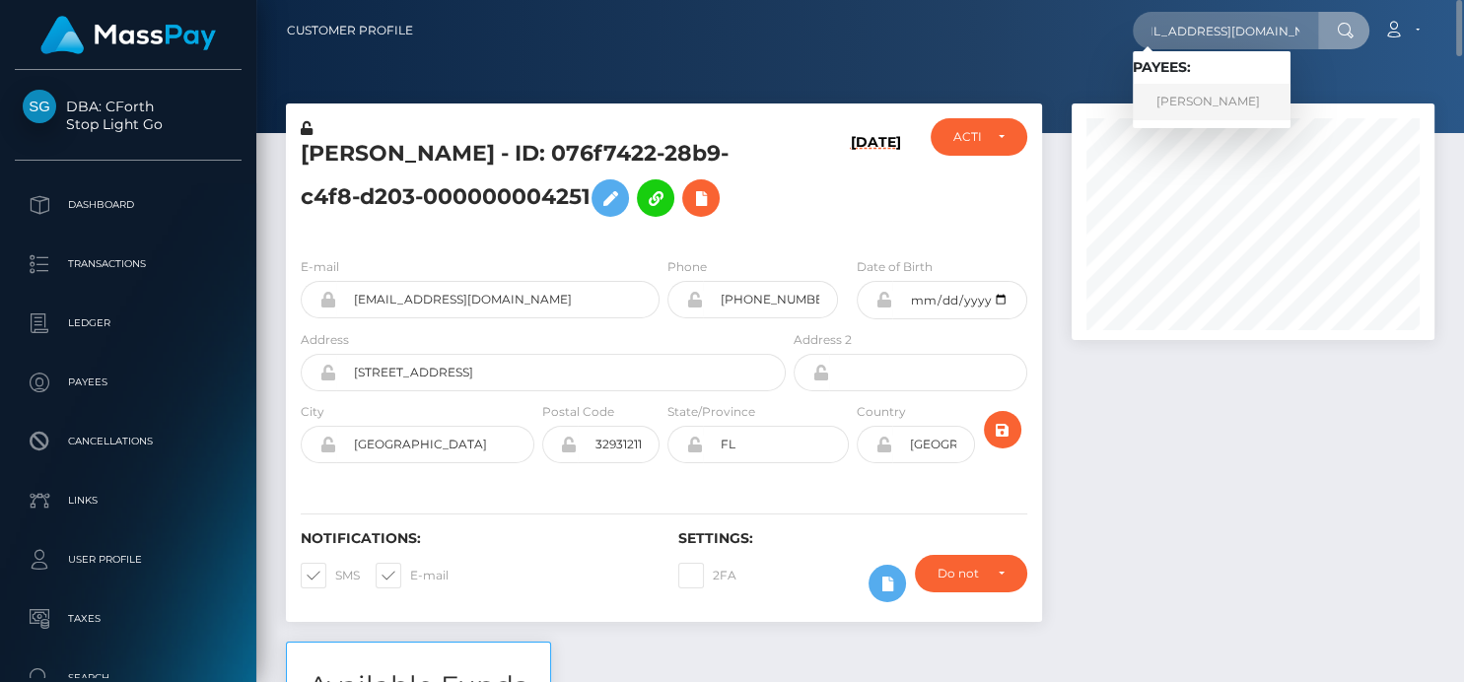
click at [1180, 104] on link "KATERYNA CIHAN" at bounding box center [1212, 102] width 158 height 36
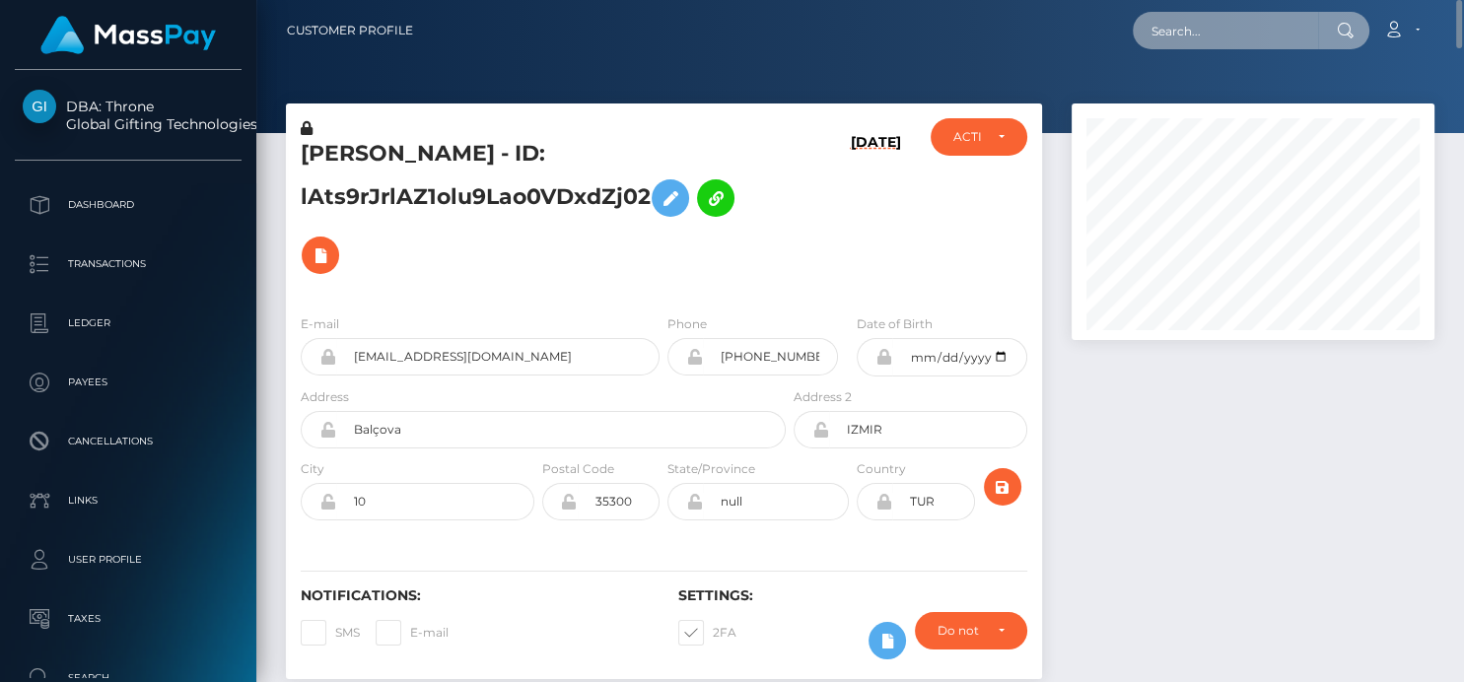
click at [1180, 38] on input "text" at bounding box center [1225, 30] width 185 height 37
paste input "[EMAIL_ADDRESS][DOMAIN_NAME]"
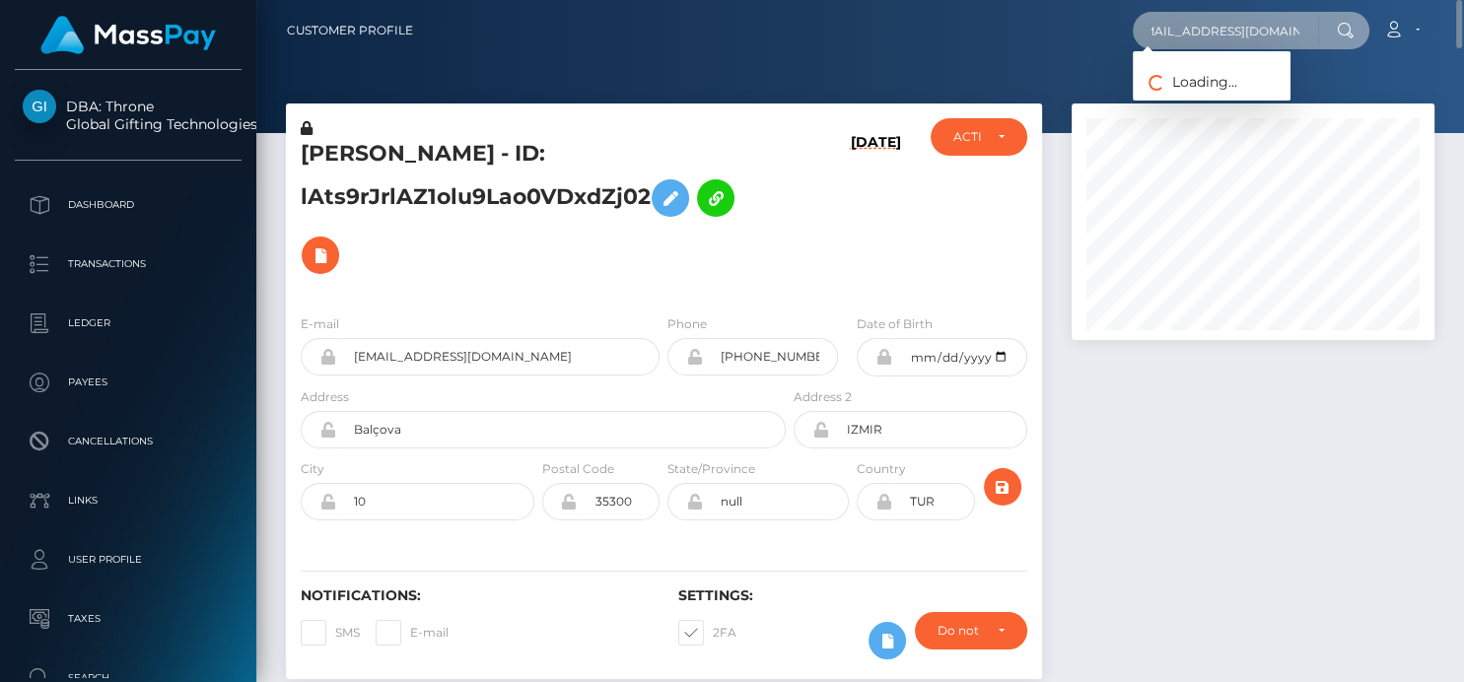
type input "[EMAIL_ADDRESS][DOMAIN_NAME]"
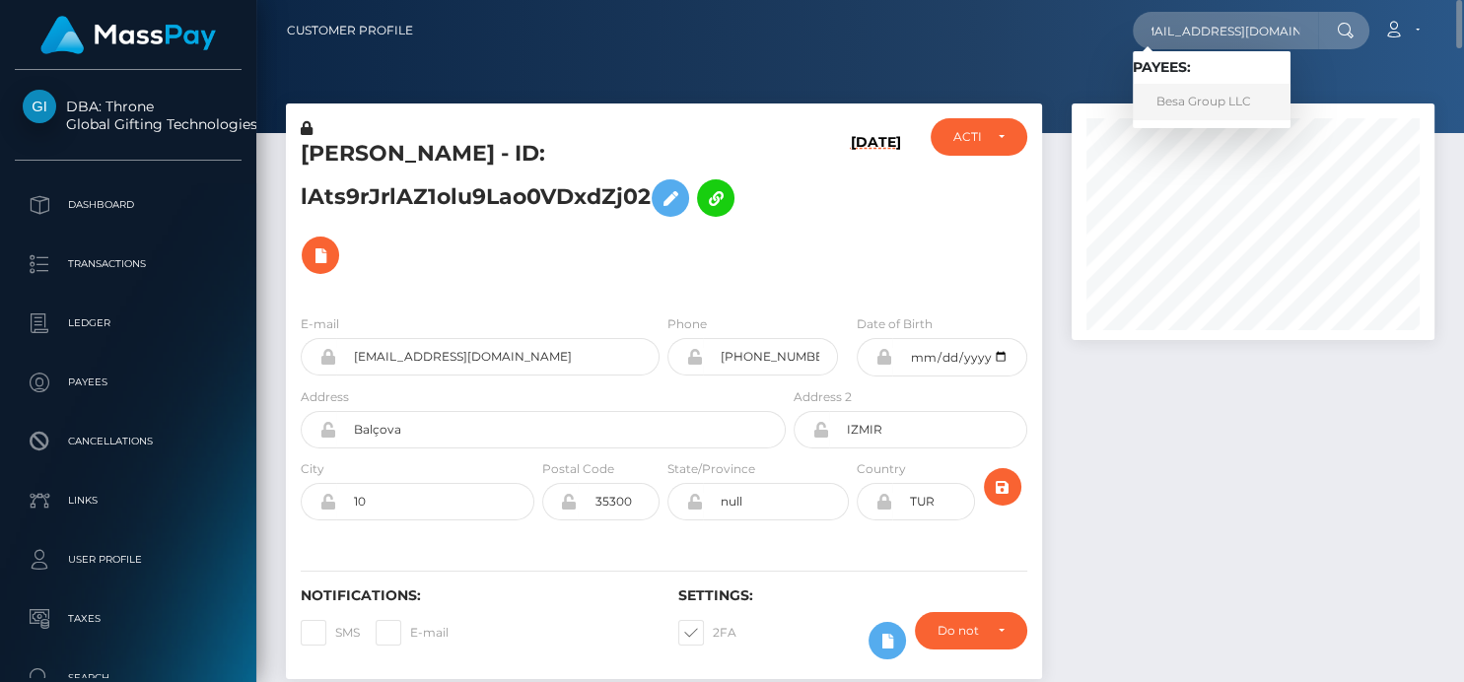
scroll to position [0, 0]
click at [1204, 106] on link "Besa Group LLC" at bounding box center [1212, 102] width 158 height 36
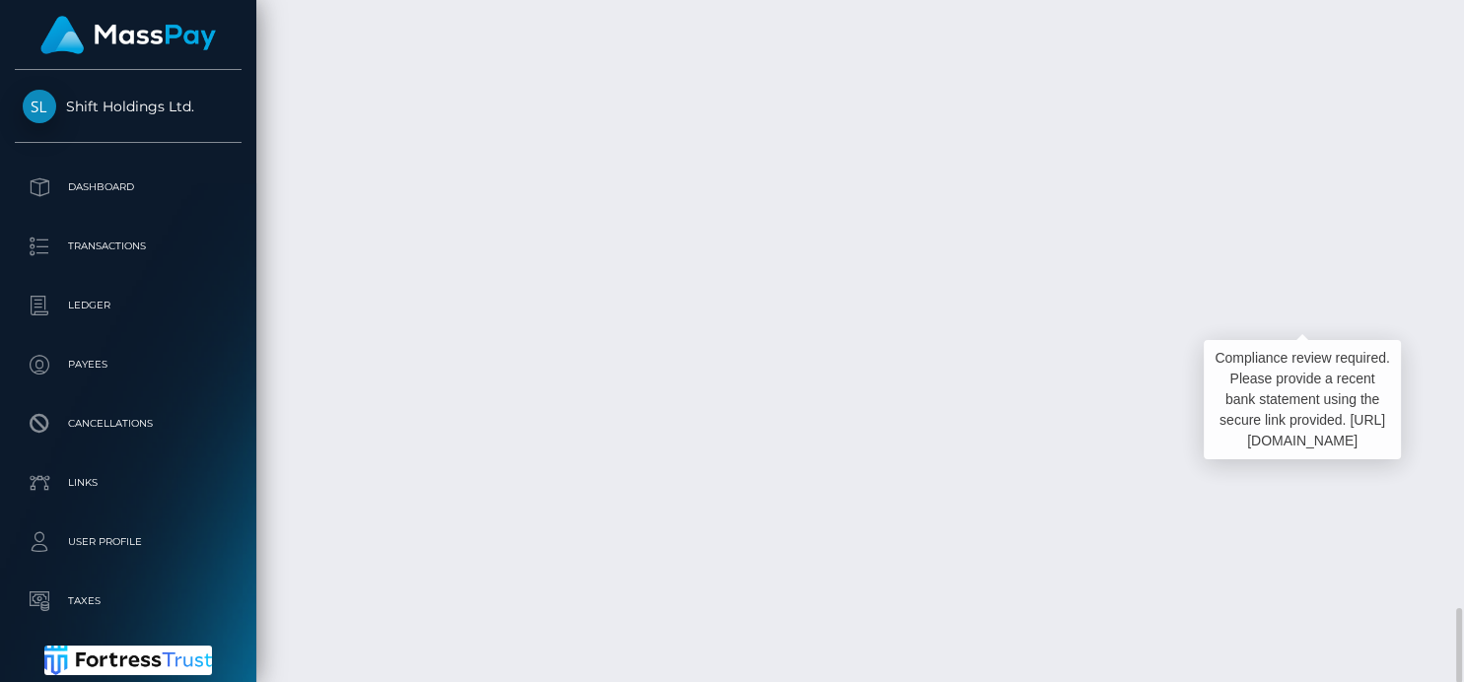
scroll to position [237, 363]
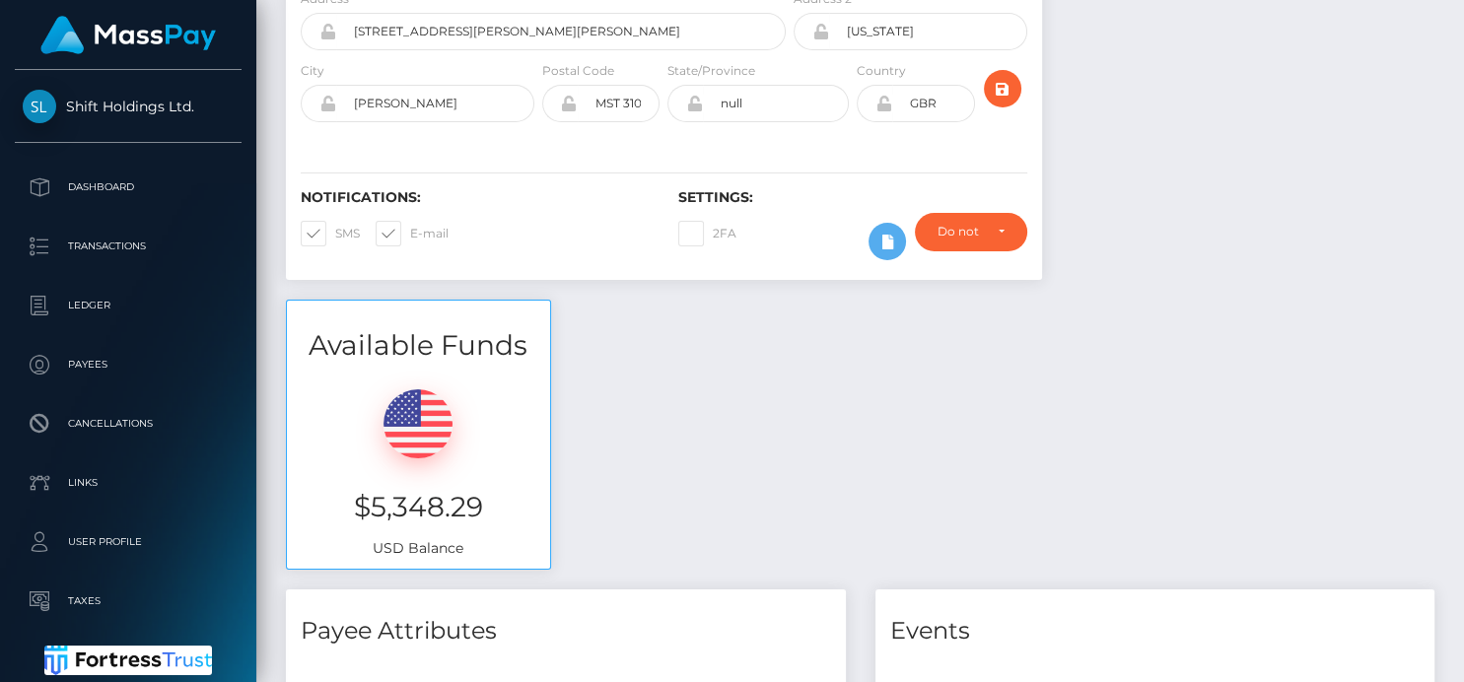
scroll to position [0, 0]
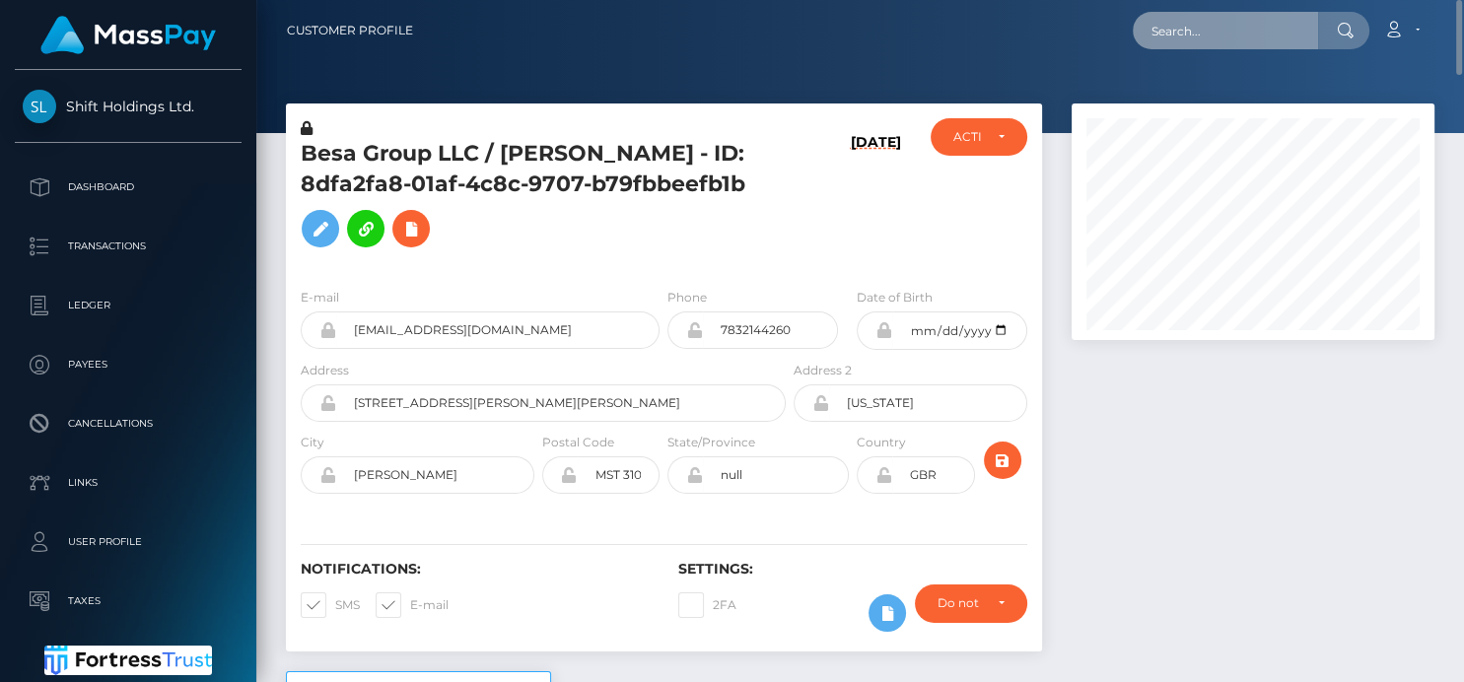
click at [1171, 38] on input "text" at bounding box center [1225, 30] width 185 height 37
paste input "66aad153e628d3a98cc957cd"
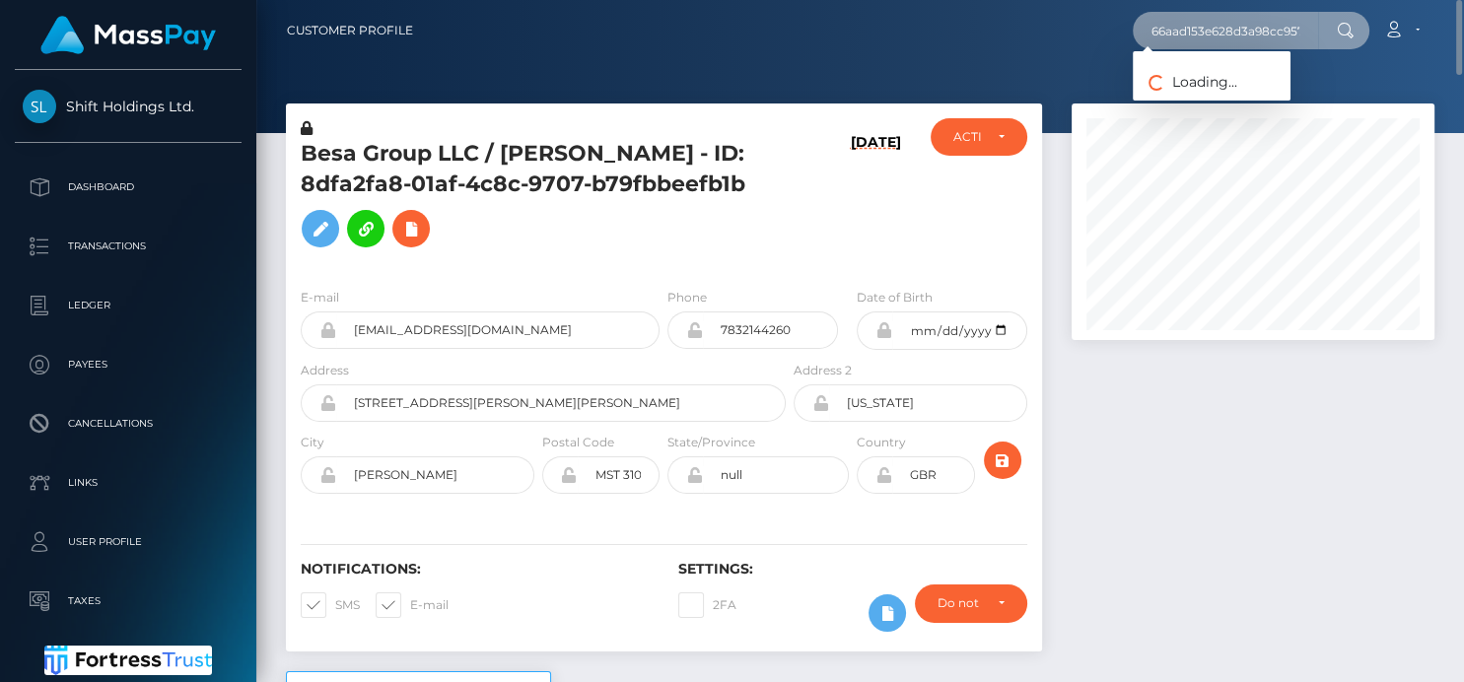
scroll to position [0, 21]
type input "66aad153e628d3a98cc957cd"
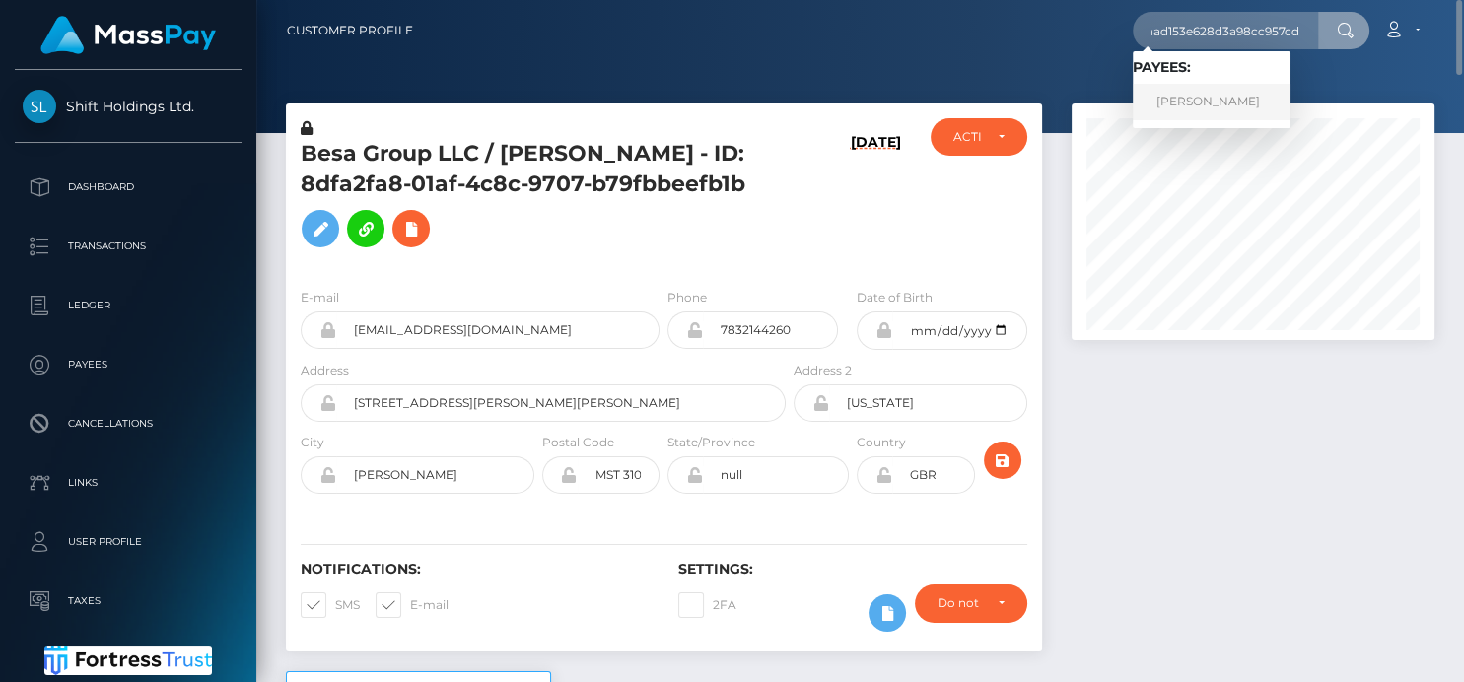
scroll to position [0, 0]
click at [1181, 103] on link "ERIC LAMONTA slaughter" at bounding box center [1212, 102] width 158 height 36
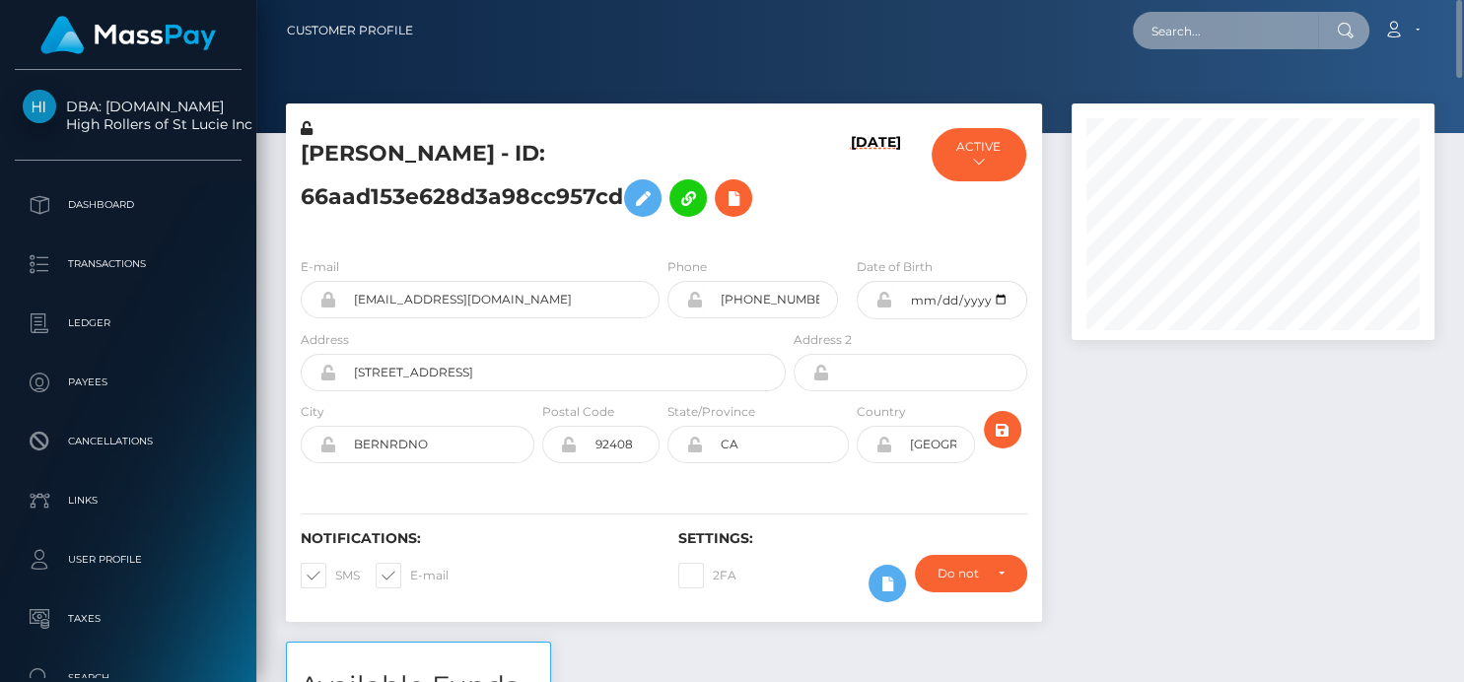
drag, startPoint x: 1174, startPoint y: 39, endPoint x: 1178, endPoint y: 27, distance: 13.4
click at [1177, 30] on input "text" at bounding box center [1225, 30] width 185 height 37
paste input "[EMAIL_ADDRESS][DOMAIN_NAME]"
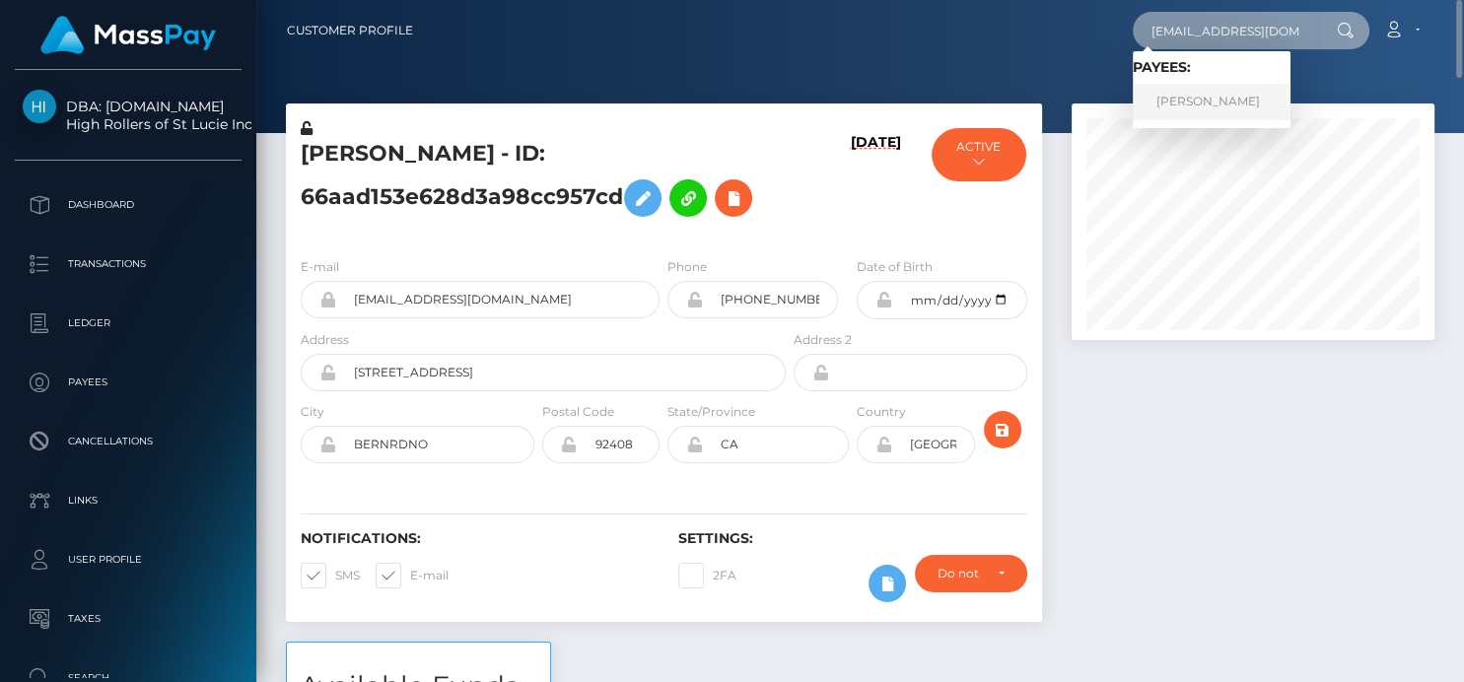
type input "[EMAIL_ADDRESS][DOMAIN_NAME]"
click at [1194, 108] on link "Luca Kloth" at bounding box center [1212, 102] width 158 height 36
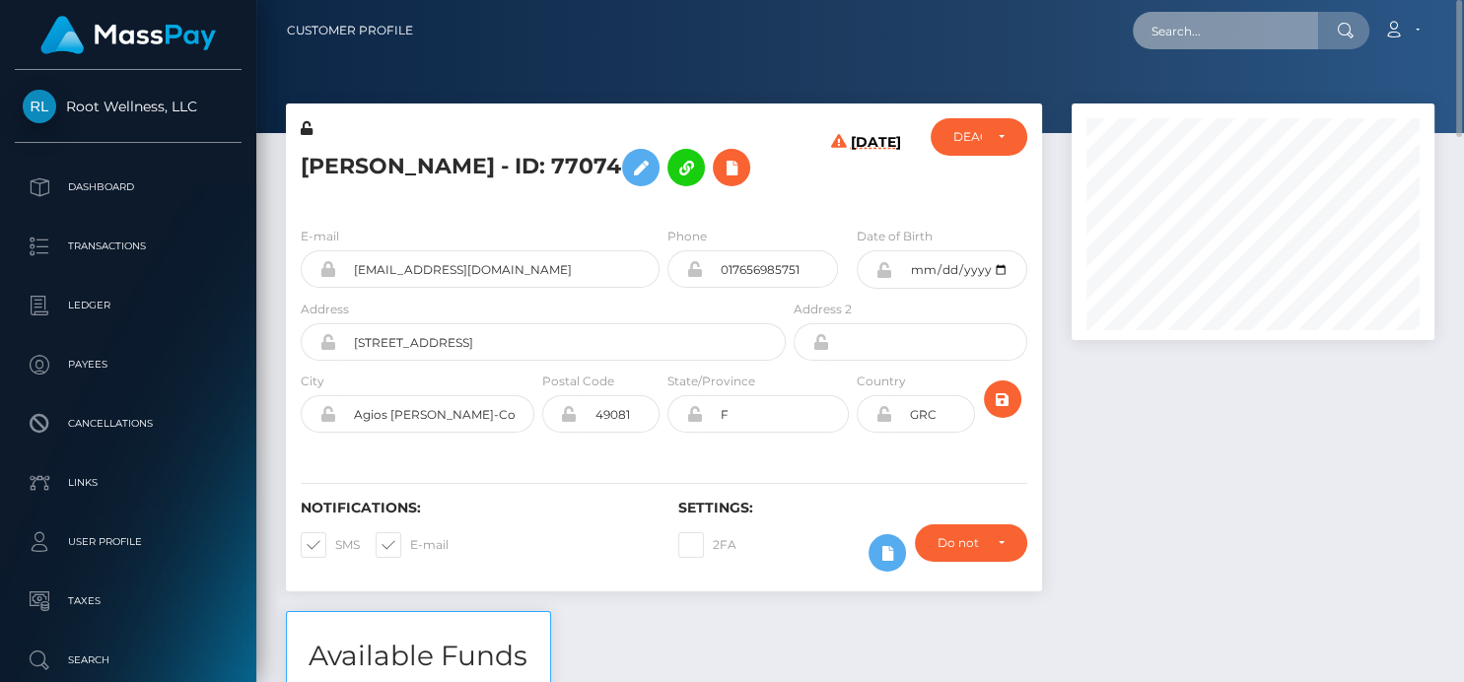
click at [1212, 31] on input "text" at bounding box center [1225, 30] width 185 height 37
paste input "[EMAIL_ADDRESS][DOMAIN_NAME]"
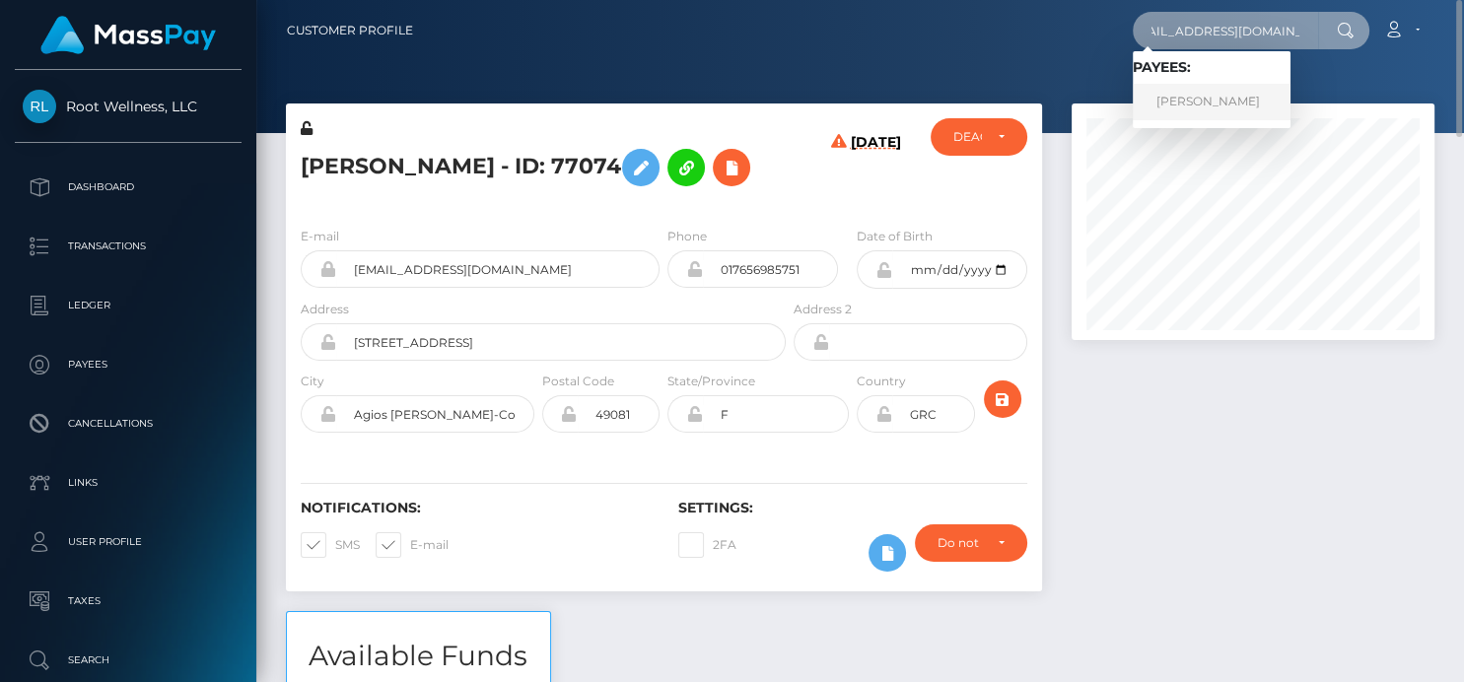
type input "[EMAIL_ADDRESS][DOMAIN_NAME]"
click at [1221, 101] on link "[PERSON_NAME]" at bounding box center [1212, 102] width 158 height 36
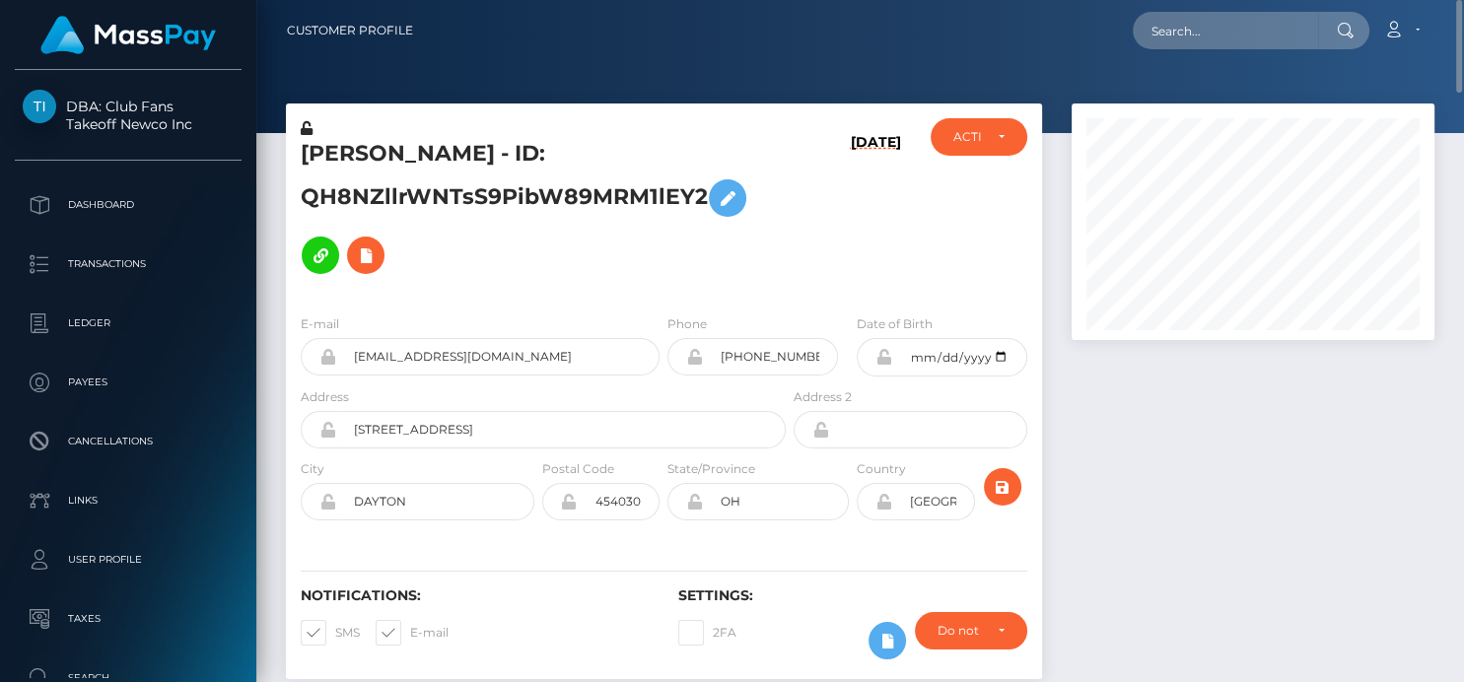
drag, startPoint x: 1184, startPoint y: 57, endPoint x: 1173, endPoint y: 23, distance: 36.2
click at [1184, 53] on nav "Customer Profile Loading... Loading... Account" at bounding box center [860, 30] width 1208 height 61
click at [1167, 20] on input "text" at bounding box center [1225, 30] width 185 height 37
paste input "[EMAIL_ADDRESS][DOMAIN_NAME]"
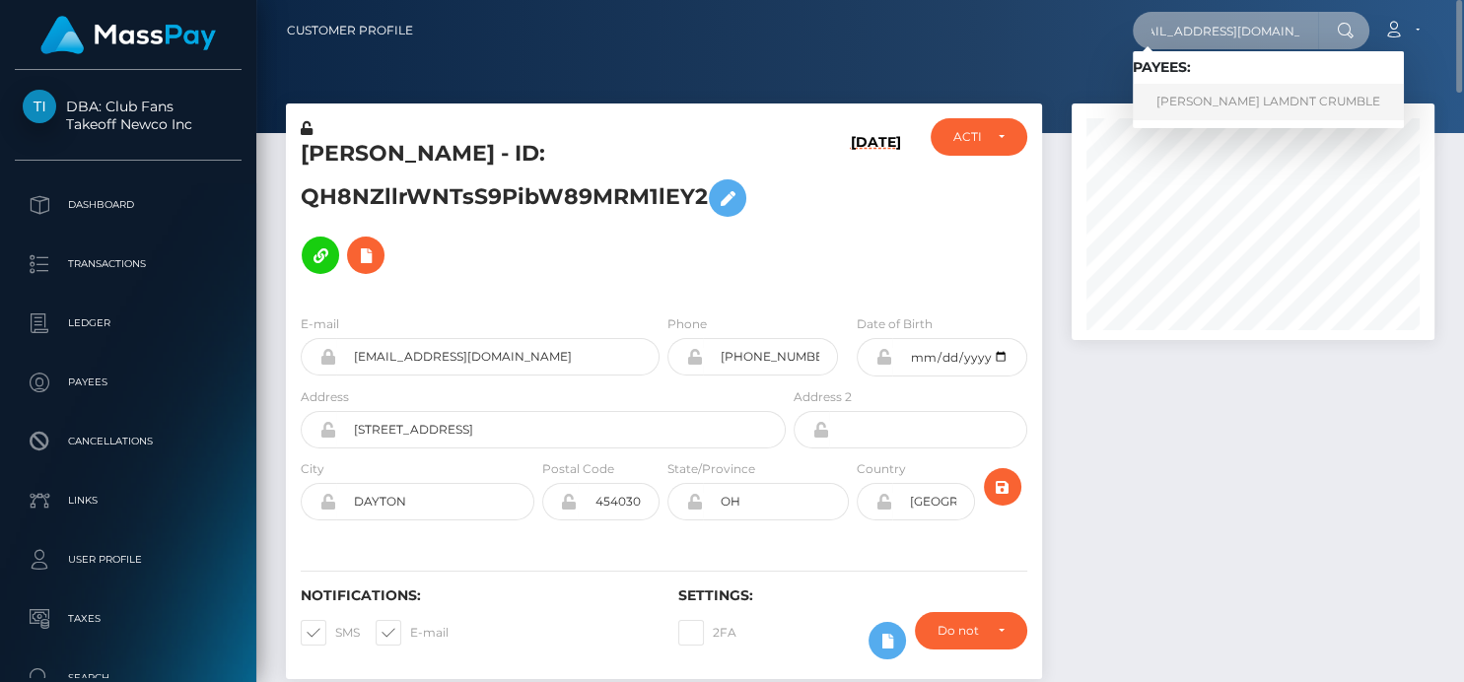
type input "[EMAIL_ADDRESS][DOMAIN_NAME]"
click at [1159, 104] on link "[PERSON_NAME] LAMDNT CRUMBLE" at bounding box center [1268, 102] width 271 height 36
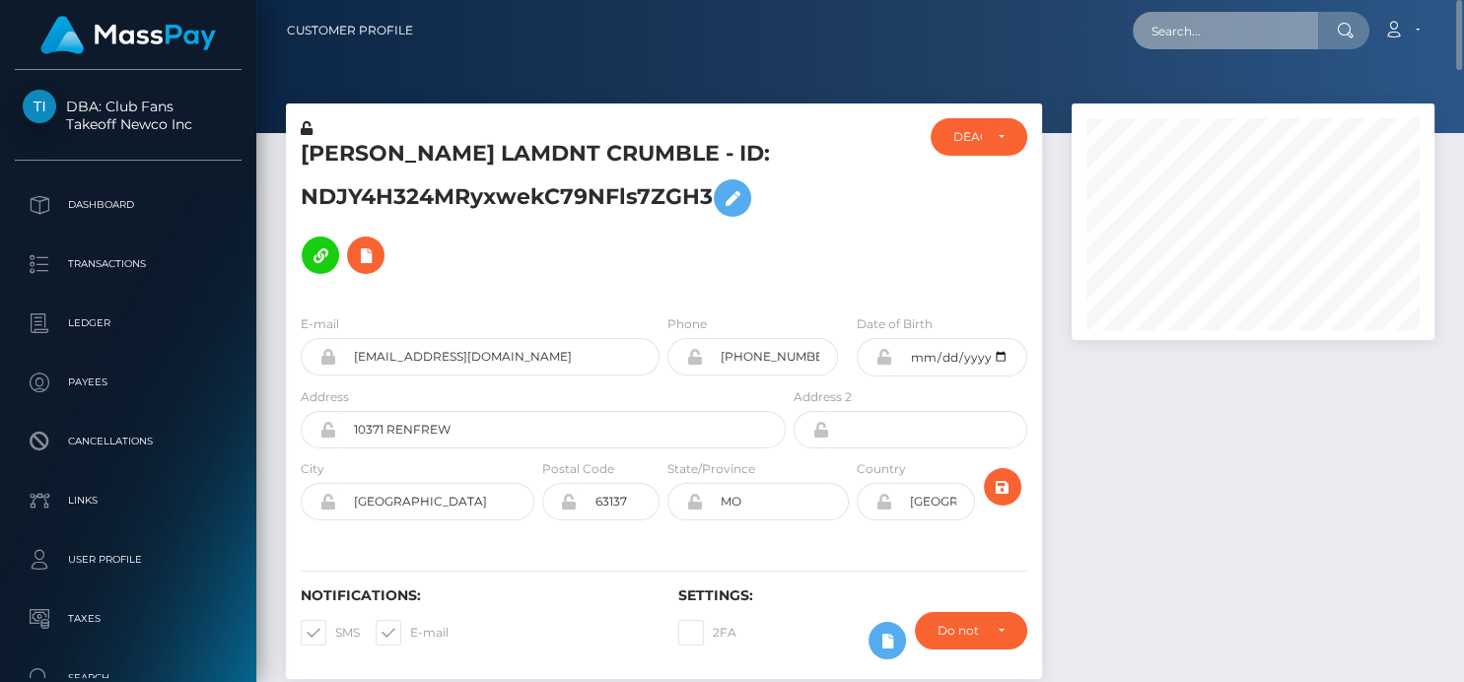
click at [1158, 35] on input "text" at bounding box center [1225, 30] width 185 height 37
paste input "mssricann@icloud.com"
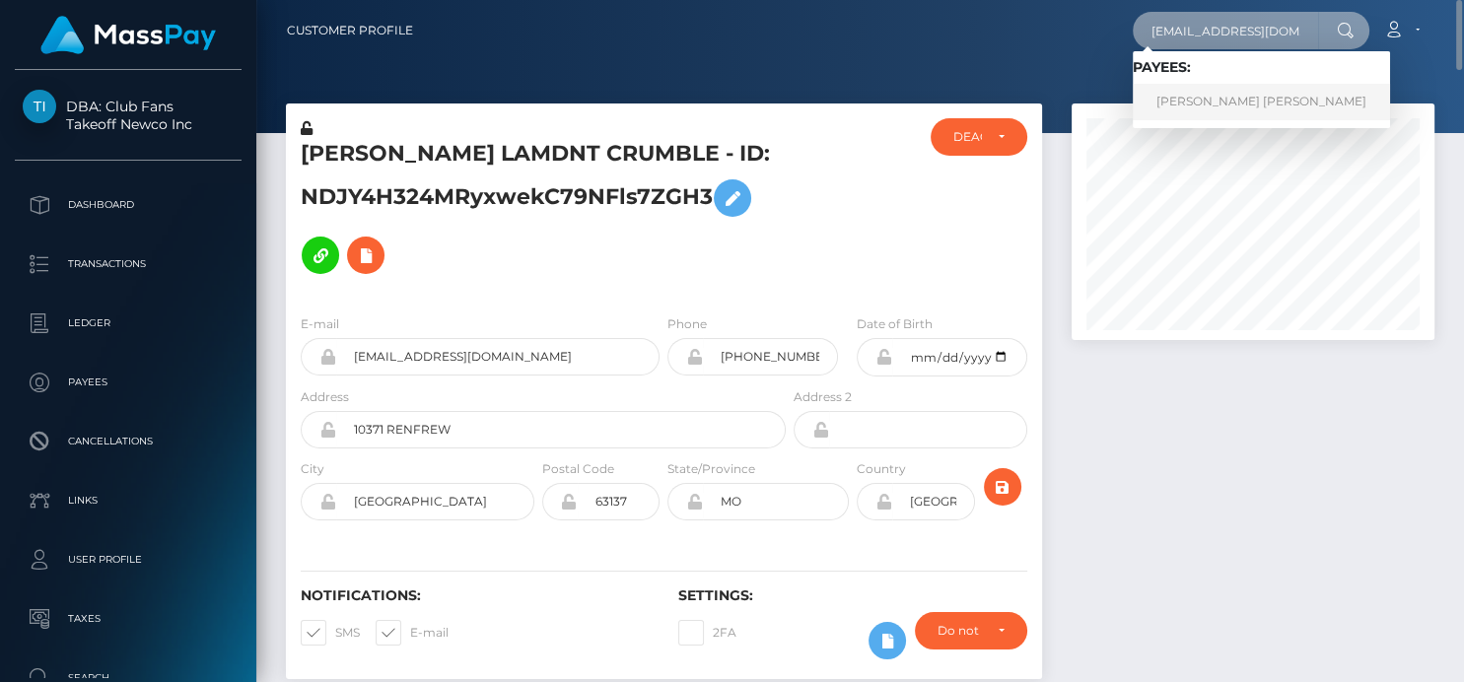
type input "mssricann@icloud.com"
click at [1215, 111] on link "ALANA MICHELLE PEREZ" at bounding box center [1261, 102] width 257 height 36
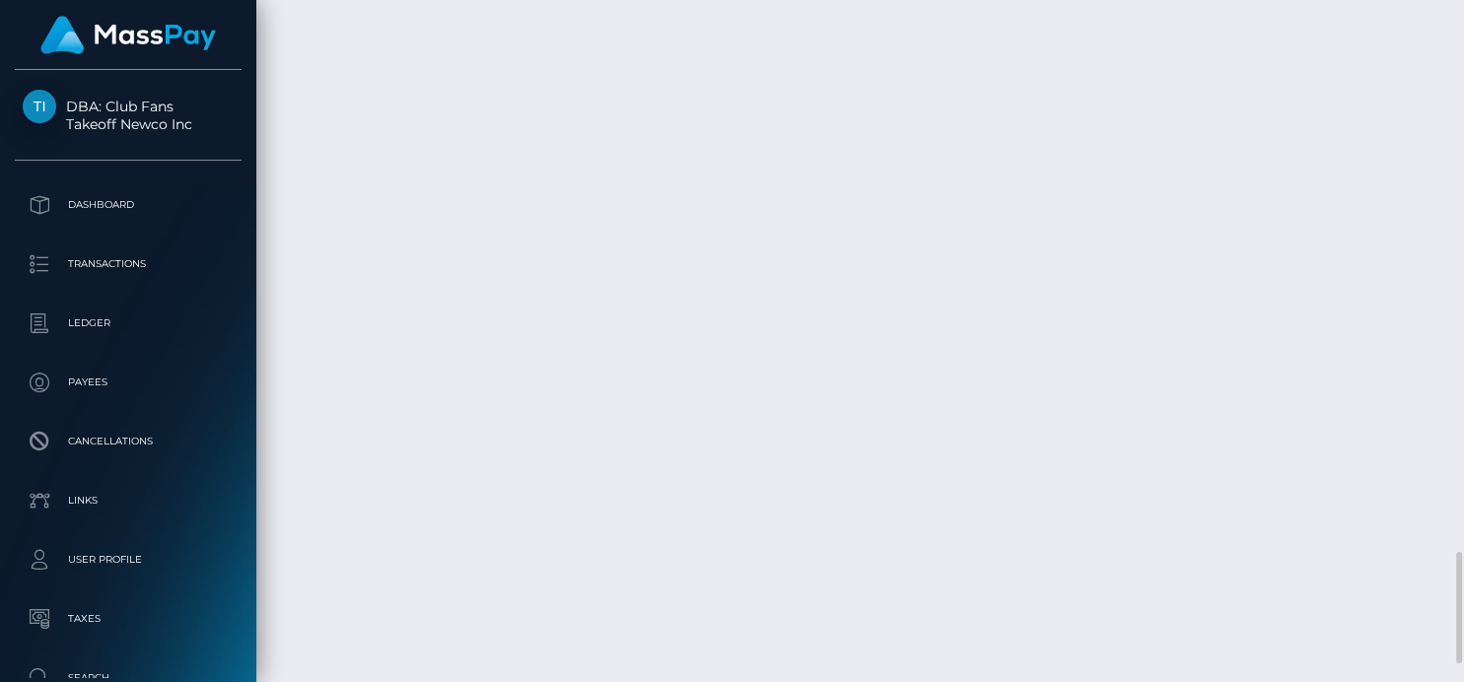
scroll to position [3372, 0]
